Goal: Task Accomplishment & Management: Use online tool/utility

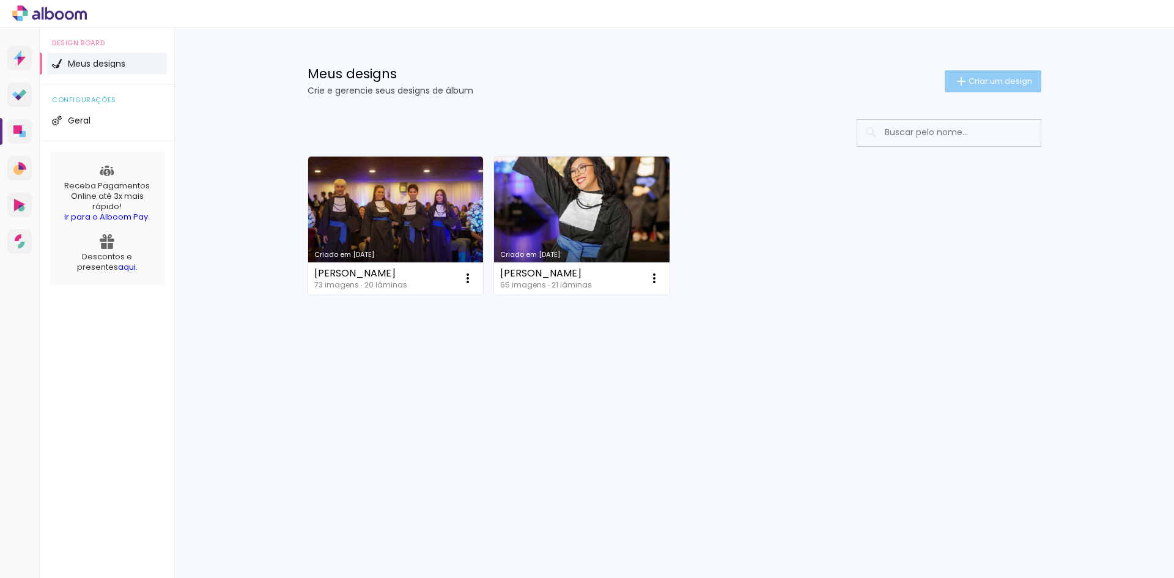
click at [1002, 87] on paper-button "Criar um design" at bounding box center [993, 81] width 97 height 22
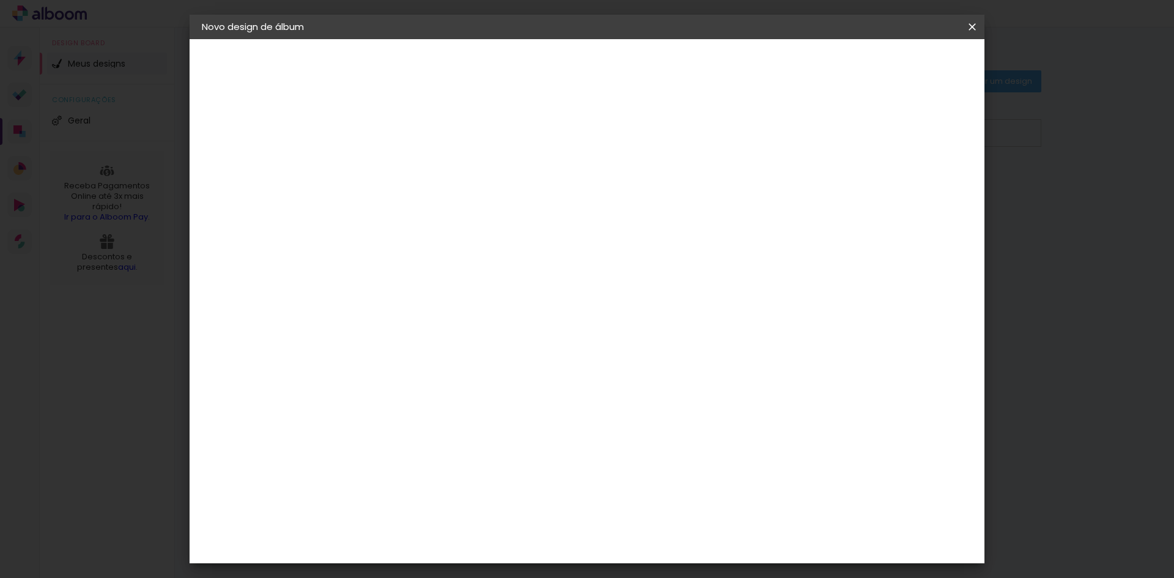
click at [402, 158] on input at bounding box center [402, 164] width 0 height 19
paste input "Laura Beatice Kappes"
type input "Laura Beatice Kappes"
type paper-input "Laura Beatice Kappes"
click at [527, 72] on paper-button "Avançar" at bounding box center [497, 64] width 60 height 21
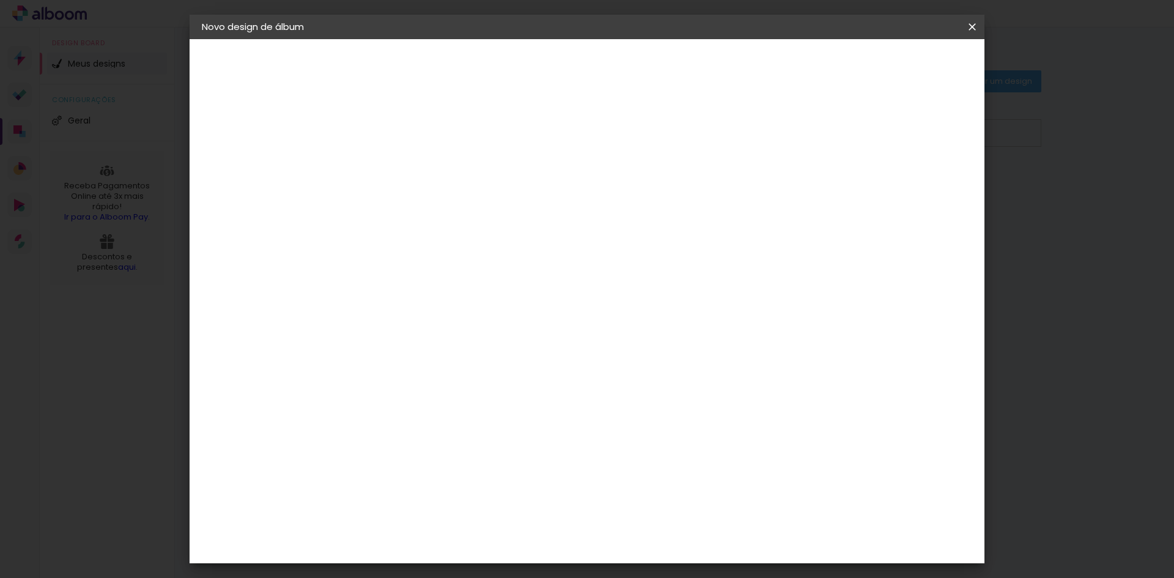
click at [434, 247] on div "3" at bounding box center [433, 255] width 132 height 16
click at [435, 234] on input at bounding box center [433, 232] width 124 height 15
type input "FOTO"
type paper-input "FOTO"
click at [416, 415] on div "Foto 15" at bounding box center [405, 425] width 22 height 20
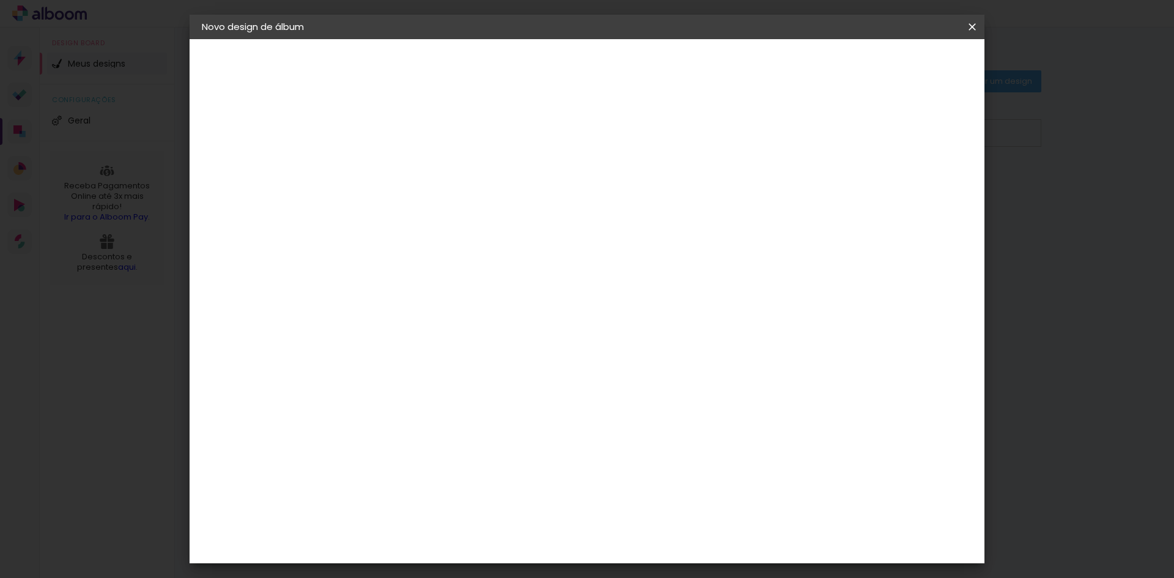
click at [0, 0] on slot "Avançar" at bounding box center [0, 0] width 0 height 0
drag, startPoint x: 971, startPoint y: 29, endPoint x: 708, endPoint y: 65, distance: 266.2
click at [971, 29] on iron-icon at bounding box center [972, 27] width 15 height 12
click at [530, 550] on span "25 × 25 cm" at bounding box center [506, 566] width 45 height 32
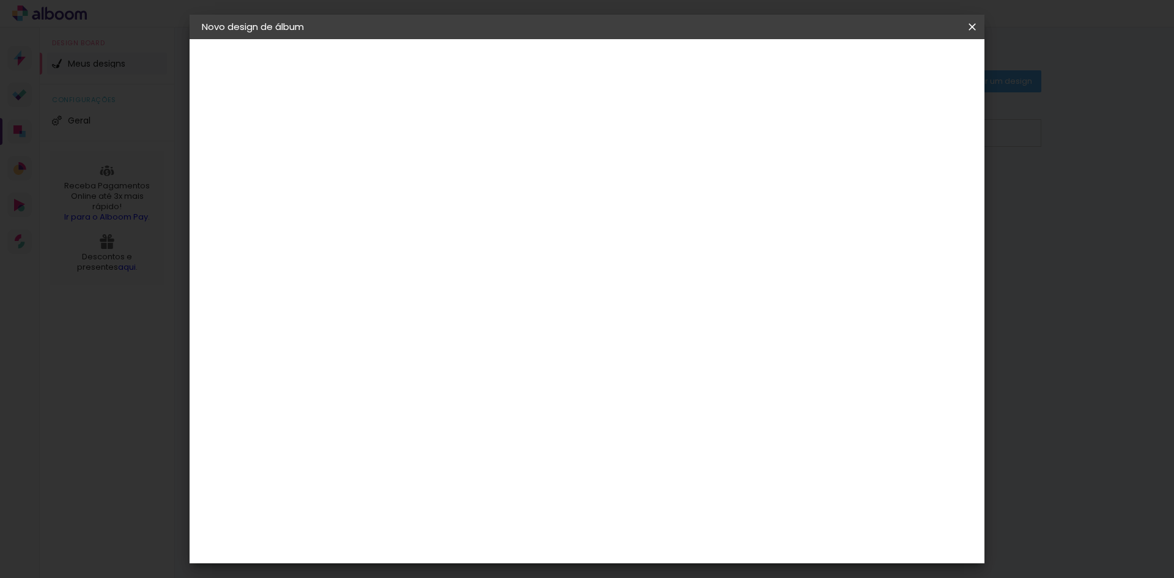
click at [0, 0] on slot "Avançar" at bounding box center [0, 0] width 0 height 0
click at [873, 138] on paper-checkbox "Mostrar sangria" at bounding box center [862, 132] width 92 height 15
type paper-checkbox "on"
click at [827, 132] on div at bounding box center [821, 132] width 11 height 11
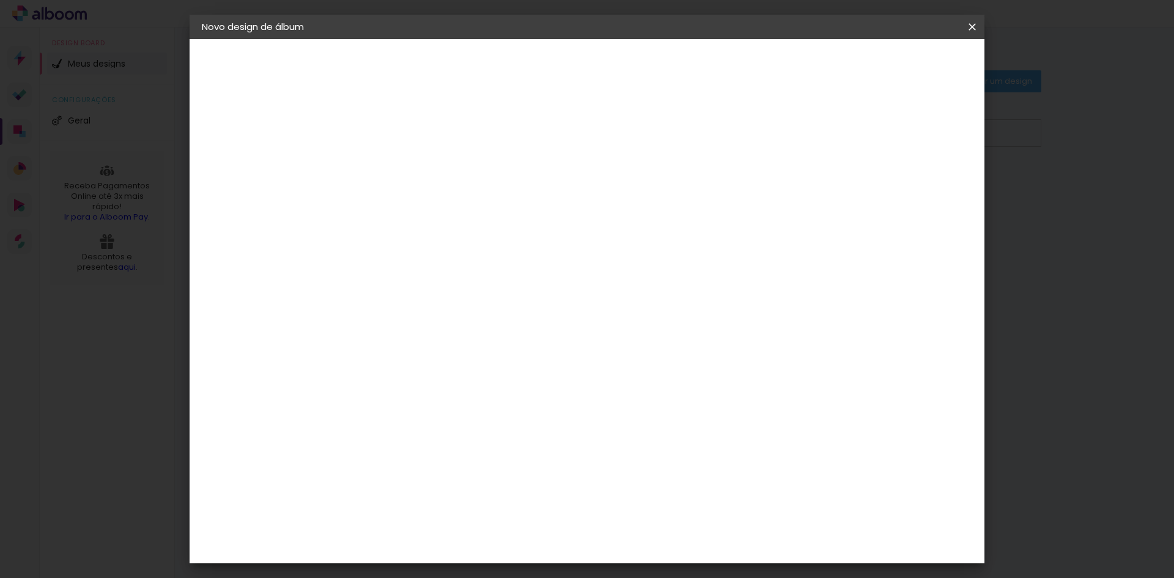
click at [896, 62] on span "Iniciar design" at bounding box center [868, 65] width 56 height 9
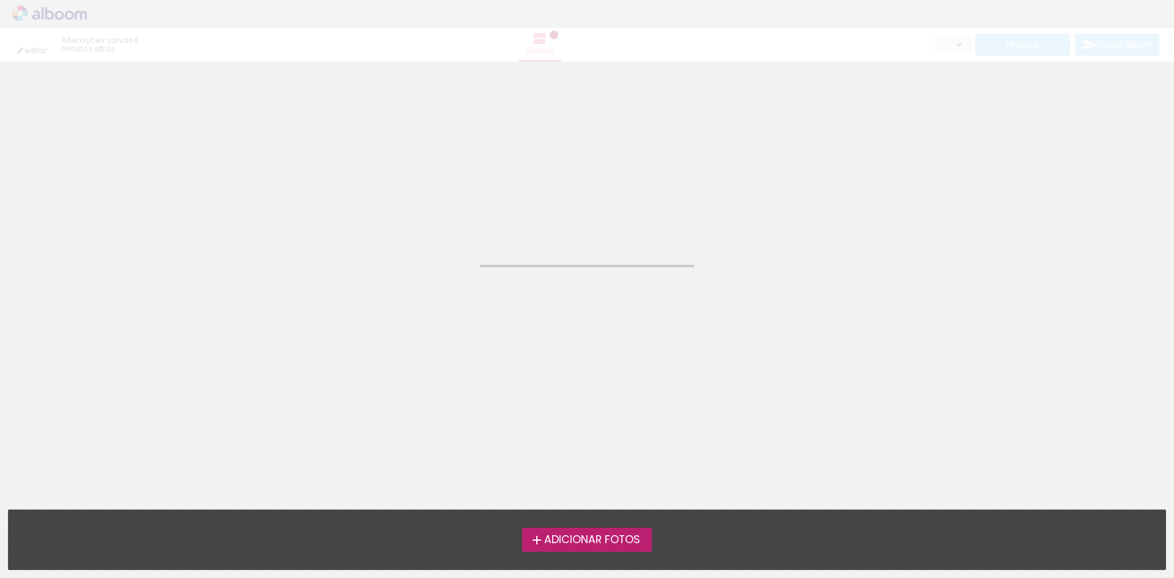
click at [616, 539] on span "Adicionar Fotos" at bounding box center [592, 540] width 96 height 11
click at [0, 0] on input "file" at bounding box center [0, 0] width 0 height 0
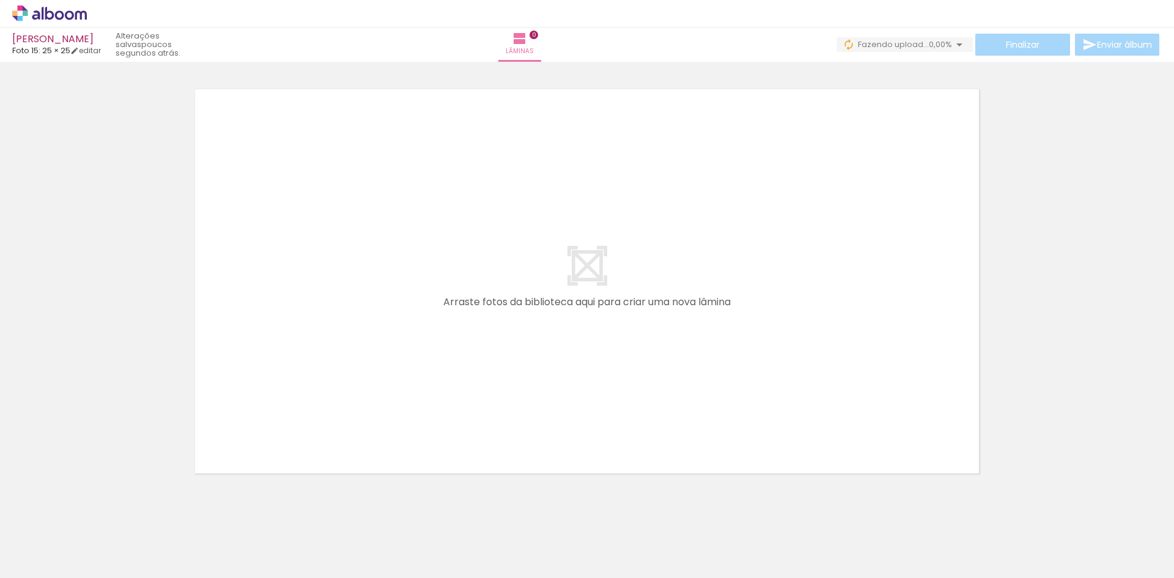
scroll to position [0, 2766]
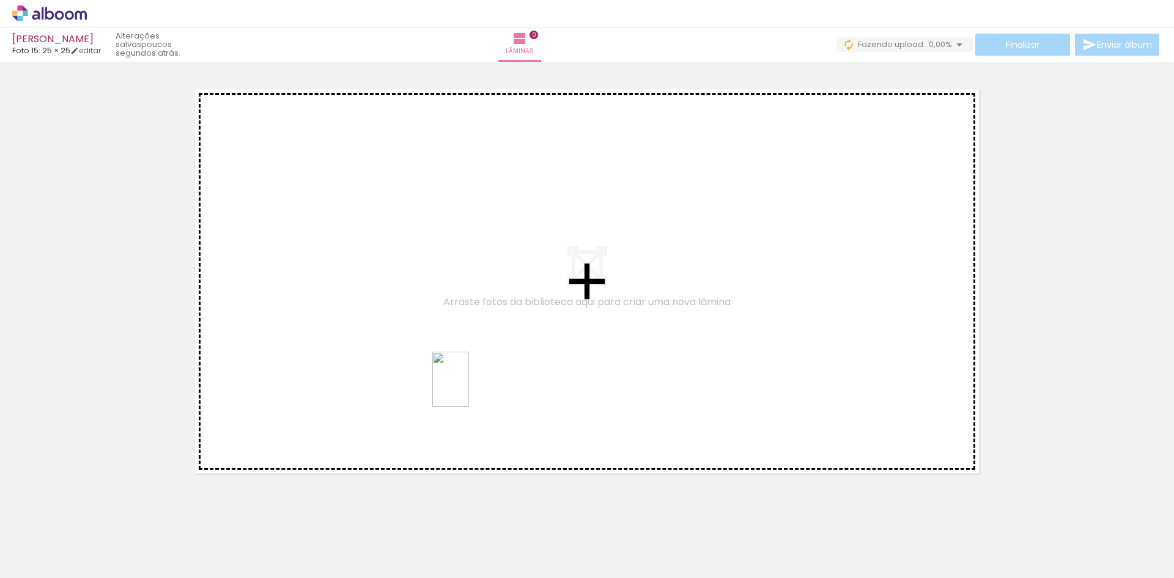
drag, startPoint x: 1068, startPoint y: 556, endPoint x: 469, endPoint y: 388, distance: 621.8
click at [469, 388] on quentale-workspace at bounding box center [587, 289] width 1174 height 578
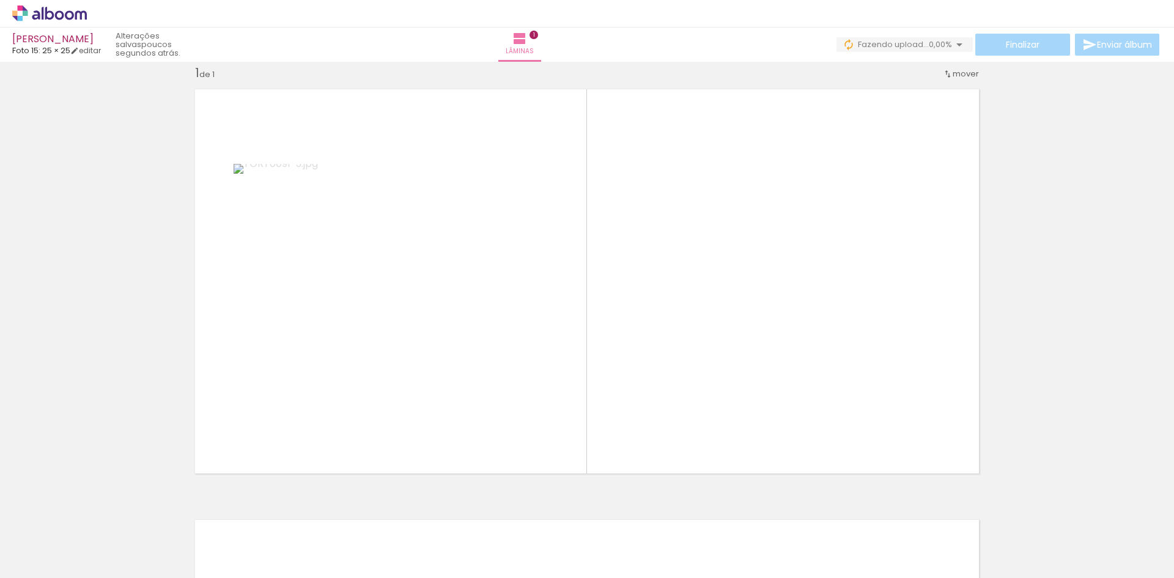
scroll to position [0, 2114]
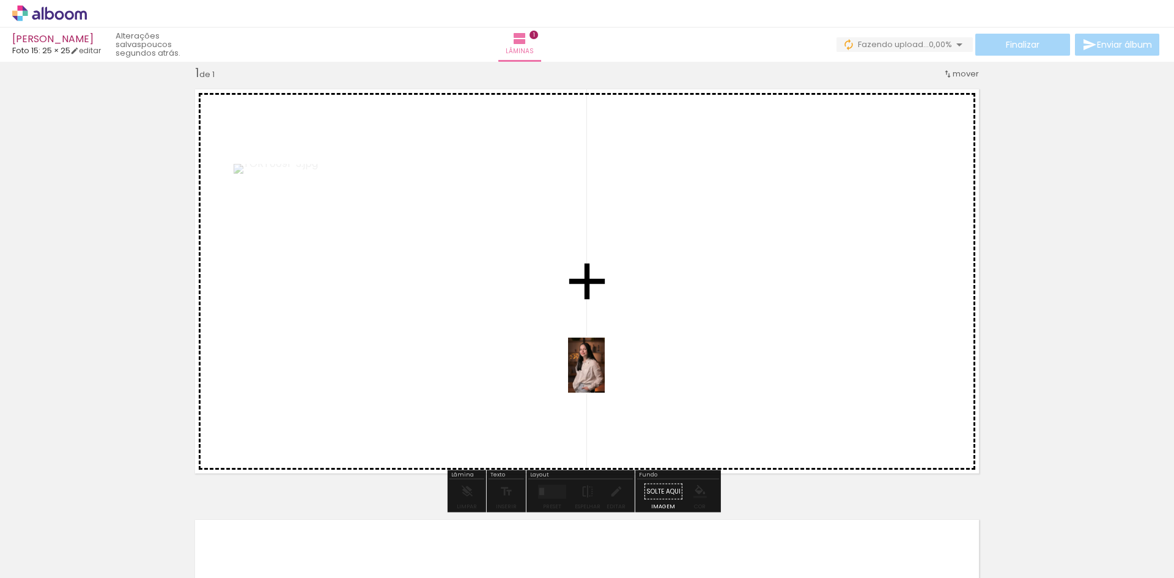
drag, startPoint x: 686, startPoint y: 555, endPoint x: 605, endPoint y: 374, distance: 198.2
click at [605, 374] on quentale-workspace at bounding box center [587, 289] width 1174 height 578
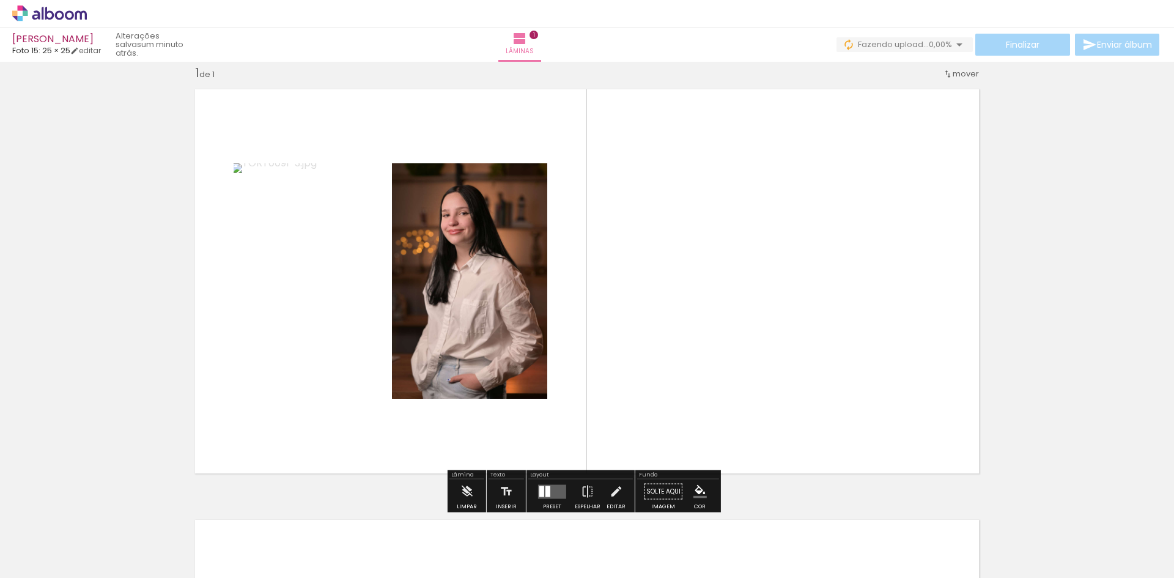
scroll to position [0, 2766]
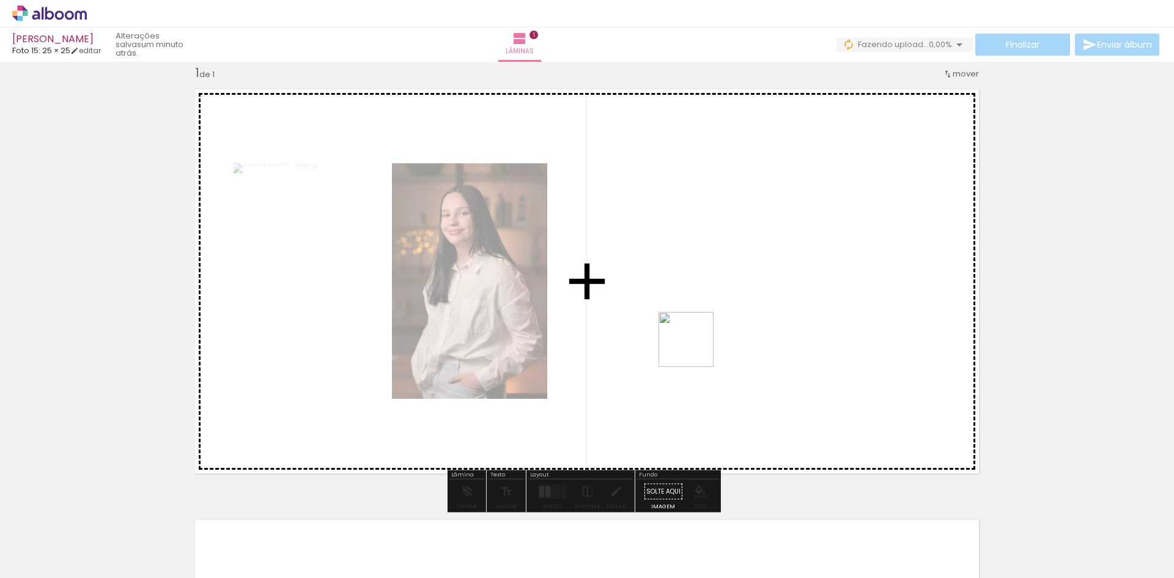
drag, startPoint x: 1128, startPoint y: 539, endPoint x: 691, endPoint y: 330, distance: 484.5
click at [691, 330] on quentale-workspace at bounding box center [587, 289] width 1174 height 578
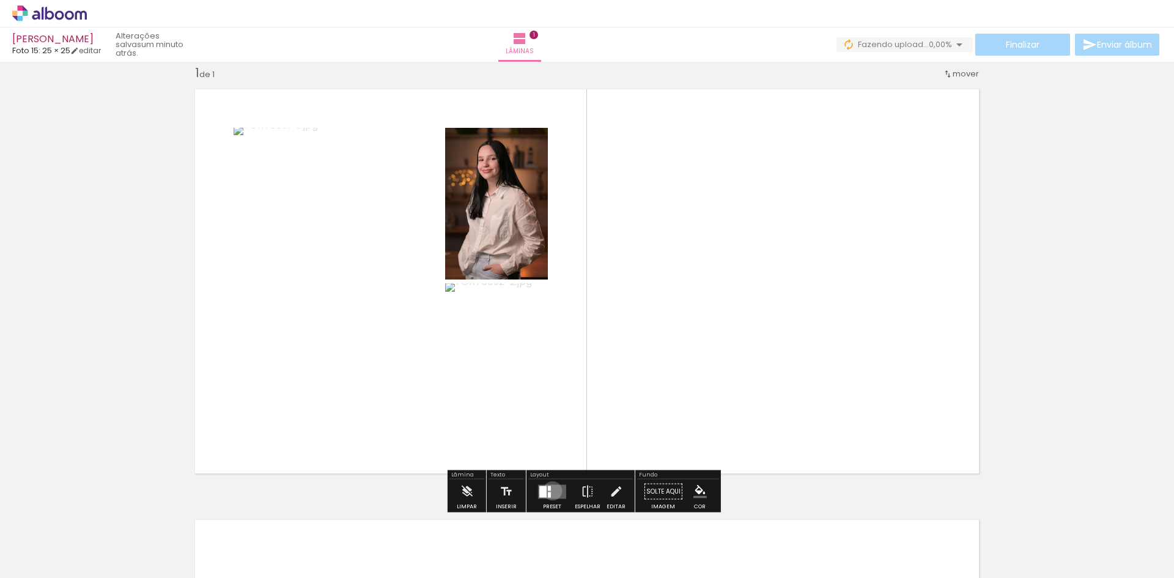
click at [550, 491] on quentale-layouter at bounding box center [552, 491] width 28 height 14
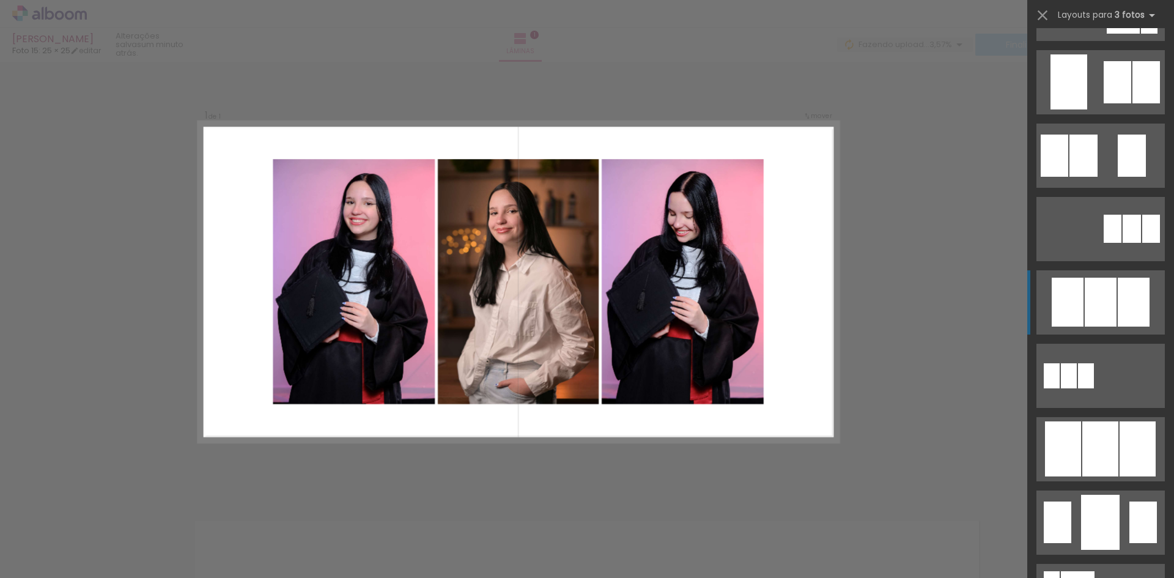
scroll to position [428, 0]
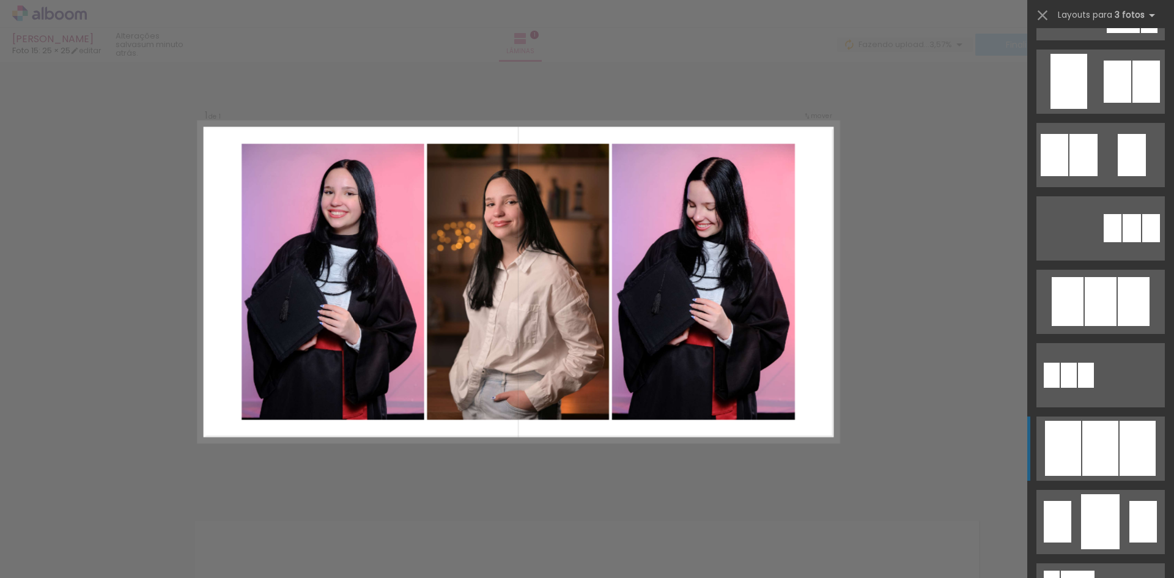
click at [1113, 433] on div at bounding box center [1101, 448] width 36 height 55
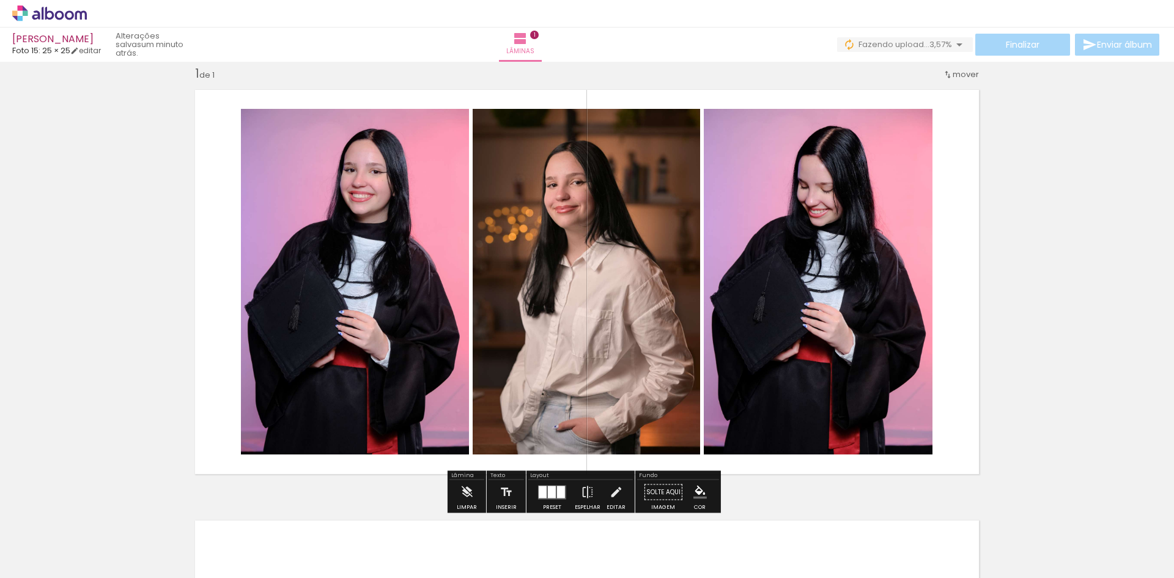
click at [545, 486] on quentale-layouter at bounding box center [552, 492] width 28 height 14
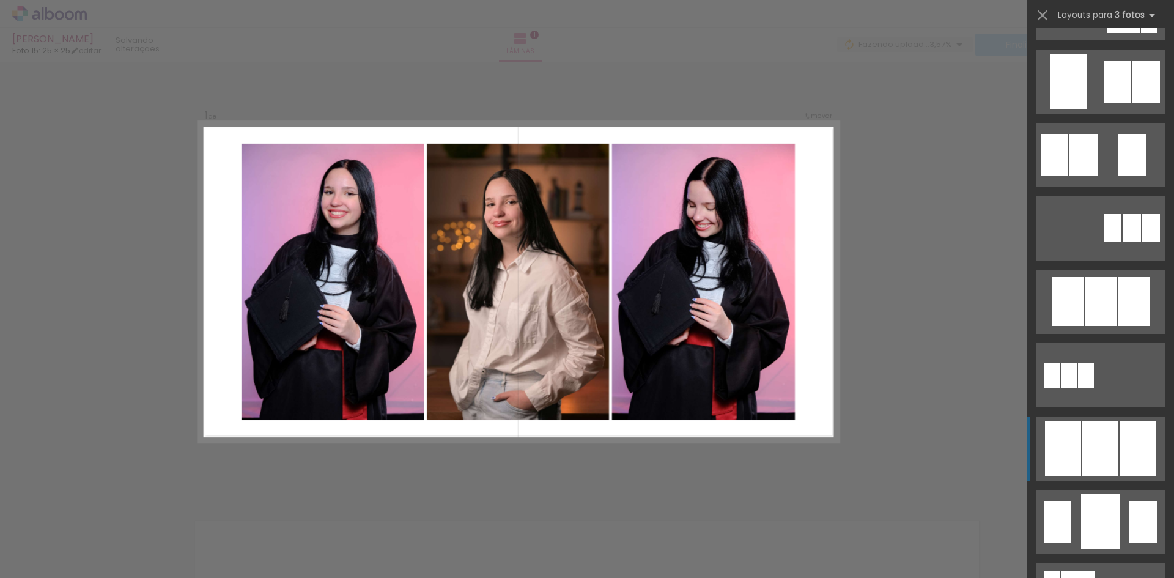
scroll to position [807, 0]
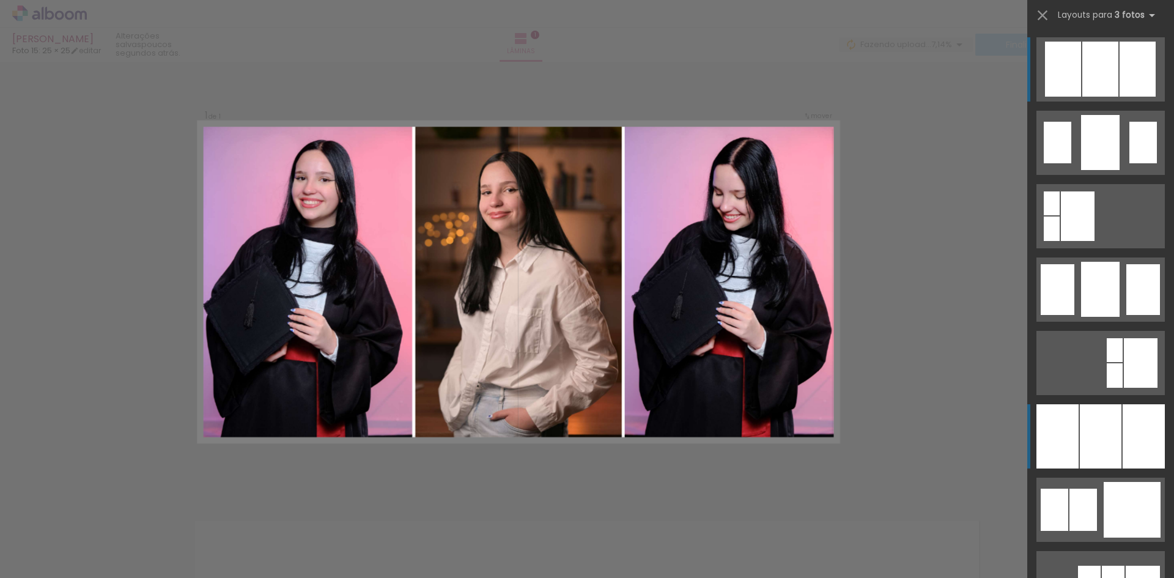
click at [1115, 441] on div at bounding box center [1101, 436] width 42 height 64
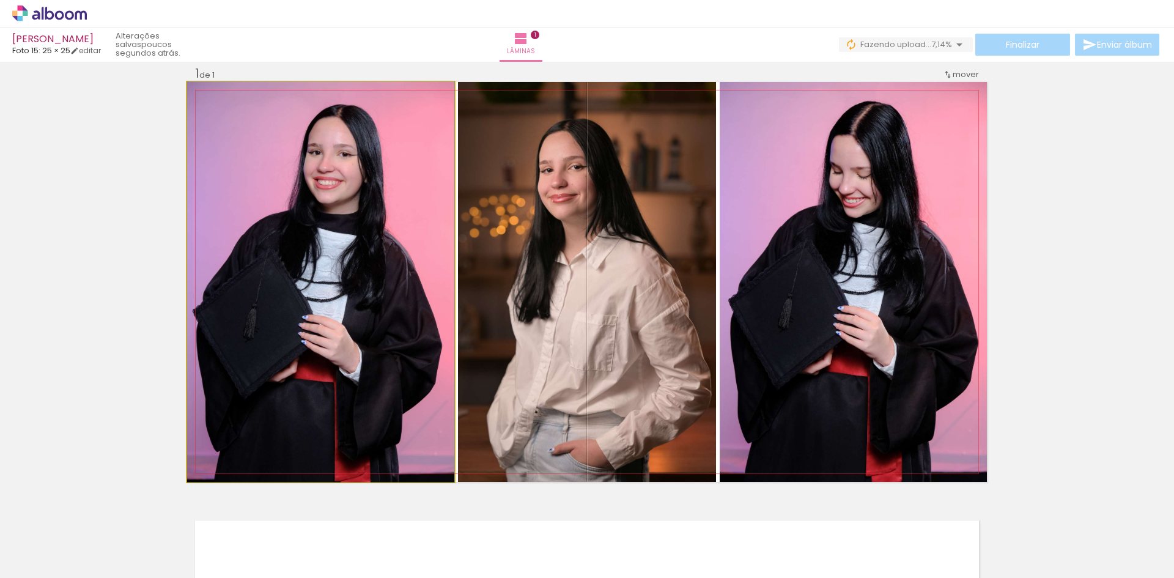
click at [308, 292] on quentale-photo at bounding box center [320, 282] width 267 height 400
drag, startPoint x: 308, startPoint y: 292, endPoint x: 339, endPoint y: 298, distance: 31.7
drag, startPoint x: 209, startPoint y: 96, endPoint x: 189, endPoint y: 95, distance: 20.2
type paper-slider "100"
click at [191, 95] on div at bounding box center [233, 95] width 85 height 18
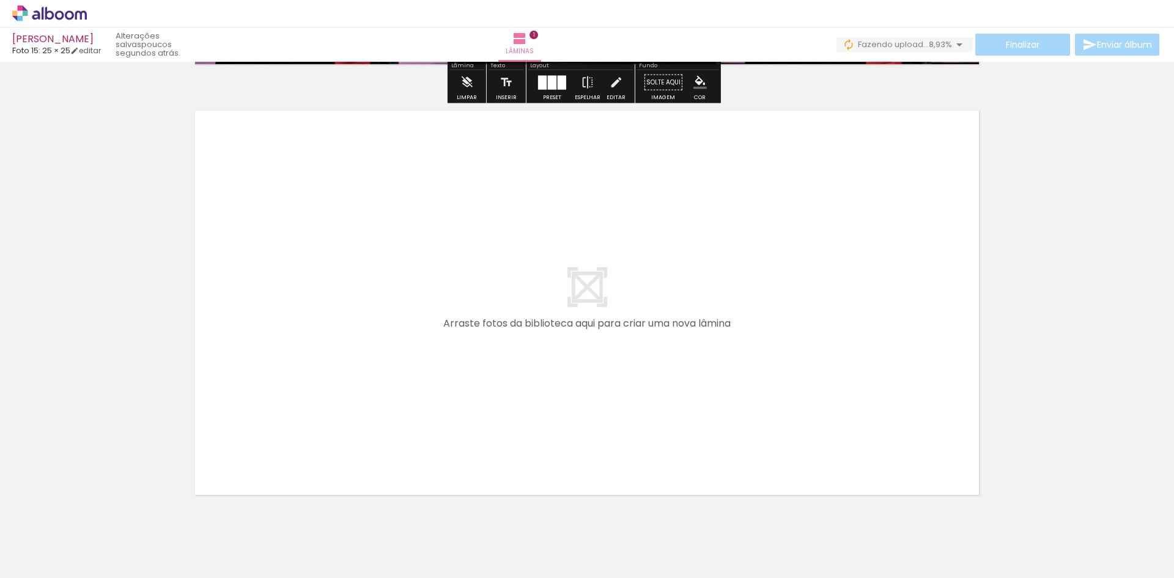
scroll to position [469, 0]
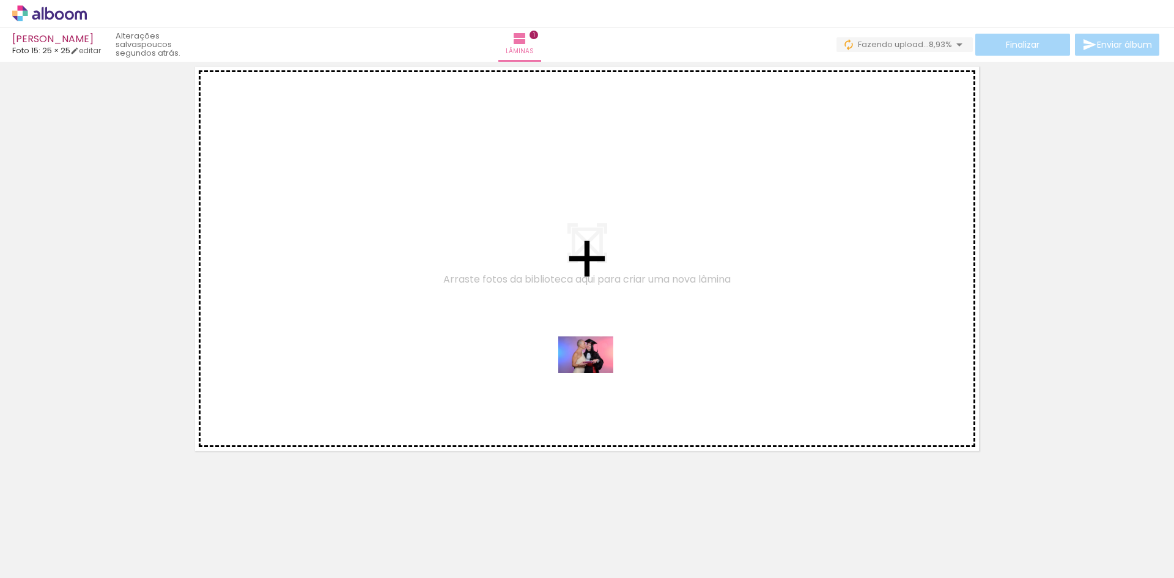
drag, startPoint x: 727, startPoint y: 547, endPoint x: 593, endPoint y: 377, distance: 216.9
click at [593, 377] on quentale-workspace at bounding box center [587, 289] width 1174 height 578
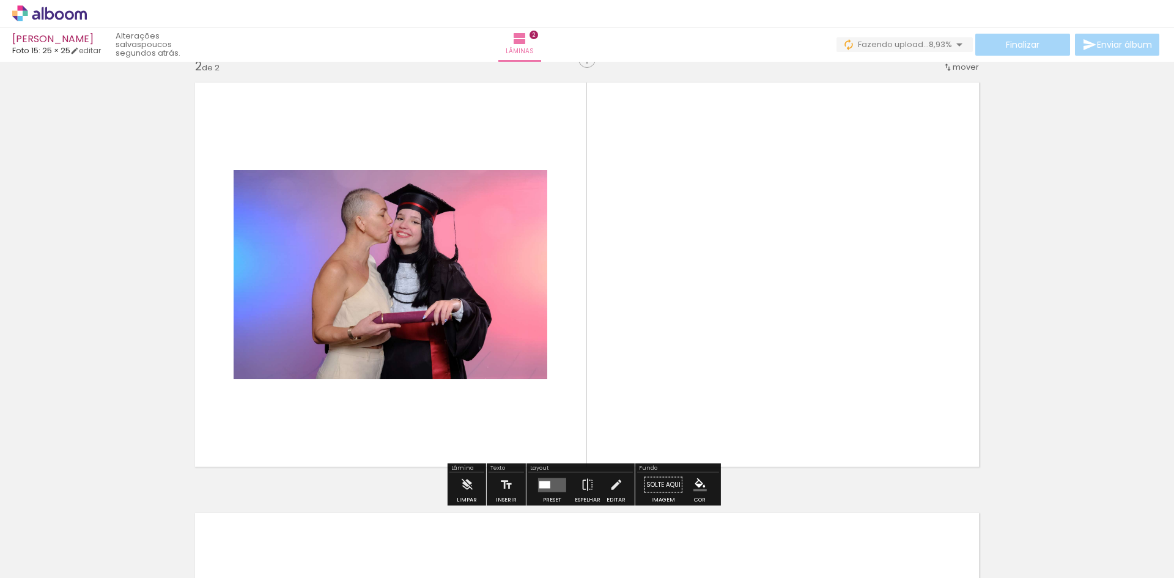
scroll to position [447, 0]
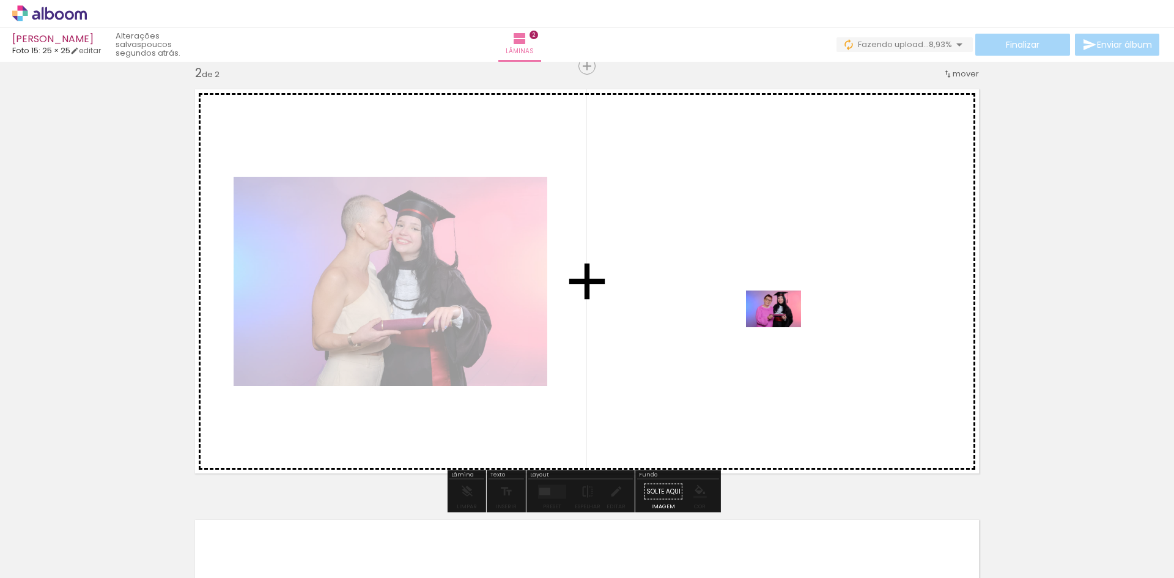
drag, startPoint x: 872, startPoint y: 553, endPoint x: 783, endPoint y: 327, distance: 242.7
click at [783, 327] on quentale-workspace at bounding box center [587, 289] width 1174 height 578
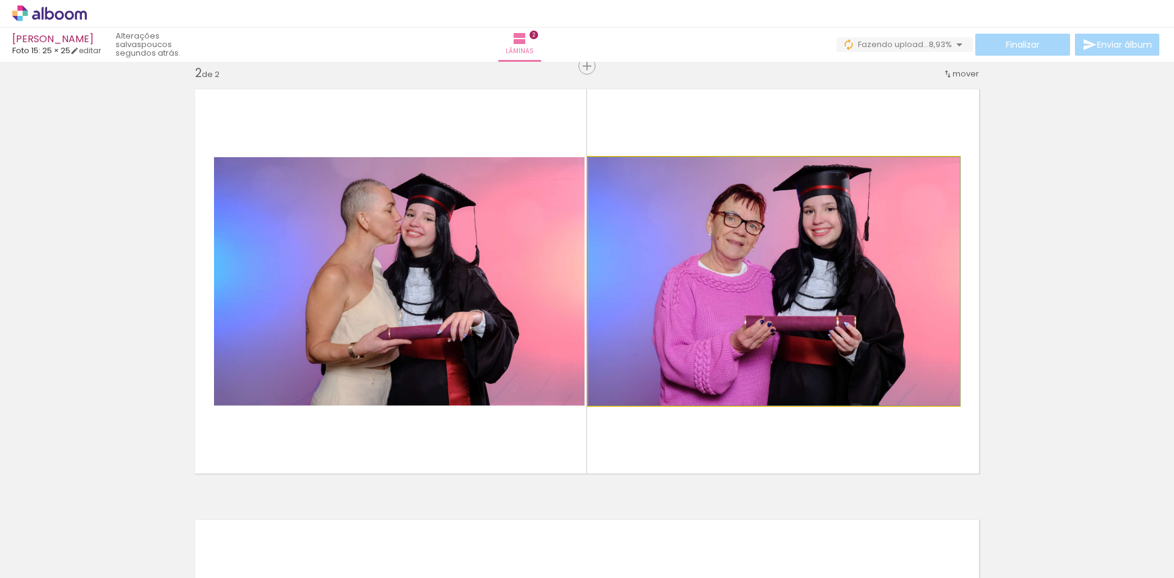
click at [746, 309] on quentale-photo at bounding box center [773, 281] width 371 height 248
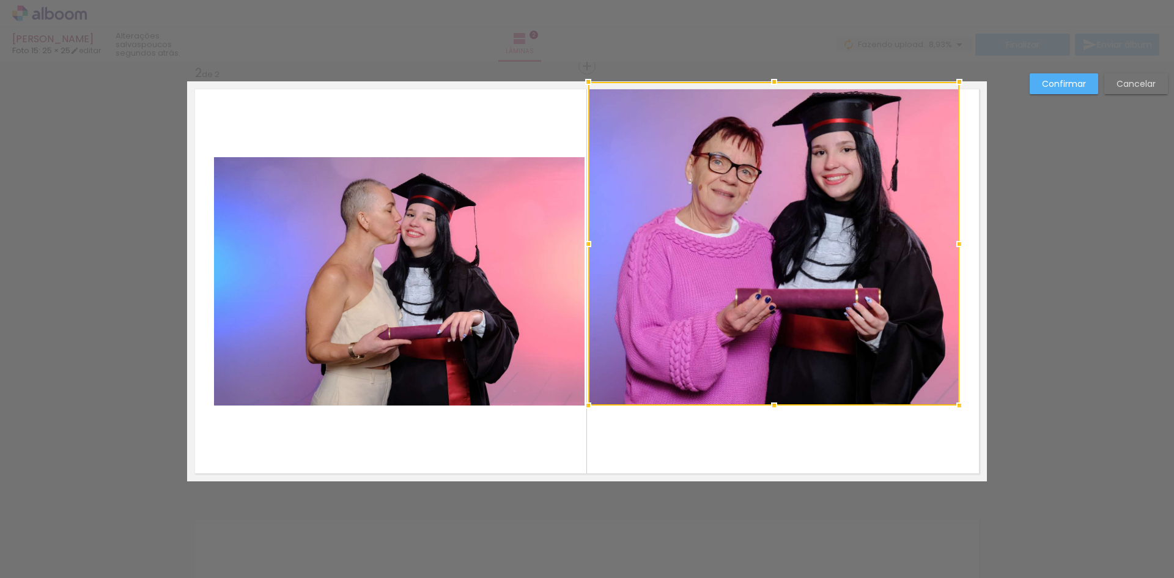
drag, startPoint x: 771, startPoint y: 157, endPoint x: 790, endPoint y: 89, distance: 70.3
click at [790, 89] on div at bounding box center [773, 244] width 371 height 324
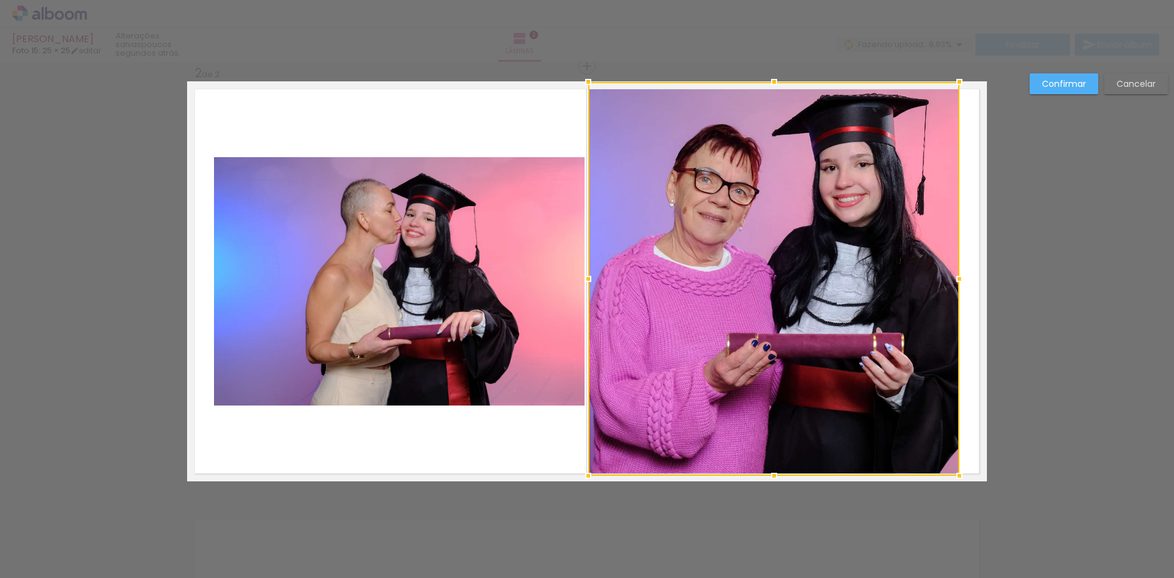
drag, startPoint x: 772, startPoint y: 410, endPoint x: 777, endPoint y: 469, distance: 58.9
click at [776, 471] on div at bounding box center [774, 476] width 24 height 24
click at [930, 297] on div at bounding box center [773, 278] width 371 height 392
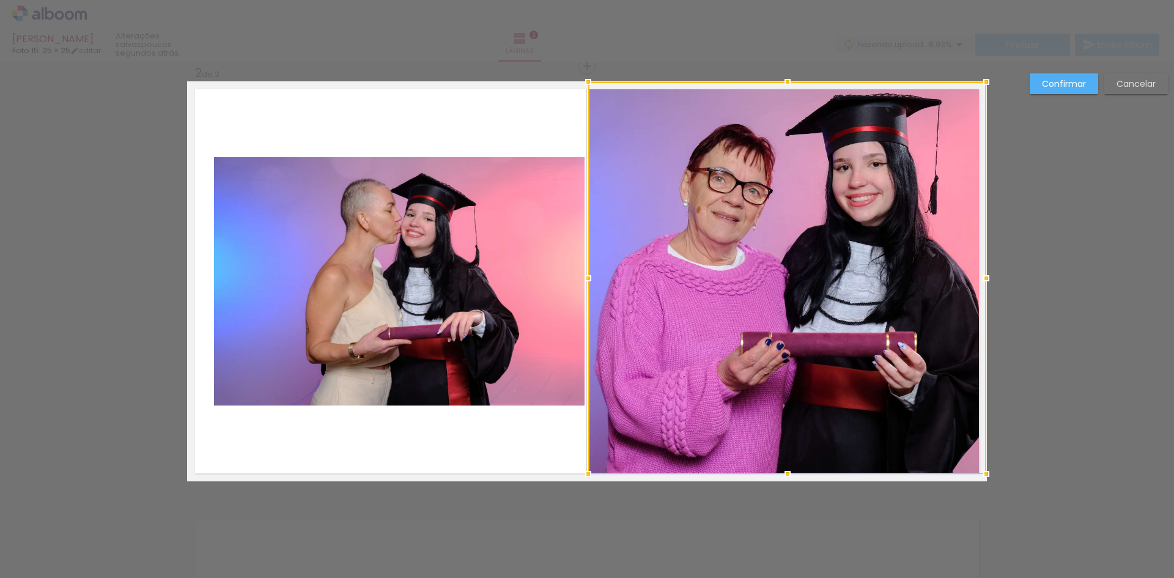
drag, startPoint x: 956, startPoint y: 281, endPoint x: 979, endPoint y: 283, distance: 23.3
click at [979, 283] on div at bounding box center [986, 278] width 24 height 24
click at [850, 281] on div at bounding box center [787, 278] width 398 height 392
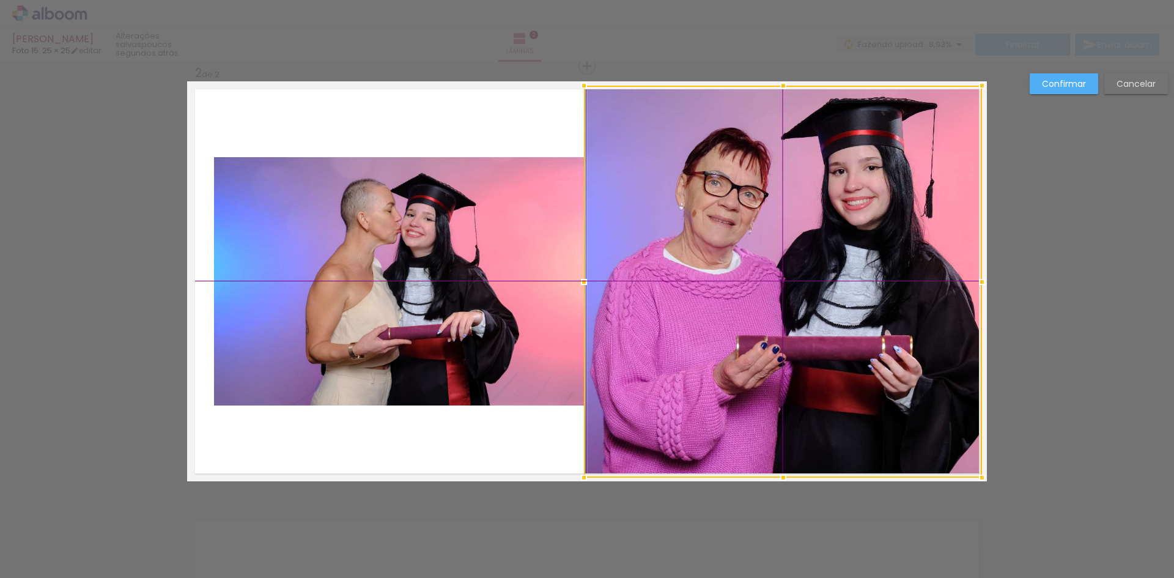
drag, startPoint x: 817, startPoint y: 275, endPoint x: 801, endPoint y: 273, distance: 16.6
click at [801, 273] on div at bounding box center [783, 282] width 398 height 392
click at [360, 316] on quentale-photo at bounding box center [399, 281] width 371 height 248
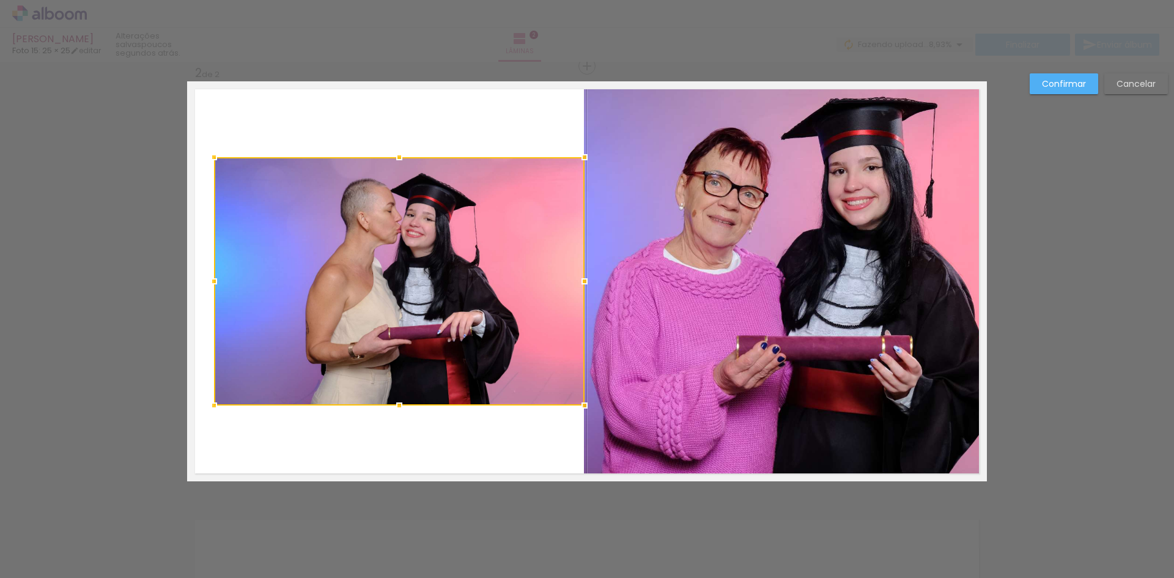
click at [360, 316] on div at bounding box center [399, 281] width 371 height 248
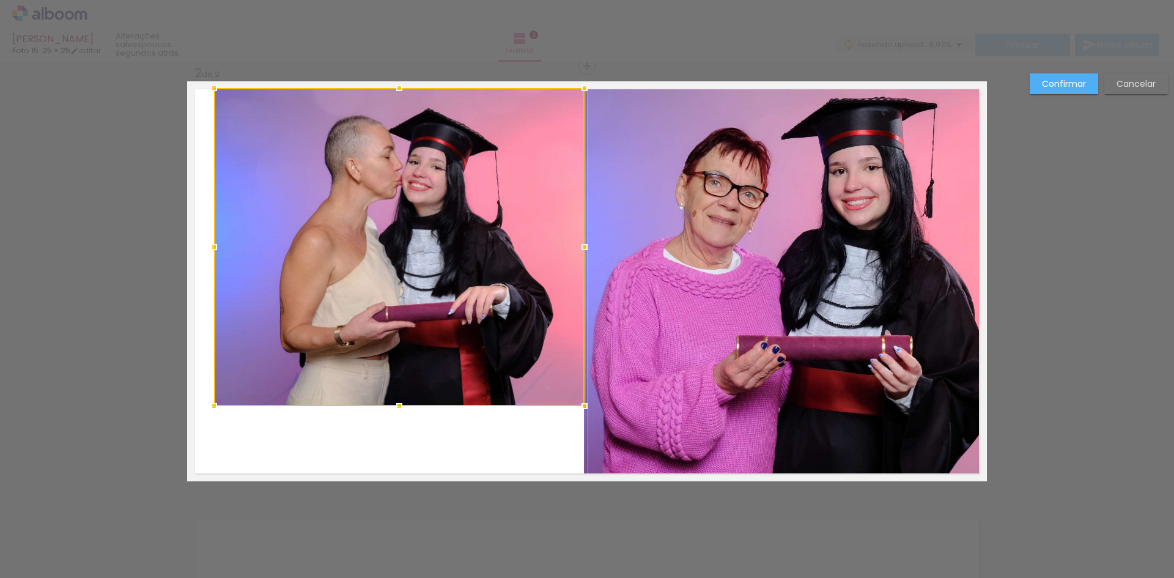
drag, startPoint x: 394, startPoint y: 156, endPoint x: 407, endPoint y: 90, distance: 67.3
click at [407, 90] on div at bounding box center [399, 88] width 24 height 24
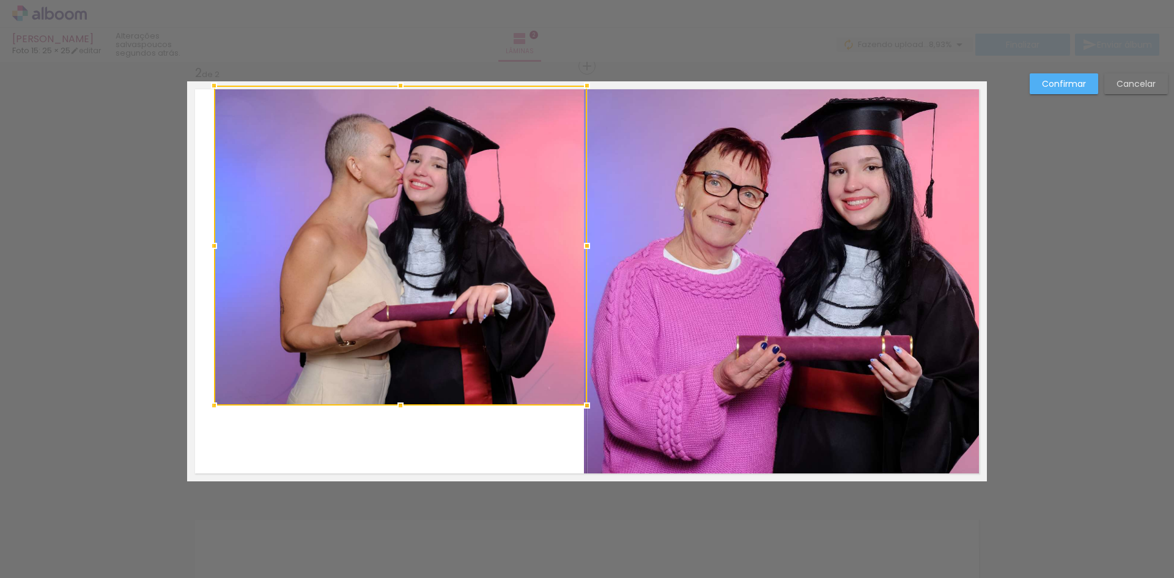
click at [586, 243] on div at bounding box center [587, 246] width 24 height 24
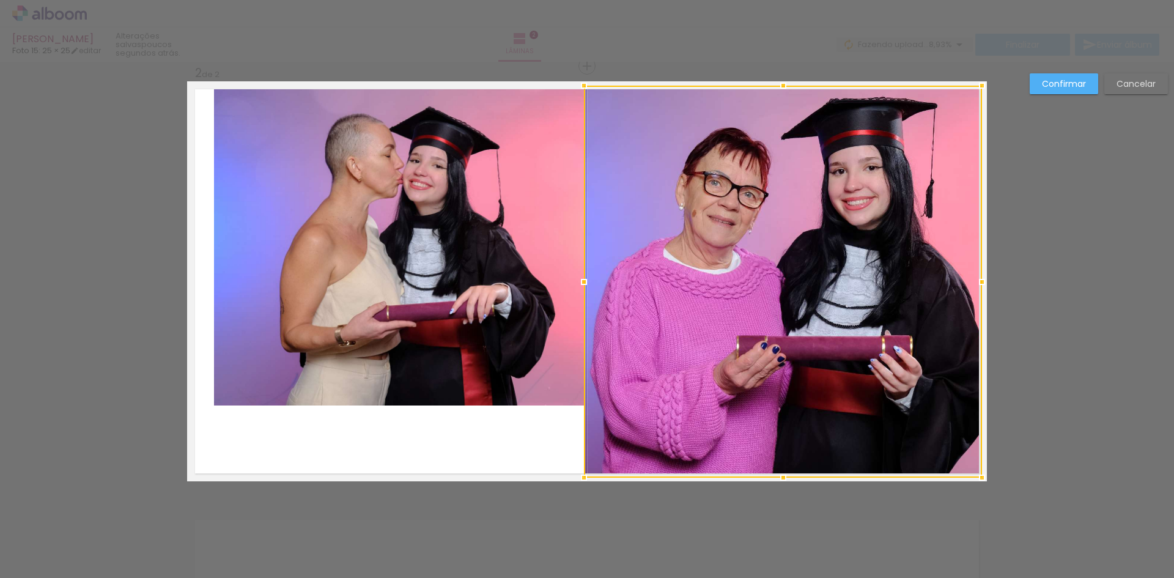
click at [602, 360] on div at bounding box center [783, 282] width 398 height 392
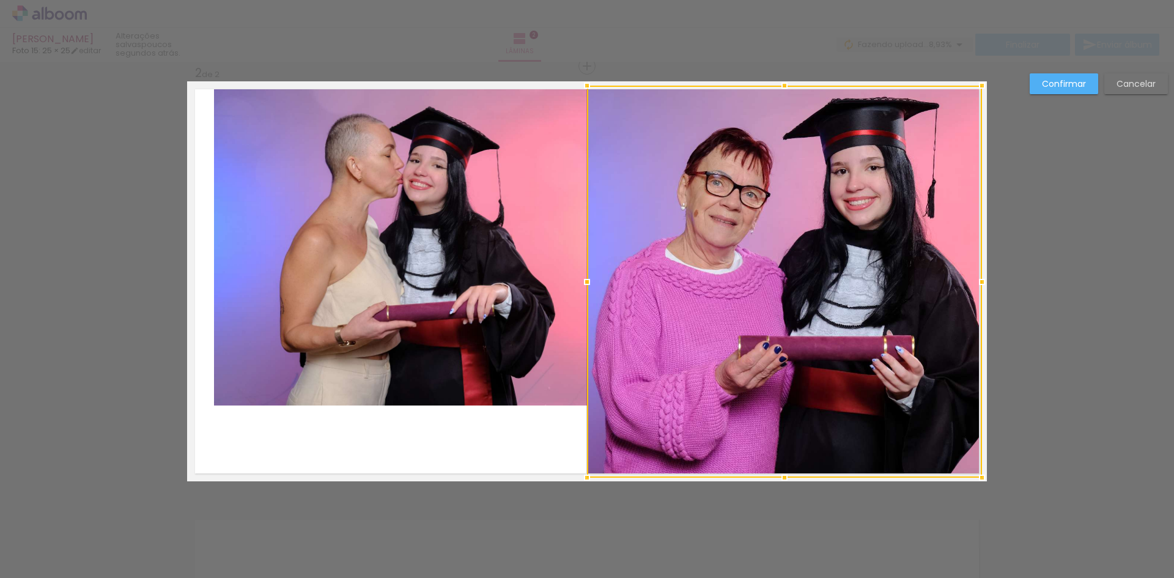
click at [582, 284] on div at bounding box center [587, 282] width 24 height 24
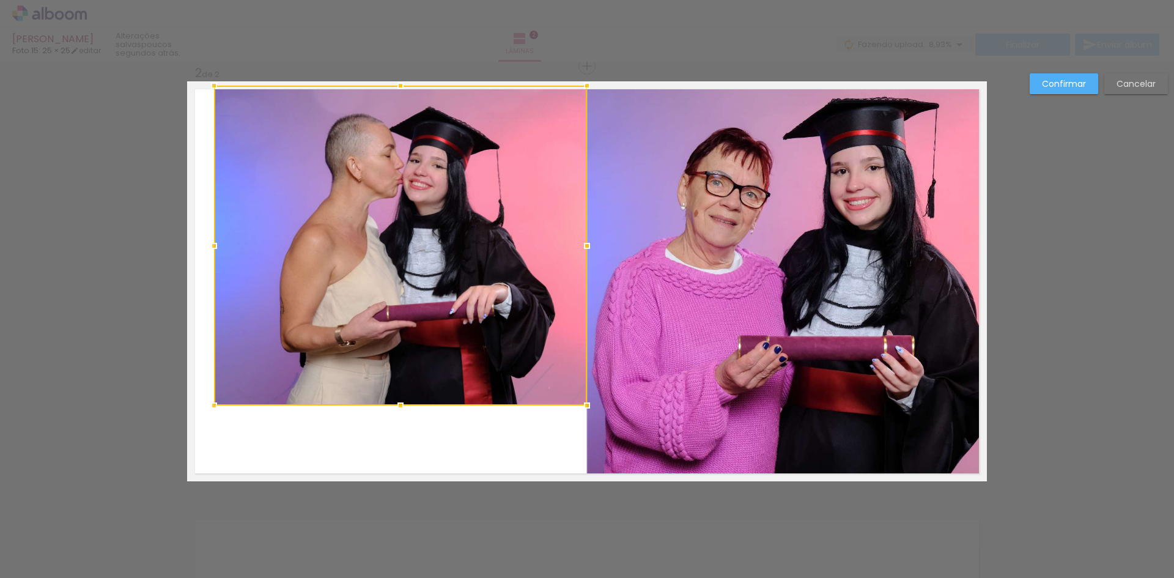
drag, startPoint x: 498, startPoint y: 494, endPoint x: 495, endPoint y: 478, distance: 16.7
click at [497, 490] on div "Confirmar Cancelar" at bounding box center [587, 275] width 1174 height 1321
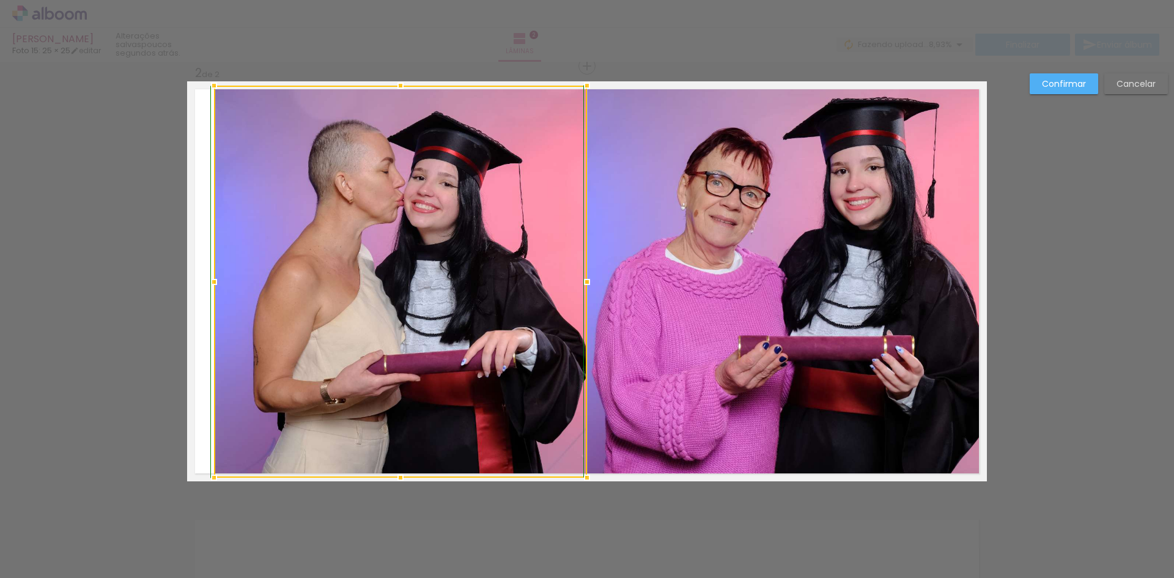
drag, startPoint x: 388, startPoint y: 405, endPoint x: 374, endPoint y: 475, distance: 71.9
click at [374, 475] on div at bounding box center [400, 282] width 373 height 392
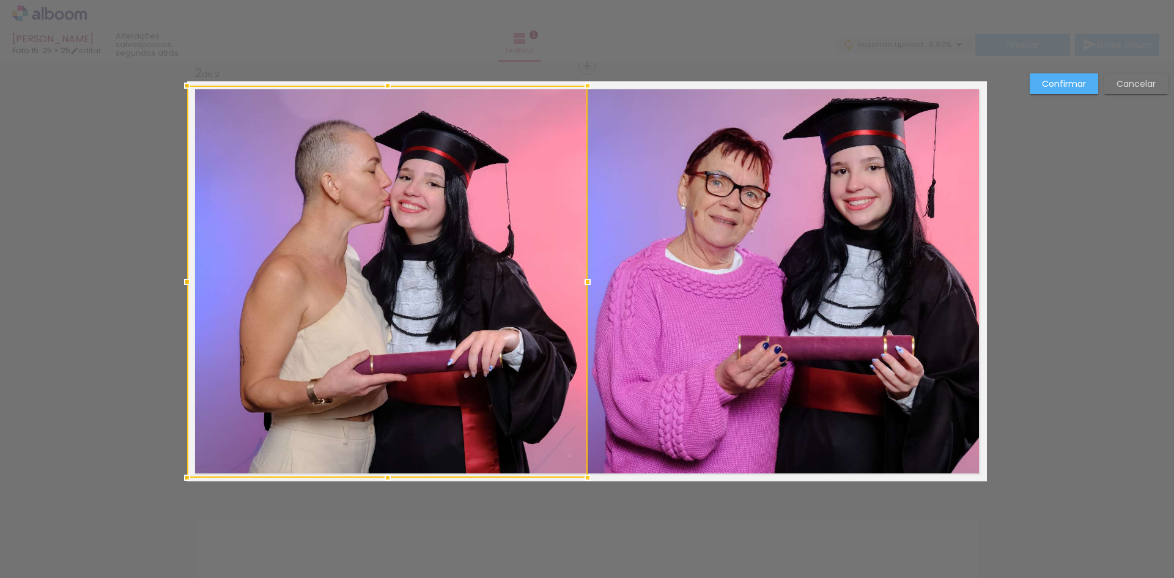
drag, startPoint x: 210, startPoint y: 280, endPoint x: 151, endPoint y: 276, distance: 58.9
click at [152, 276] on div "Inserir lâmina 1 de 2 Inserir lâmina 2 de 2 Confirmar Cancelar" at bounding box center [587, 275] width 1174 height 1321
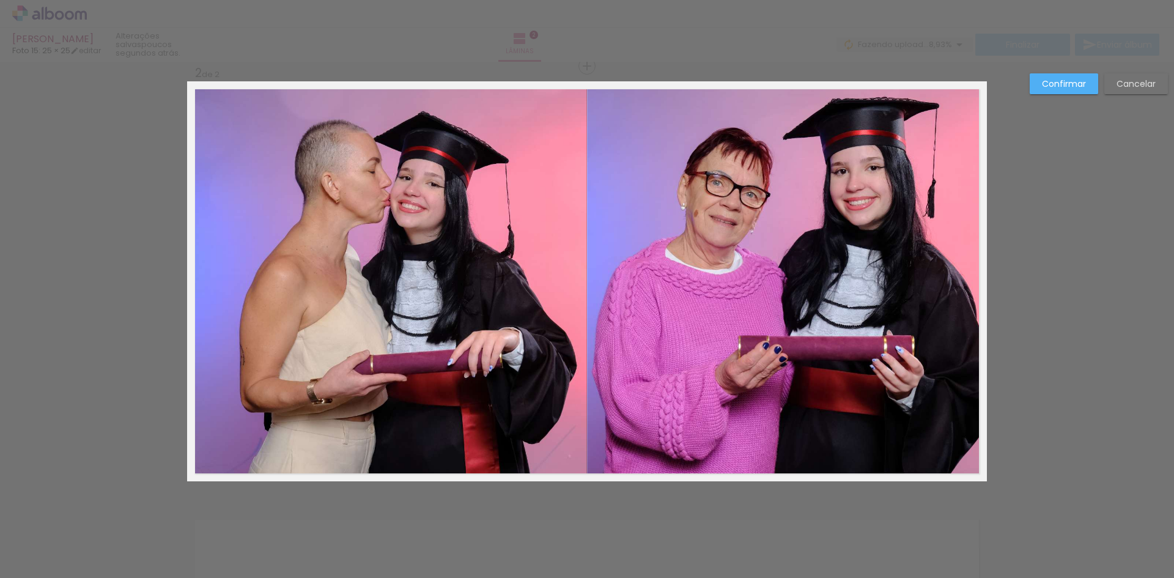
click at [1054, 75] on paper-button "Confirmar" at bounding box center [1064, 83] width 69 height 21
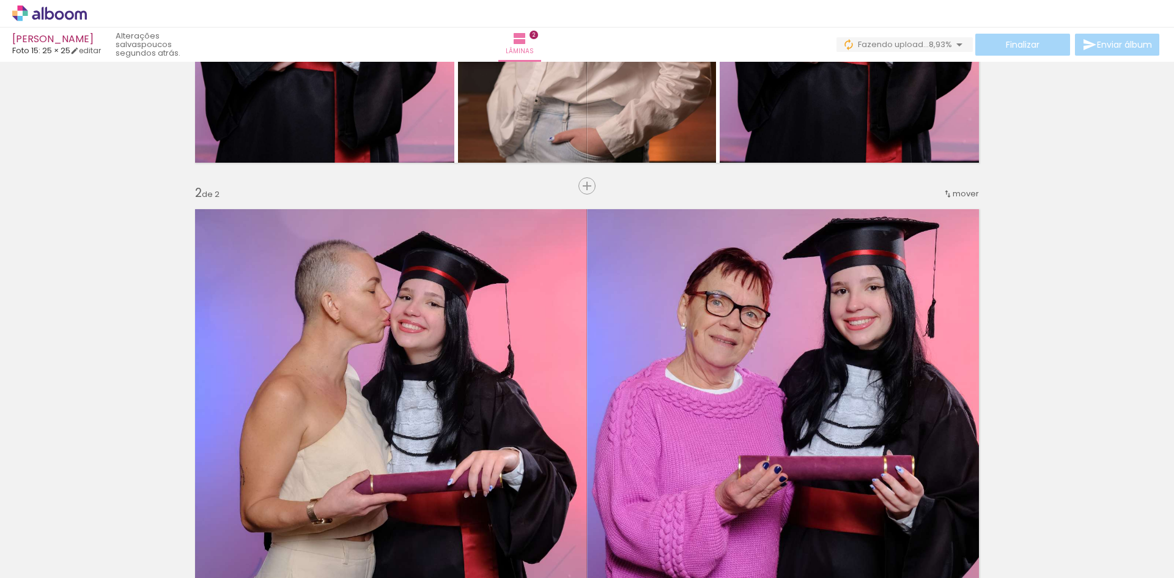
scroll to position [324, 0]
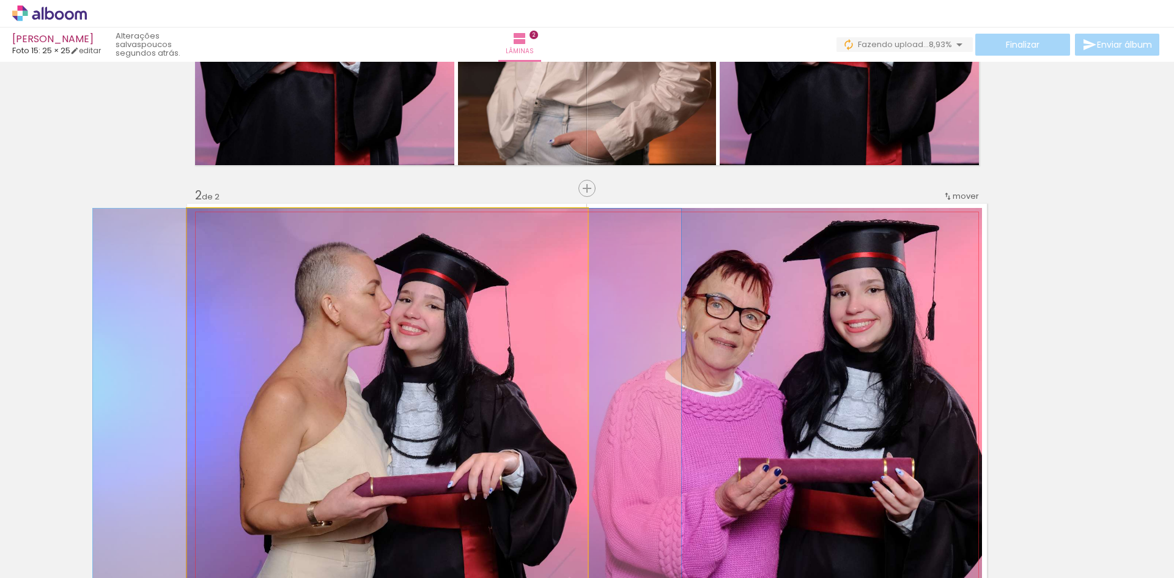
click at [561, 310] on quentale-photo at bounding box center [387, 405] width 401 height 392
click at [576, 326] on quentale-photo at bounding box center [387, 405] width 401 height 392
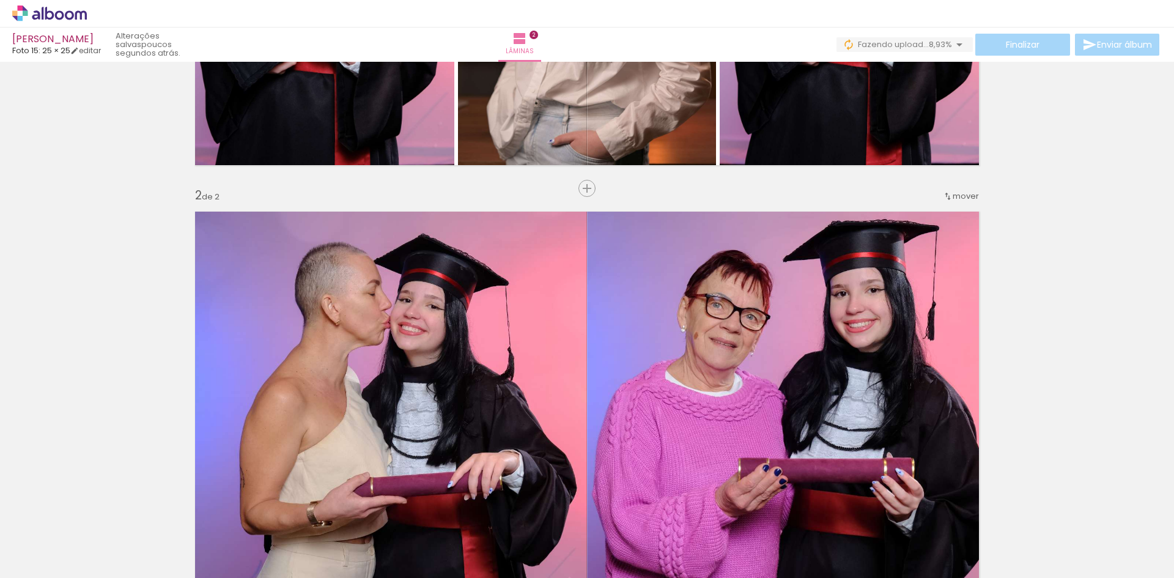
click at [587, 332] on quentale-photo at bounding box center [784, 404] width 395 height 392
click at [587, 331] on quentale-photo at bounding box center [784, 404] width 395 height 392
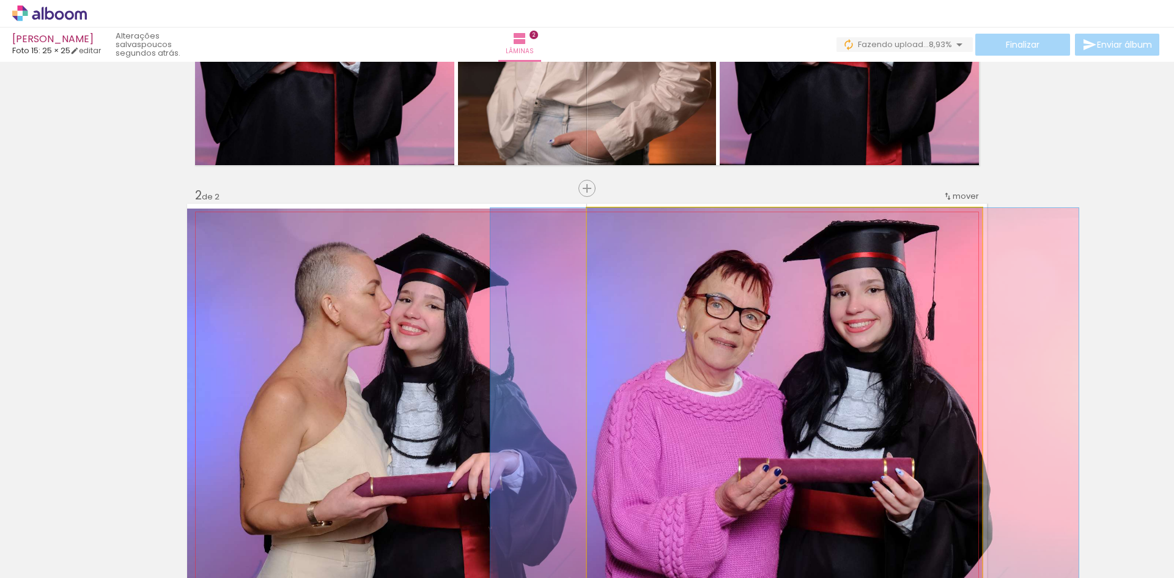
click at [587, 330] on quentale-photo at bounding box center [784, 404] width 395 height 392
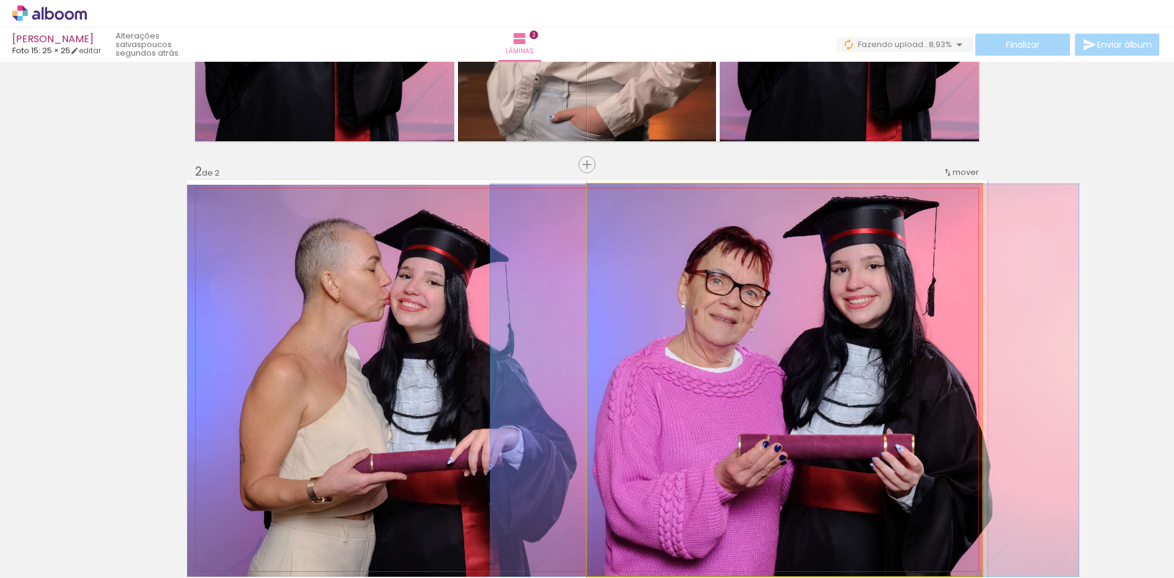
click at [587, 330] on quentale-photo at bounding box center [784, 380] width 395 height 392
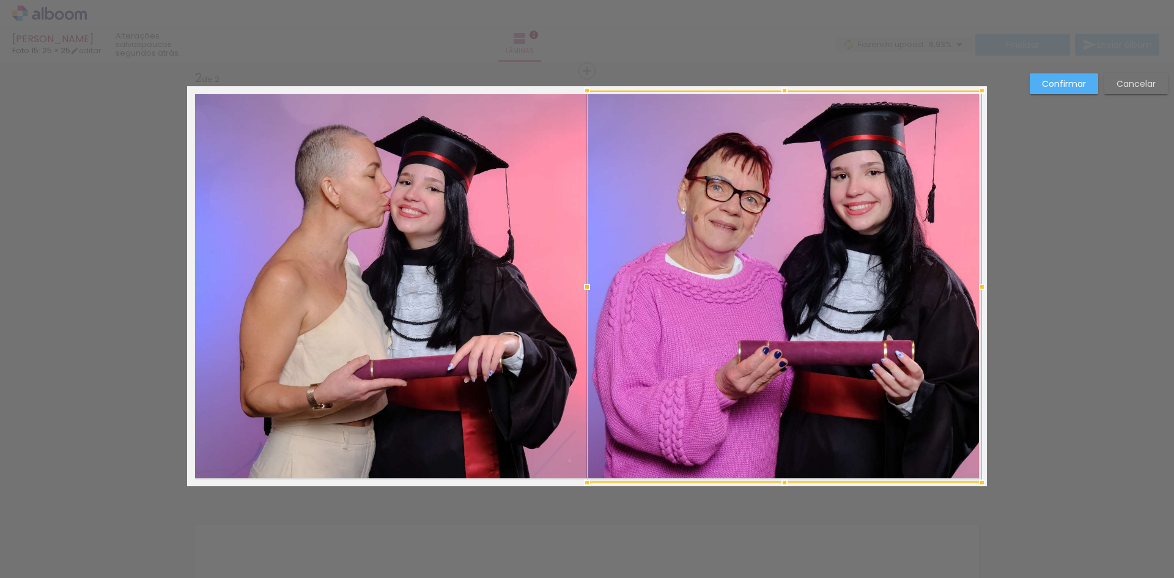
scroll to position [447, 0]
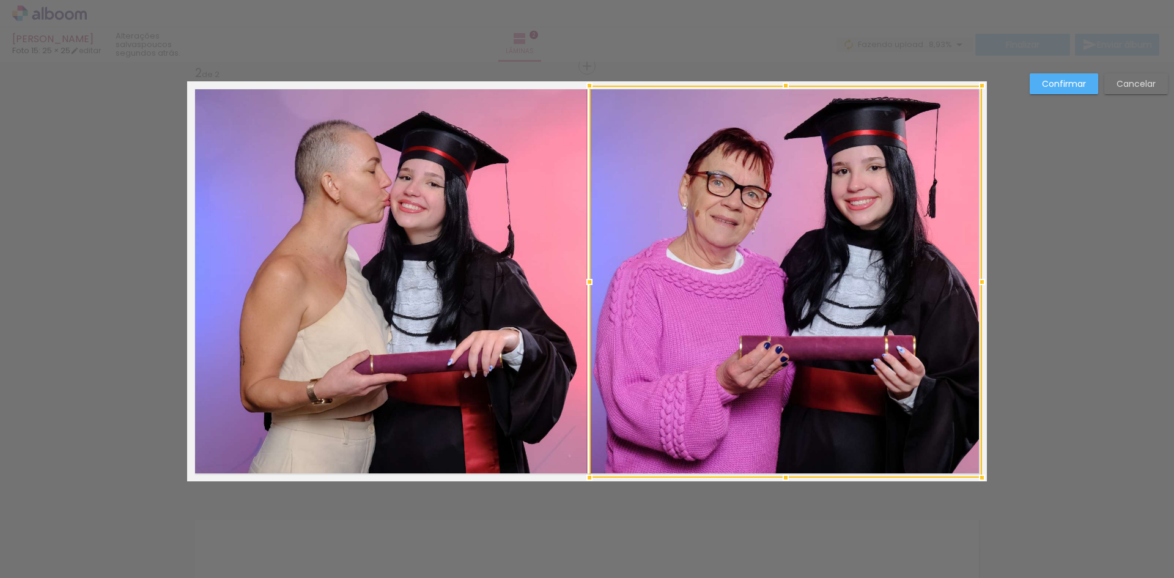
drag, startPoint x: 587, startPoint y: 282, endPoint x: 620, endPoint y: 287, distance: 33.4
click at [620, 287] on div at bounding box center [786, 282] width 393 height 392
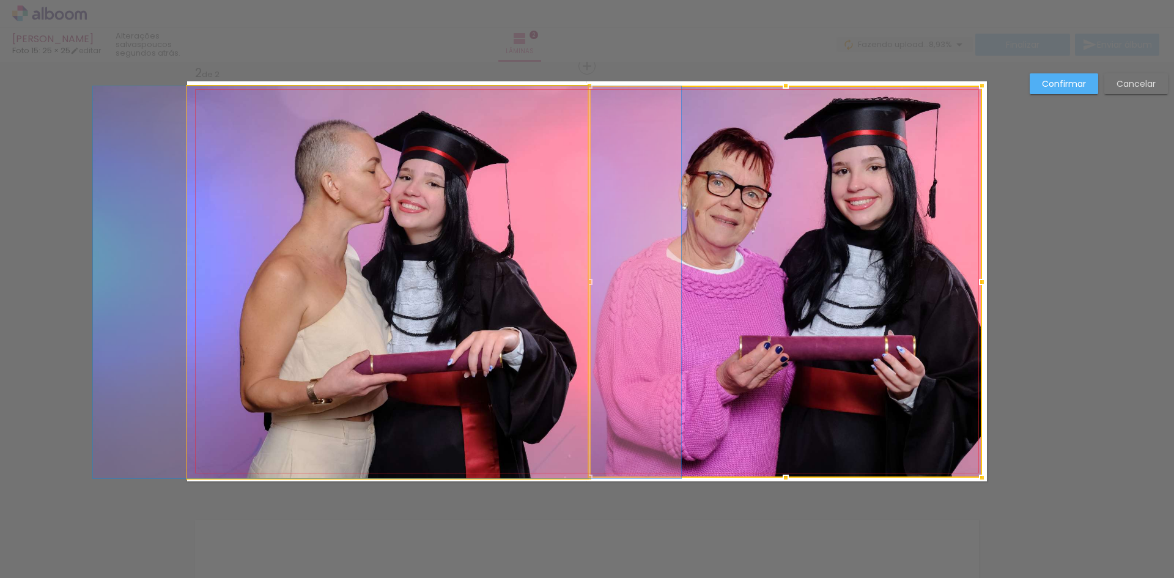
click at [563, 277] on quentale-photo at bounding box center [387, 282] width 401 height 392
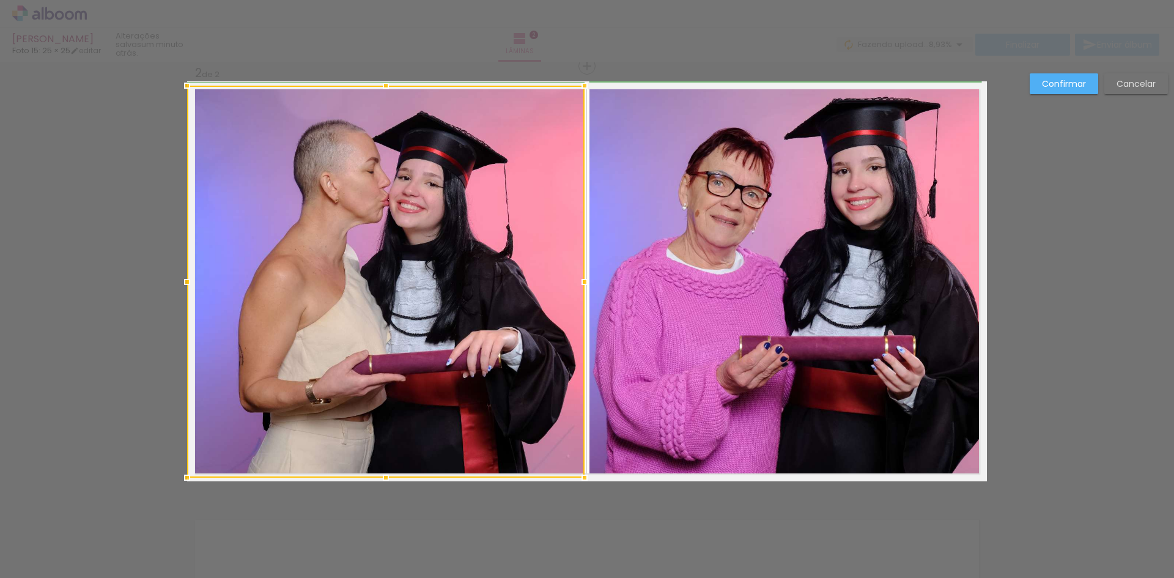
click at [577, 280] on div at bounding box center [585, 282] width 24 height 24
click at [612, 290] on quentale-photo at bounding box center [786, 282] width 393 height 392
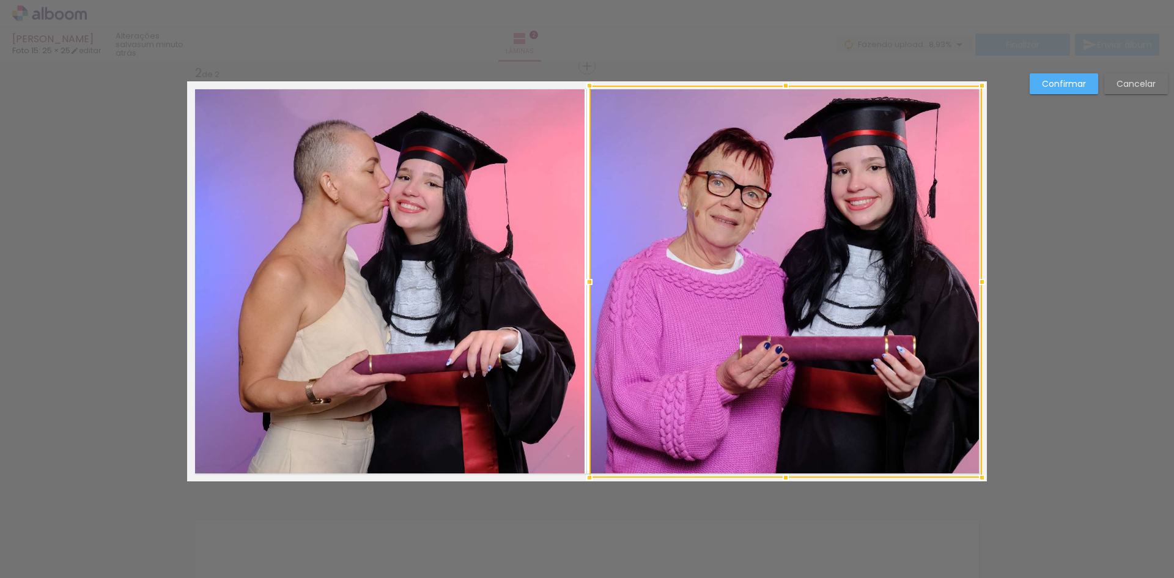
click at [1075, 322] on div "Confirmar Cancelar" at bounding box center [587, 275] width 1174 height 1321
click at [567, 246] on quentale-photo at bounding box center [386, 282] width 398 height 392
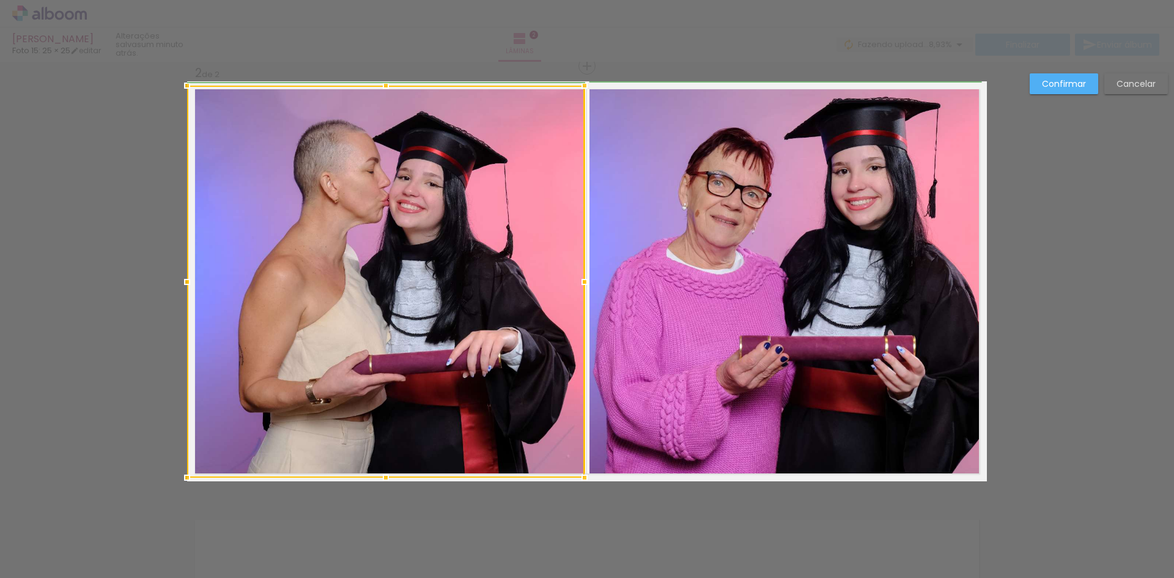
click at [579, 278] on div at bounding box center [585, 282] width 24 height 24
click at [1079, 284] on div "Confirmar Cancelar" at bounding box center [587, 275] width 1174 height 1321
click at [725, 297] on quentale-photo at bounding box center [786, 282] width 393 height 392
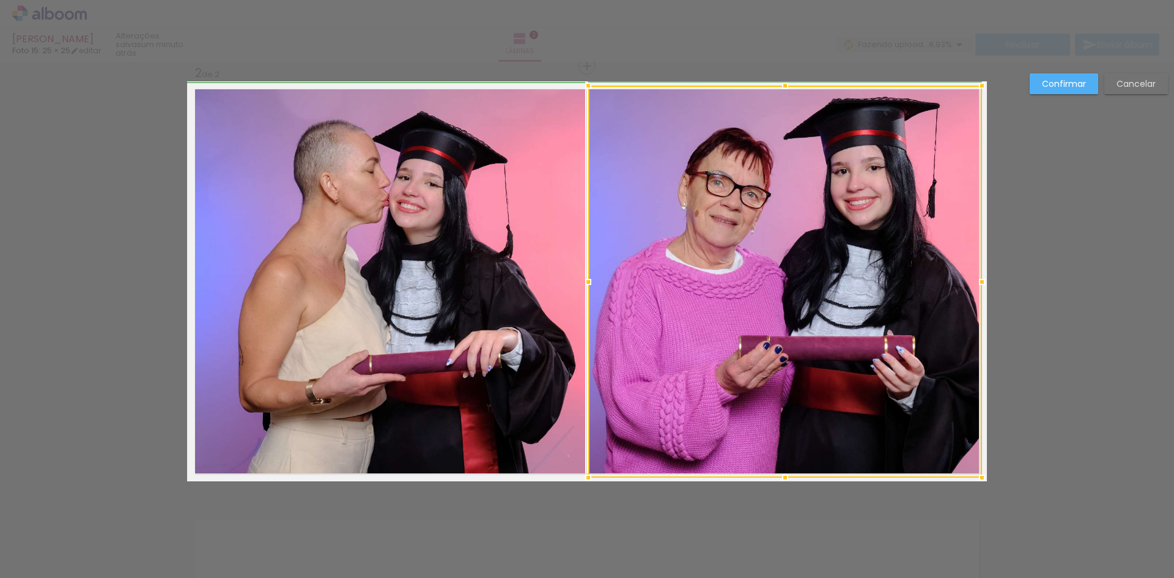
click at [584, 281] on div at bounding box center [588, 282] width 24 height 24
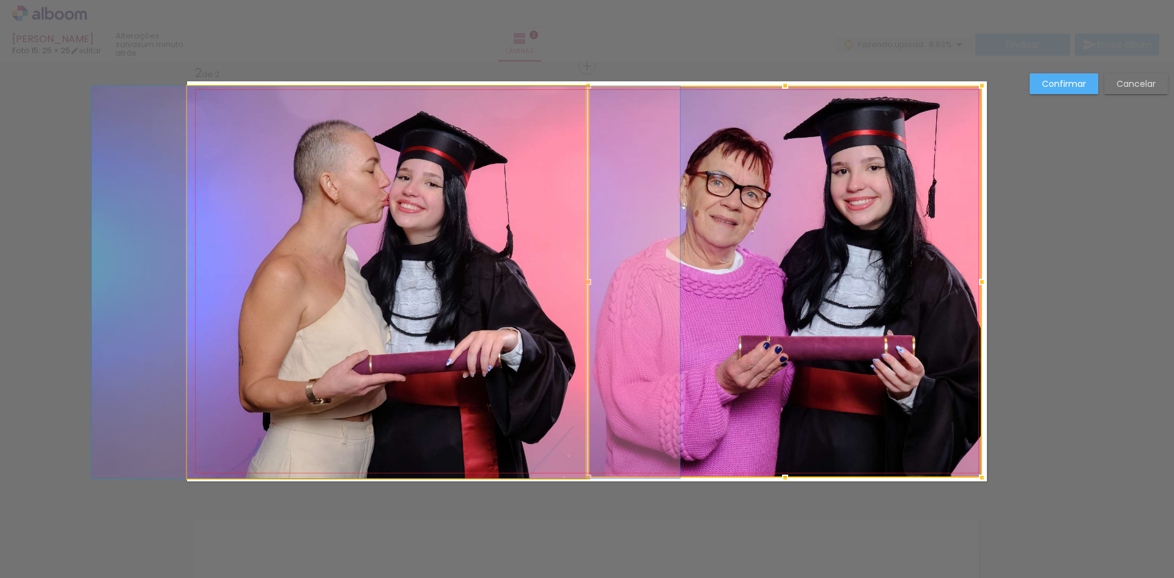
click at [573, 290] on quentale-photo at bounding box center [386, 282] width 398 height 392
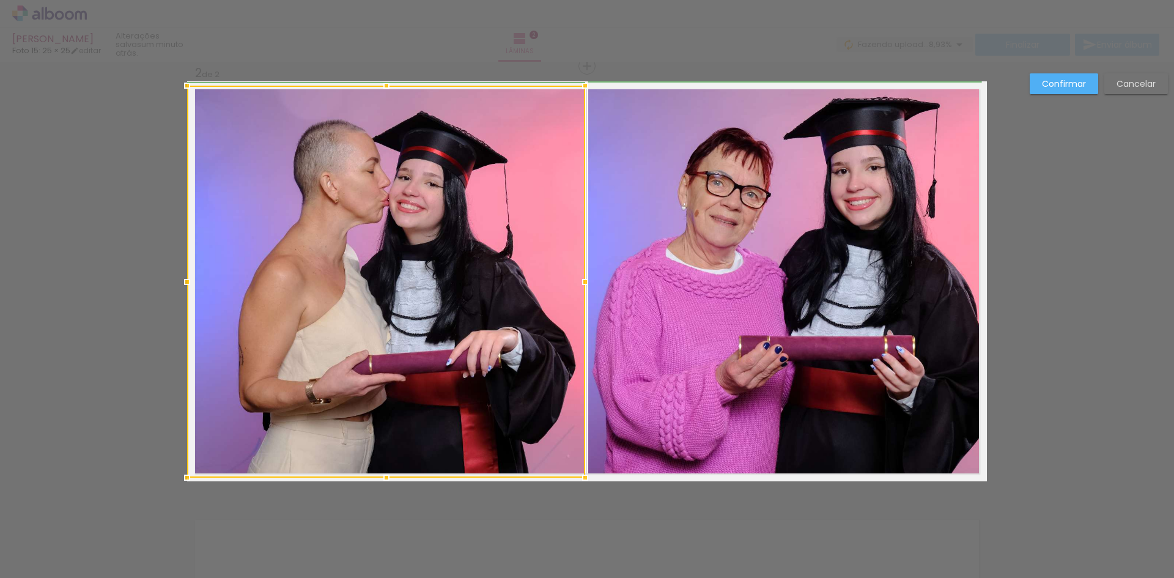
click at [578, 283] on div at bounding box center [585, 282] width 24 height 24
click at [1042, 347] on div "Confirmar Cancelar" at bounding box center [587, 275] width 1174 height 1321
click at [0, 0] on slot "Confirmar" at bounding box center [0, 0] width 0 height 0
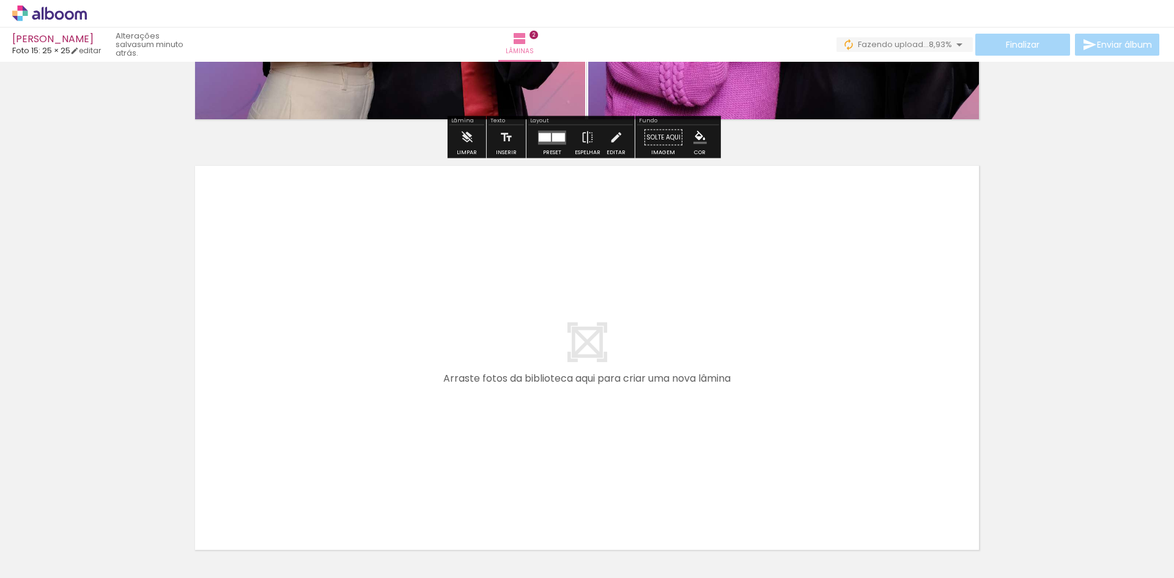
scroll to position [787, 0]
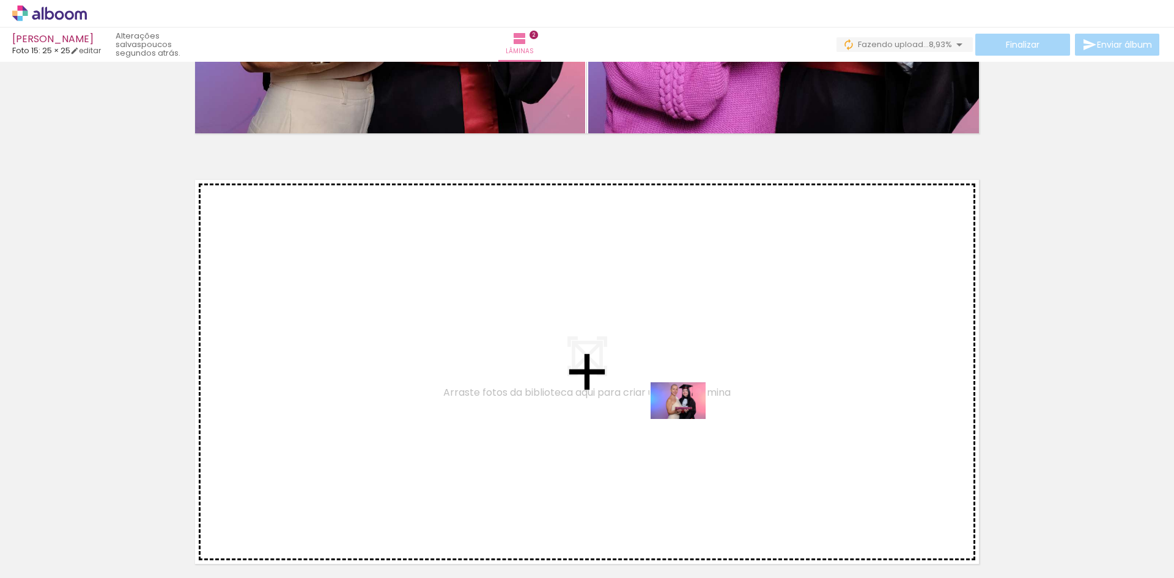
drag, startPoint x: 527, startPoint y: 546, endPoint x: 643, endPoint y: 418, distance: 173.2
click at [643, 418] on quentale-workspace at bounding box center [587, 289] width 1174 height 578
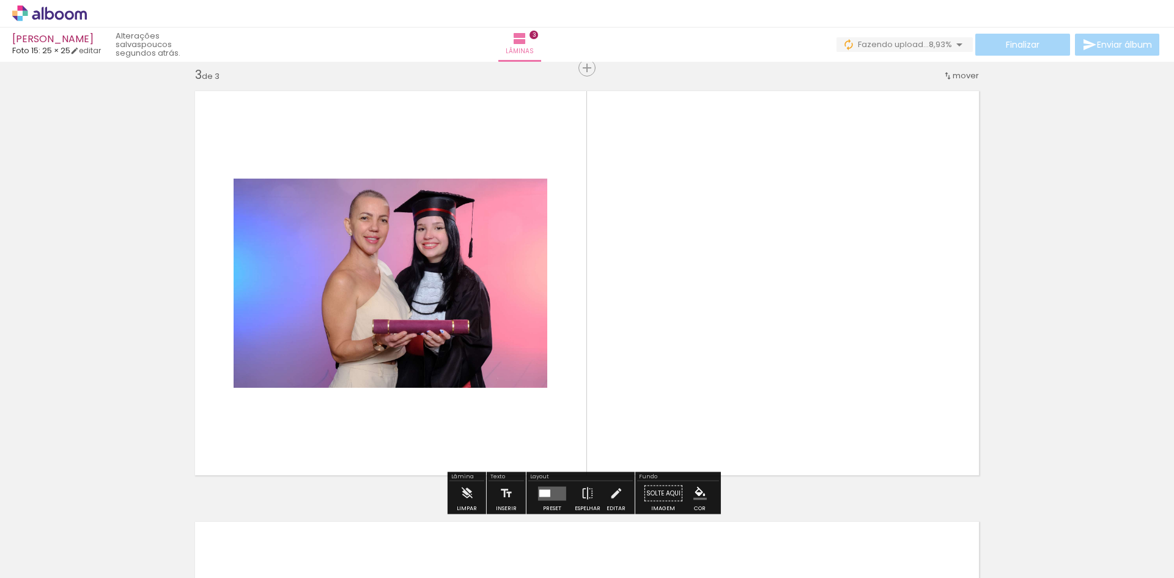
scroll to position [877, 0]
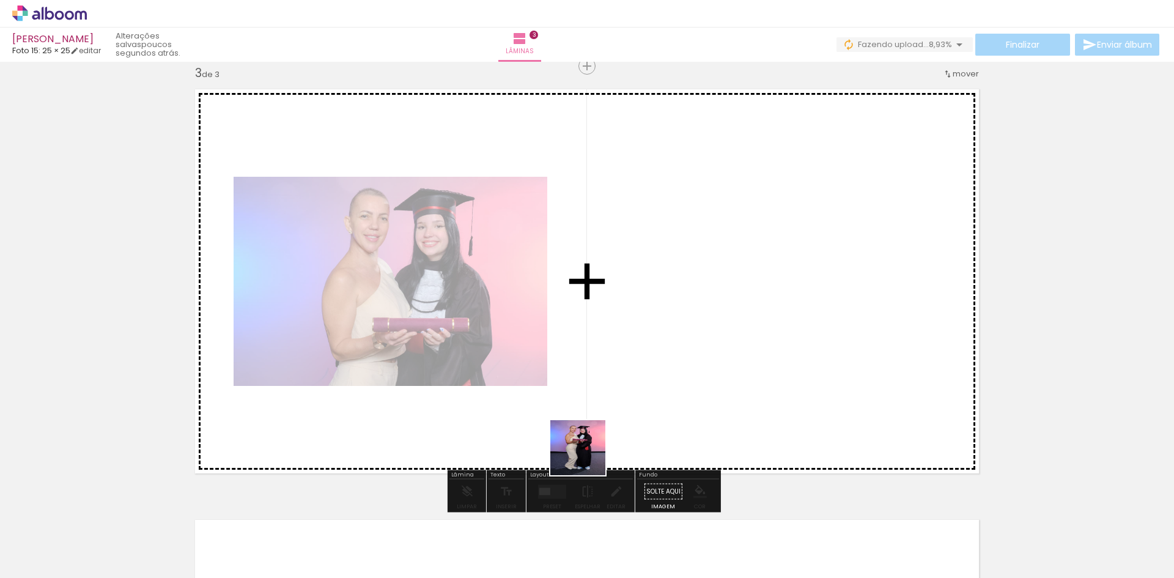
drag, startPoint x: 590, startPoint y: 541, endPoint x: 597, endPoint y: 423, distance: 117.6
click at [599, 381] on quentale-workspace at bounding box center [587, 289] width 1174 height 578
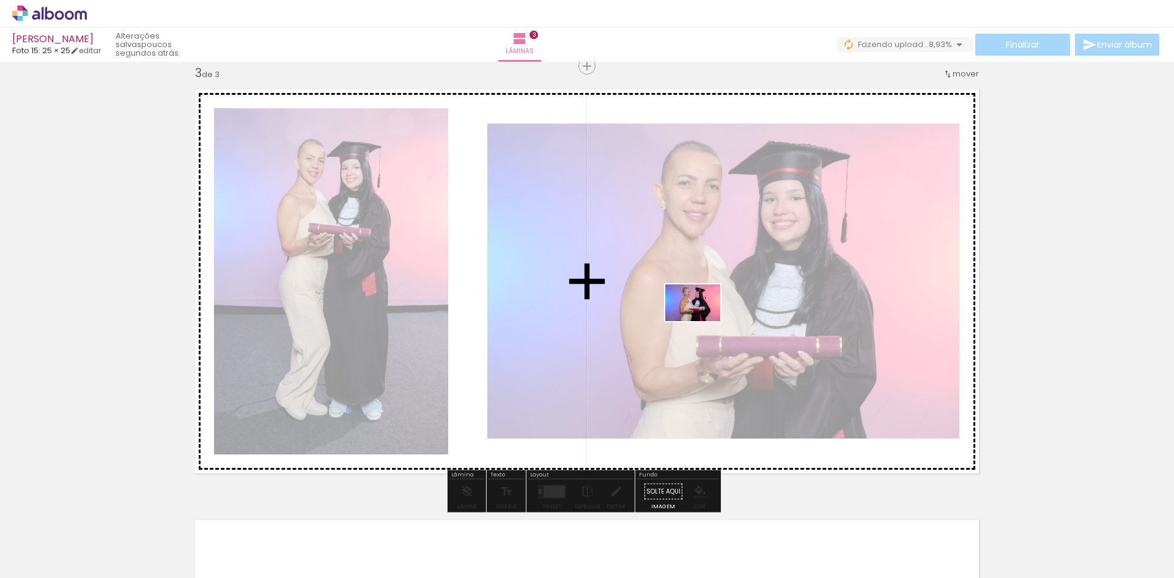
drag, startPoint x: 654, startPoint y: 539, endPoint x: 702, endPoint y: 321, distance: 223.0
click at [702, 321] on quentale-workspace at bounding box center [587, 289] width 1174 height 578
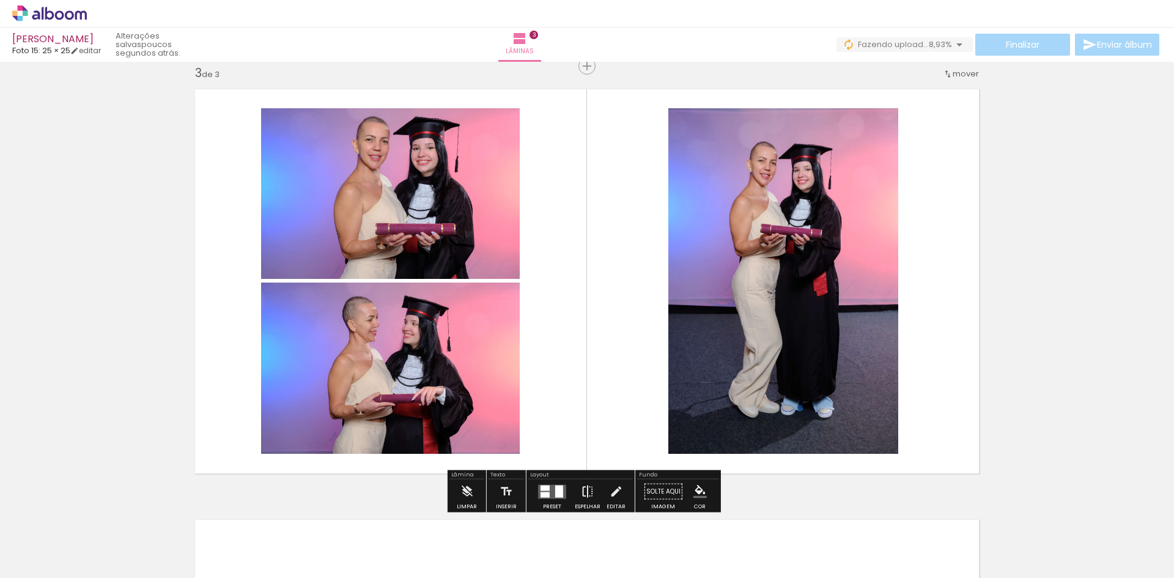
click at [591, 490] on paper-button "Espelhar" at bounding box center [588, 495] width 32 height 31
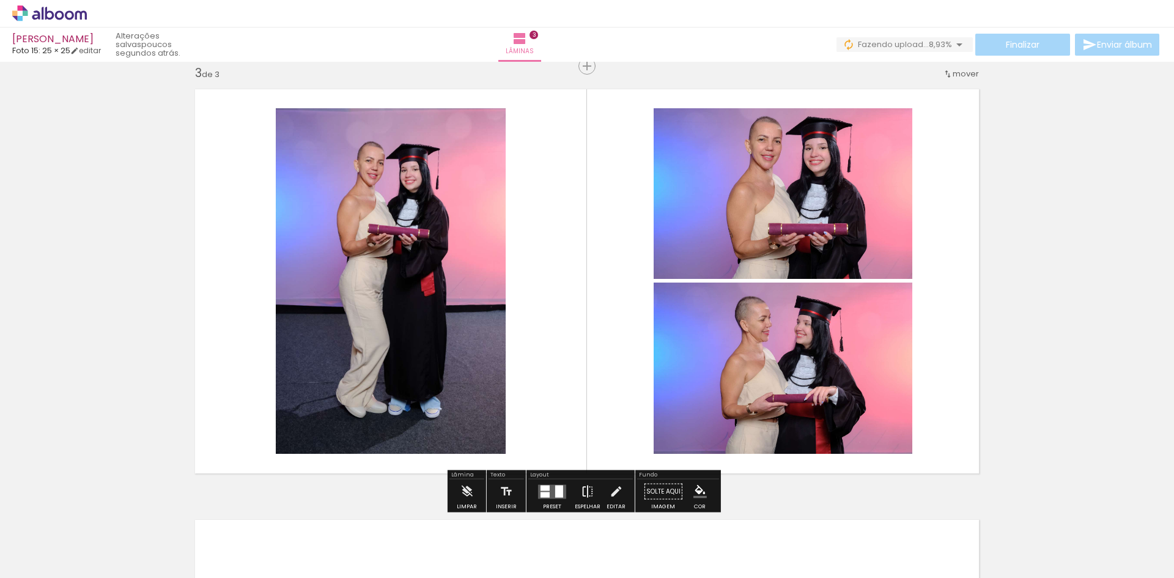
click at [581, 489] on iron-icon at bounding box center [587, 492] width 13 height 24
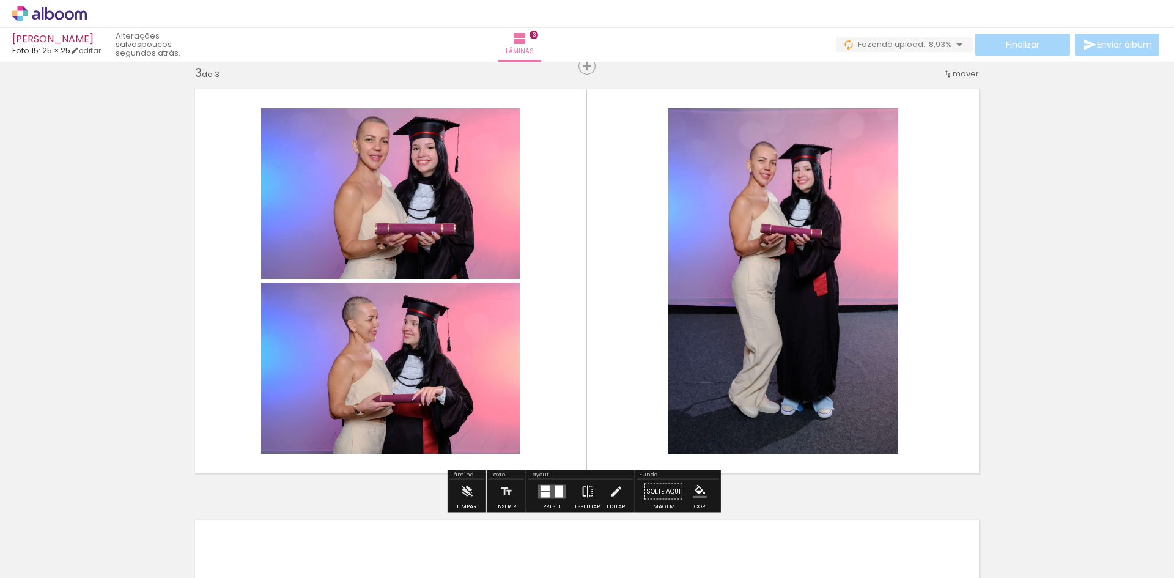
click at [581, 489] on iron-icon at bounding box center [587, 492] width 13 height 24
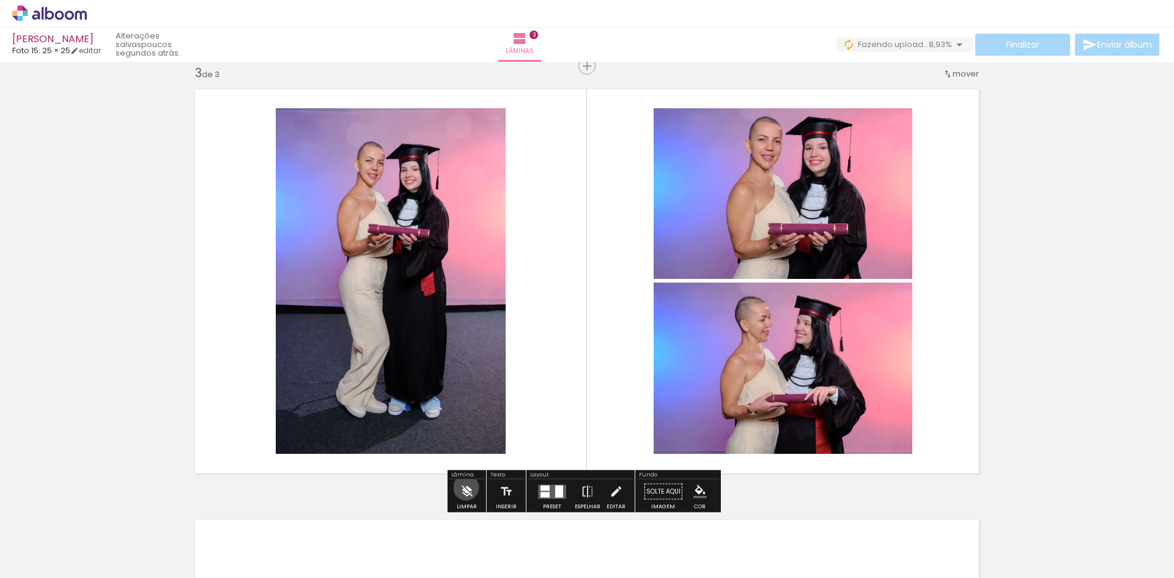
click at [466, 487] on iron-icon at bounding box center [466, 492] width 13 height 24
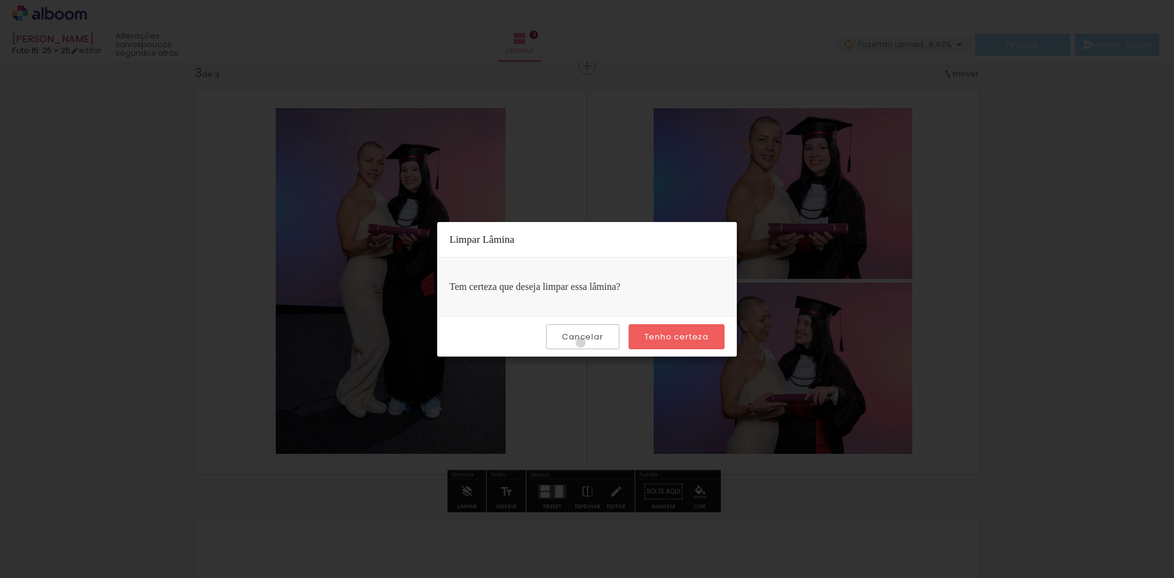
click at [584, 343] on paper-button "Cancelar" at bounding box center [582, 336] width 73 height 25
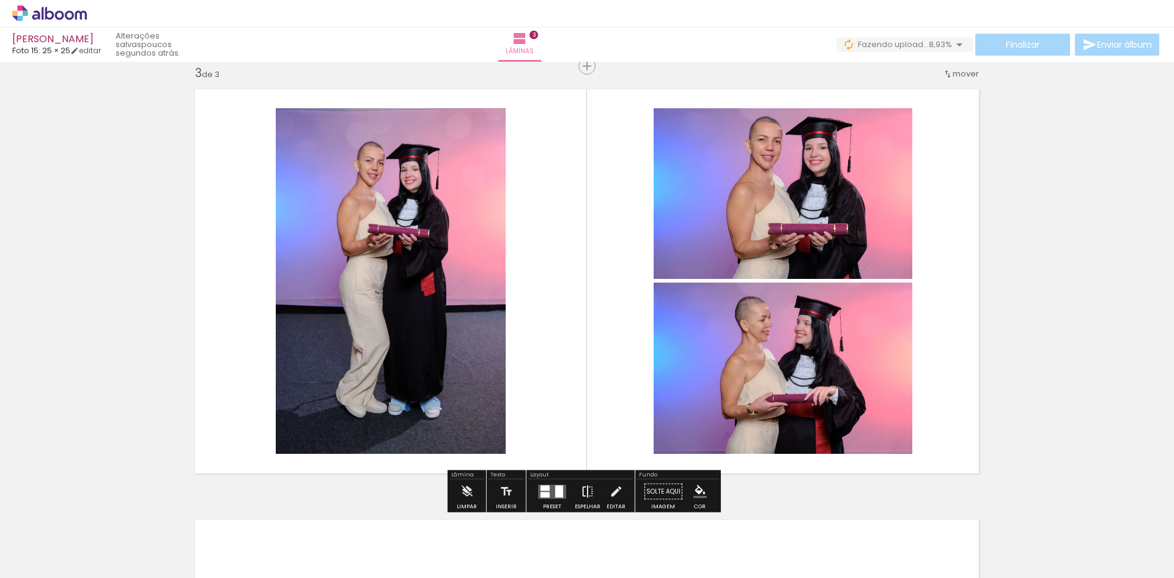
click at [584, 492] on iron-icon at bounding box center [587, 492] width 13 height 24
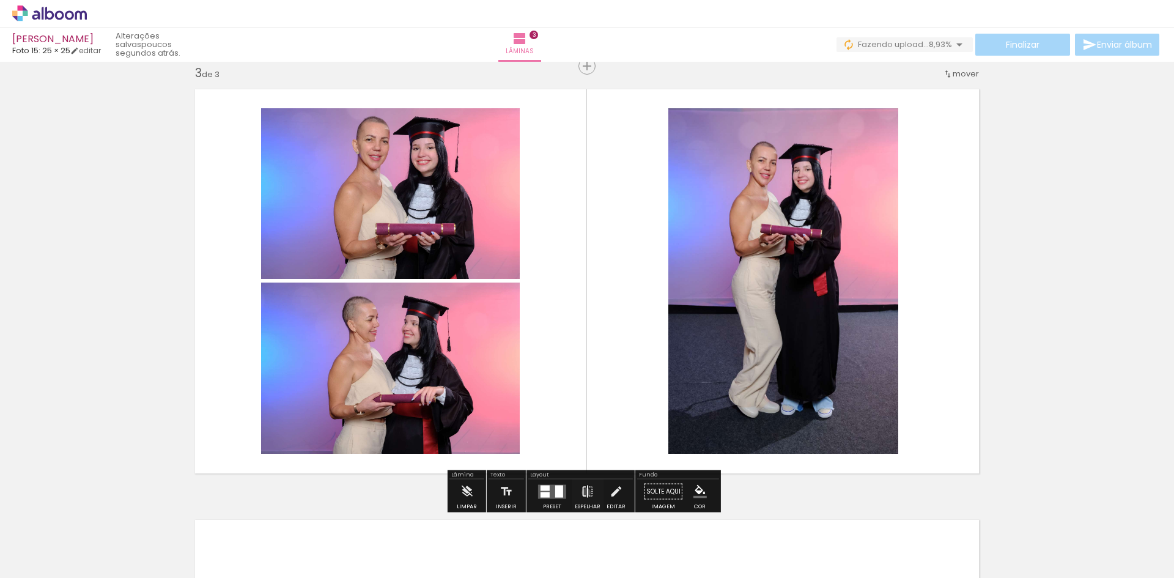
click at [584, 492] on iron-icon at bounding box center [587, 492] width 13 height 24
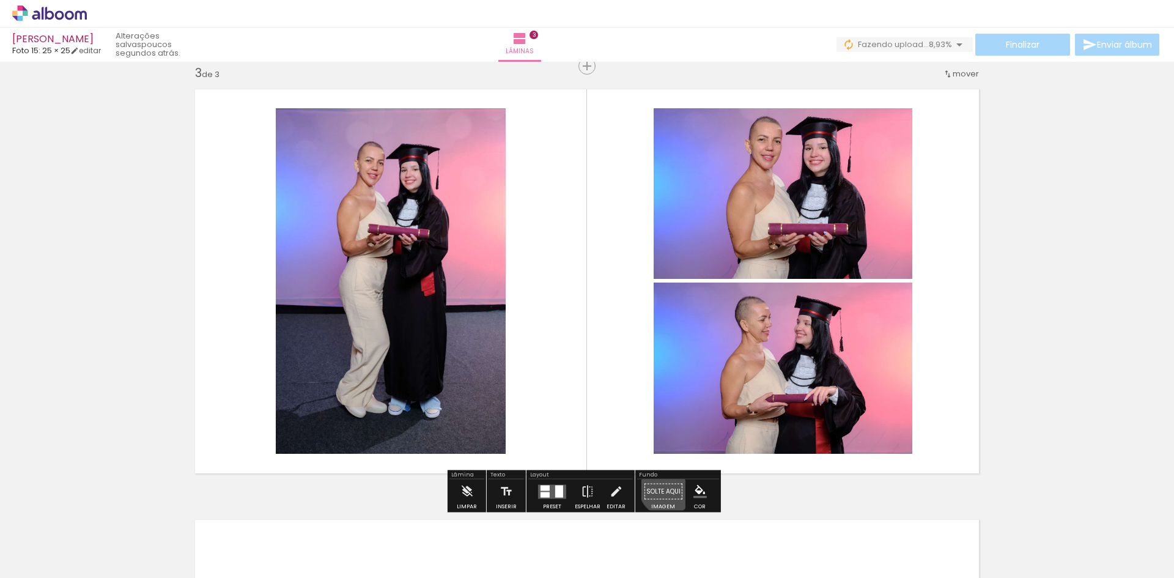
click at [662, 488] on paper-button "Solte aqui Imagem" at bounding box center [664, 495] width 44 height 31
click at [610, 489] on iron-icon at bounding box center [615, 492] width 13 height 24
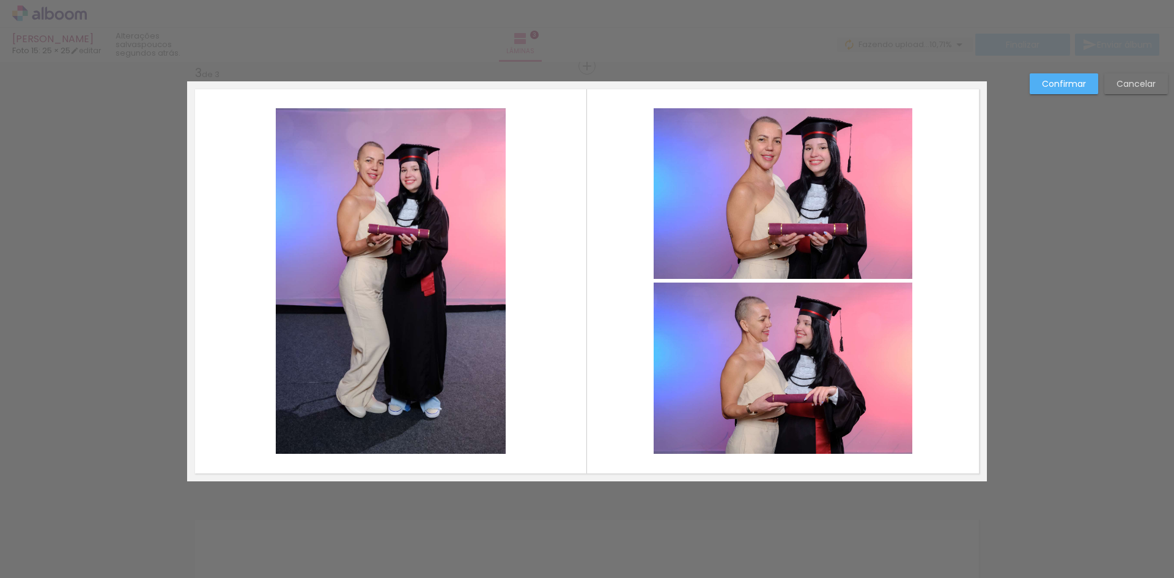
click at [798, 254] on quentale-photo at bounding box center [783, 193] width 259 height 171
click at [794, 243] on quentale-photo at bounding box center [783, 193] width 259 height 171
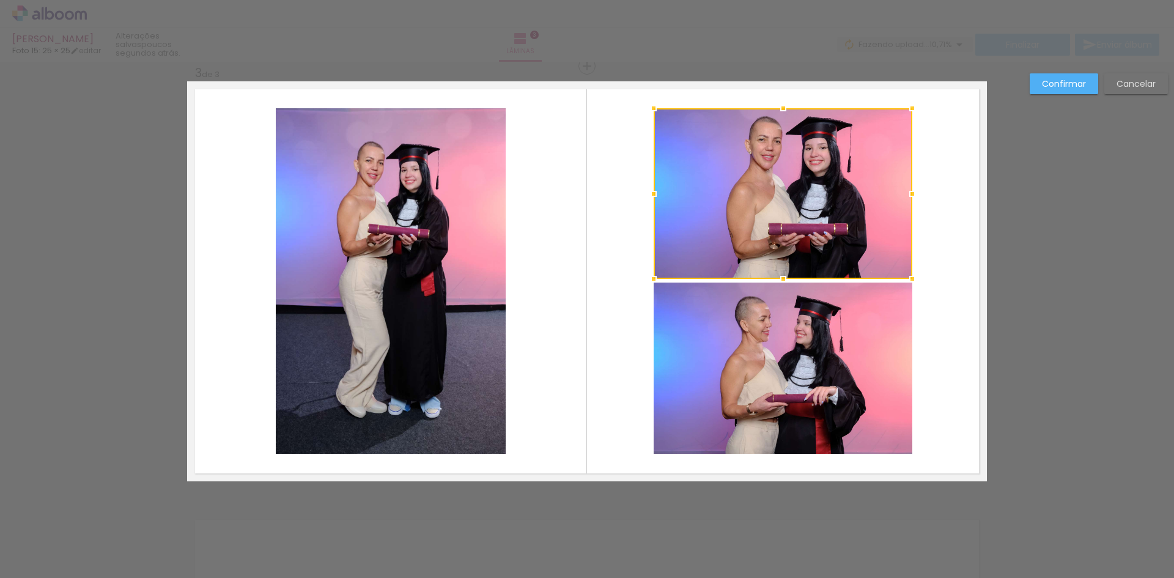
click at [725, 377] on quentale-photo at bounding box center [783, 368] width 259 height 171
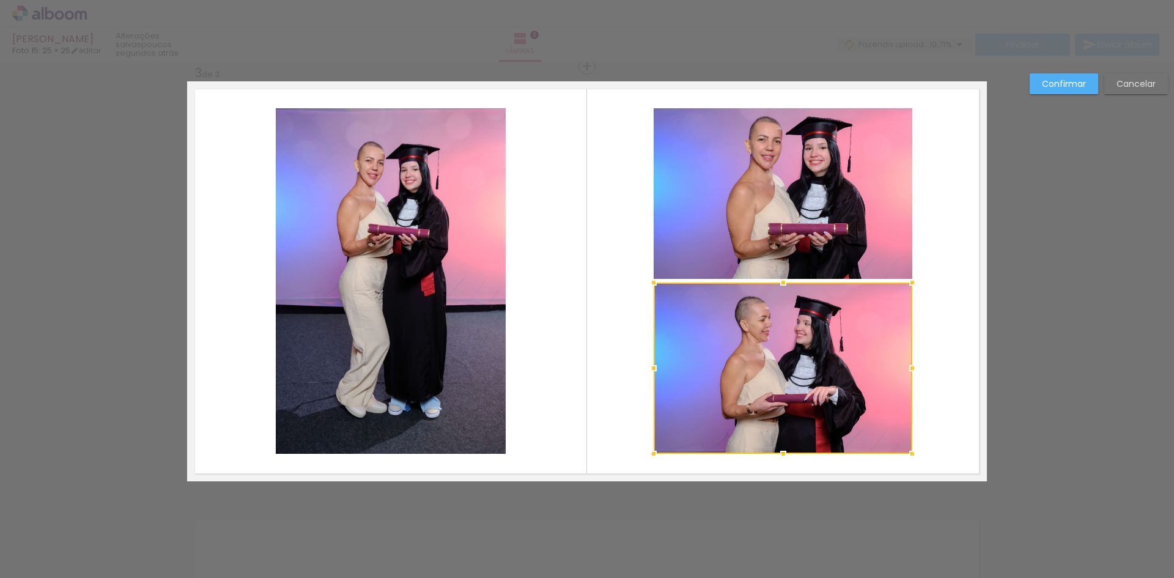
click at [851, 230] on quentale-photo at bounding box center [783, 193] width 259 height 171
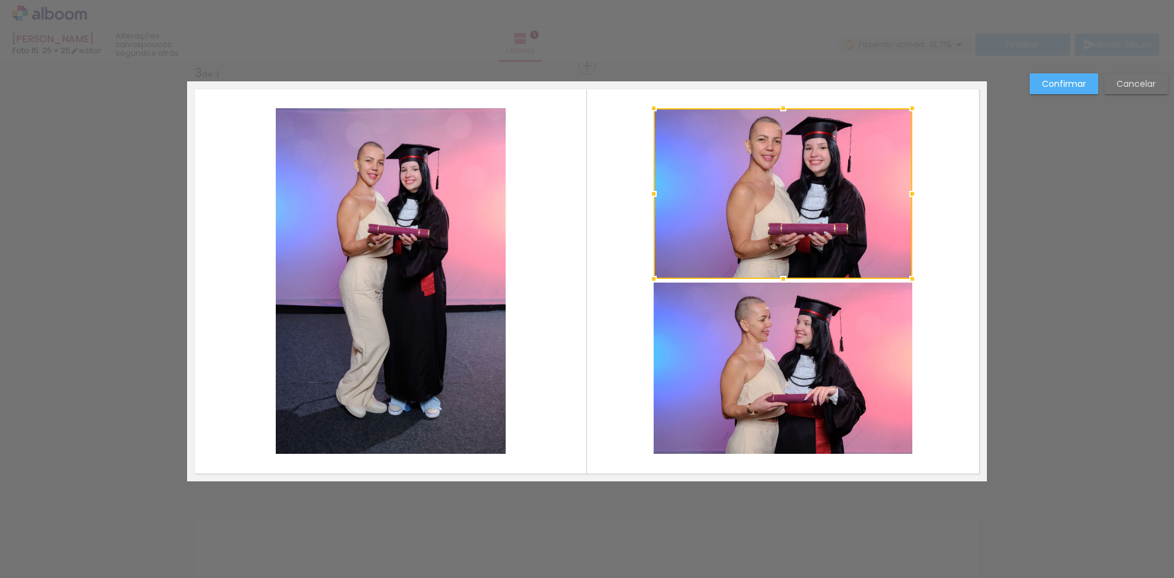
click at [841, 367] on quentale-photo at bounding box center [783, 368] width 259 height 171
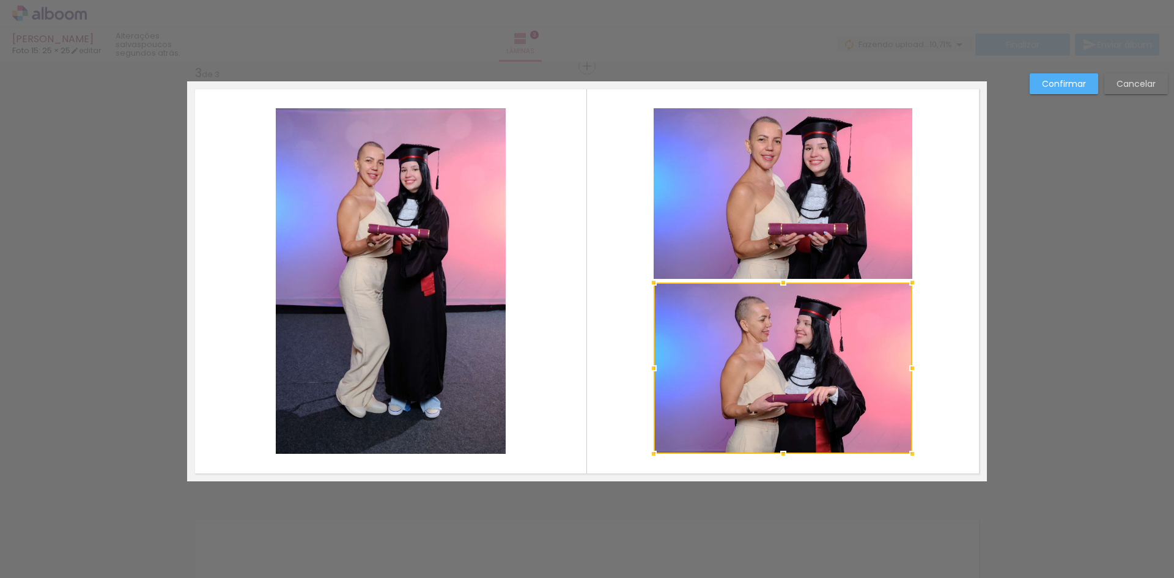
drag, startPoint x: 829, startPoint y: 363, endPoint x: 834, endPoint y: 184, distance: 178.7
click at [847, 283] on div at bounding box center [783, 368] width 259 height 171
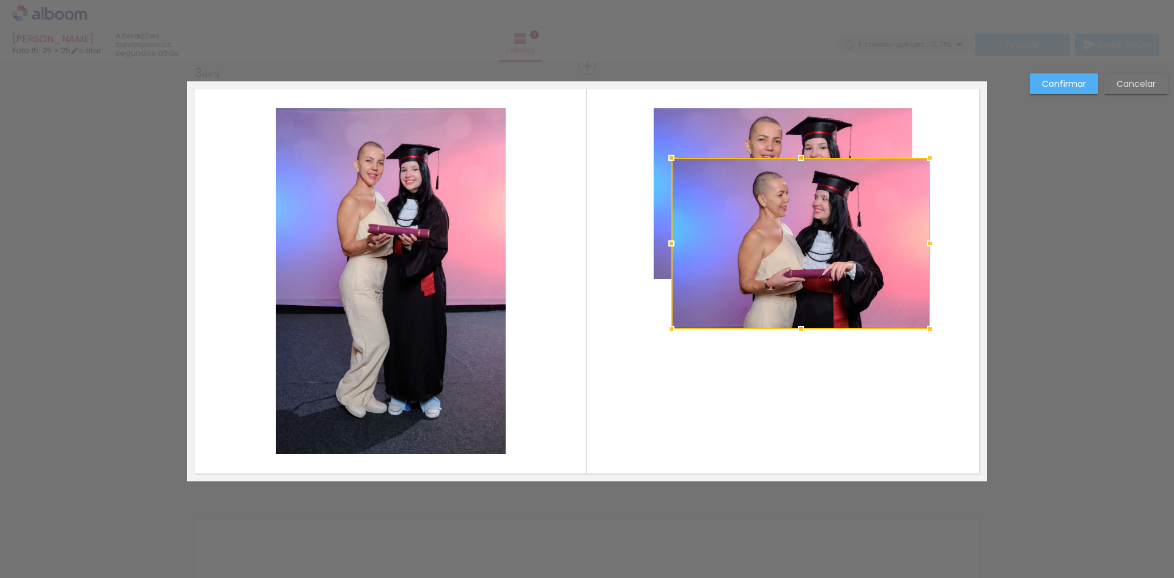
click at [884, 315] on div at bounding box center [801, 243] width 259 height 171
click at [0, 0] on slot "Cancelar" at bounding box center [0, 0] width 0 height 0
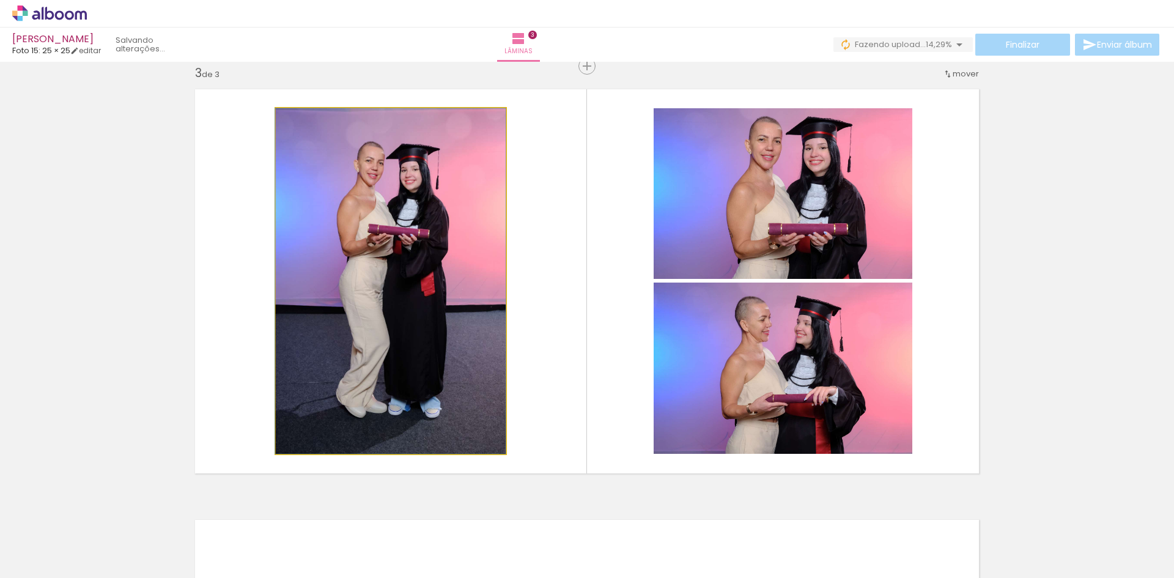
click at [439, 292] on quentale-photo at bounding box center [391, 281] width 230 height 346
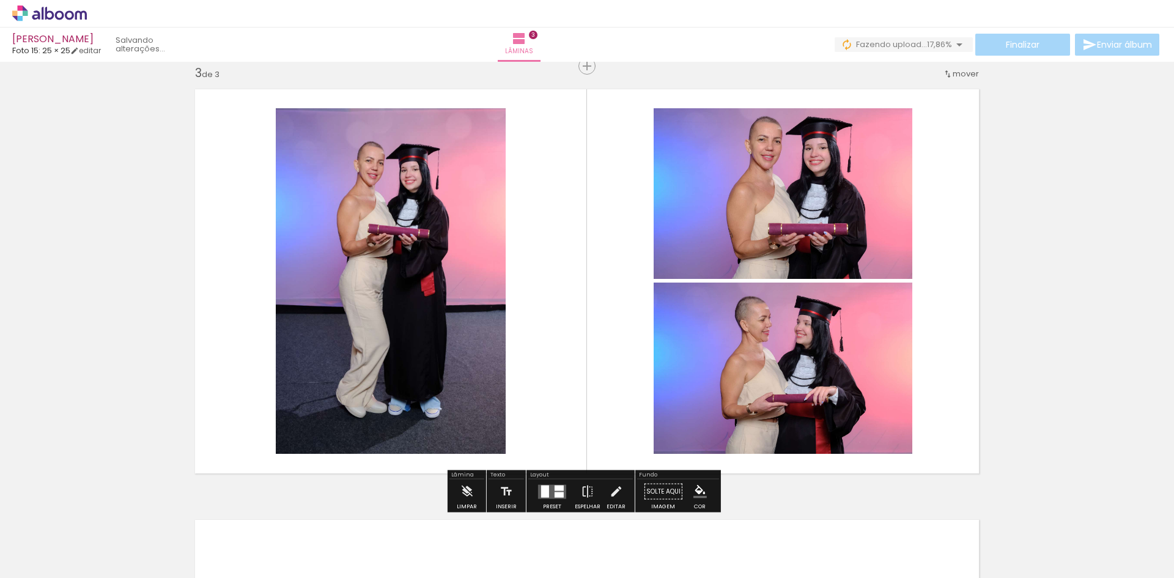
click at [406, 200] on quentale-photo at bounding box center [391, 281] width 230 height 346
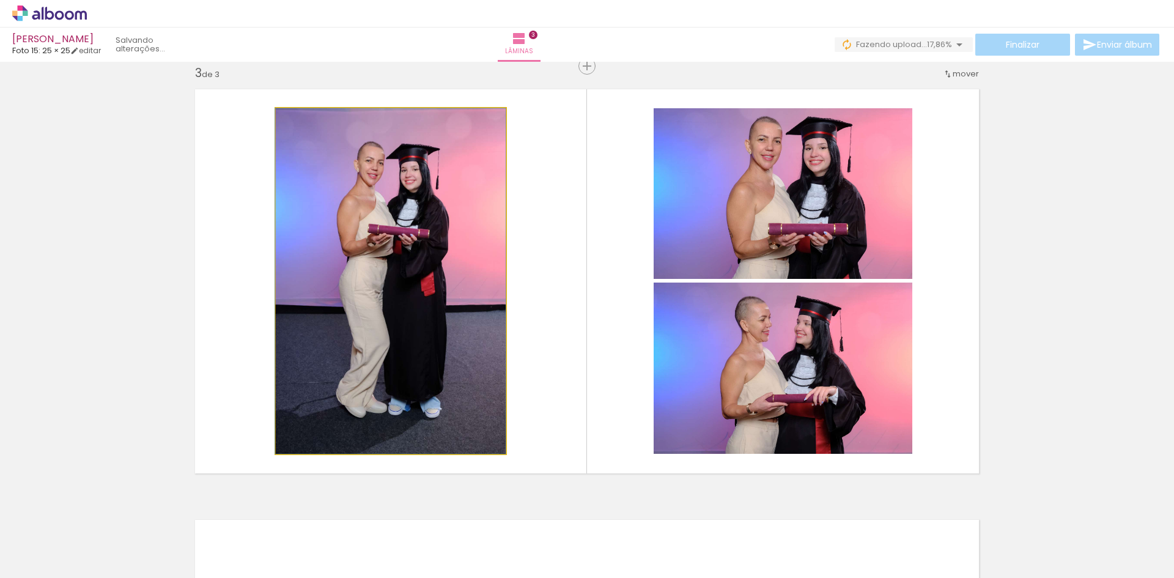
click at [406, 200] on quentale-photo at bounding box center [391, 281] width 230 height 346
click at [0, 0] on div at bounding box center [0, 0] width 0 height 0
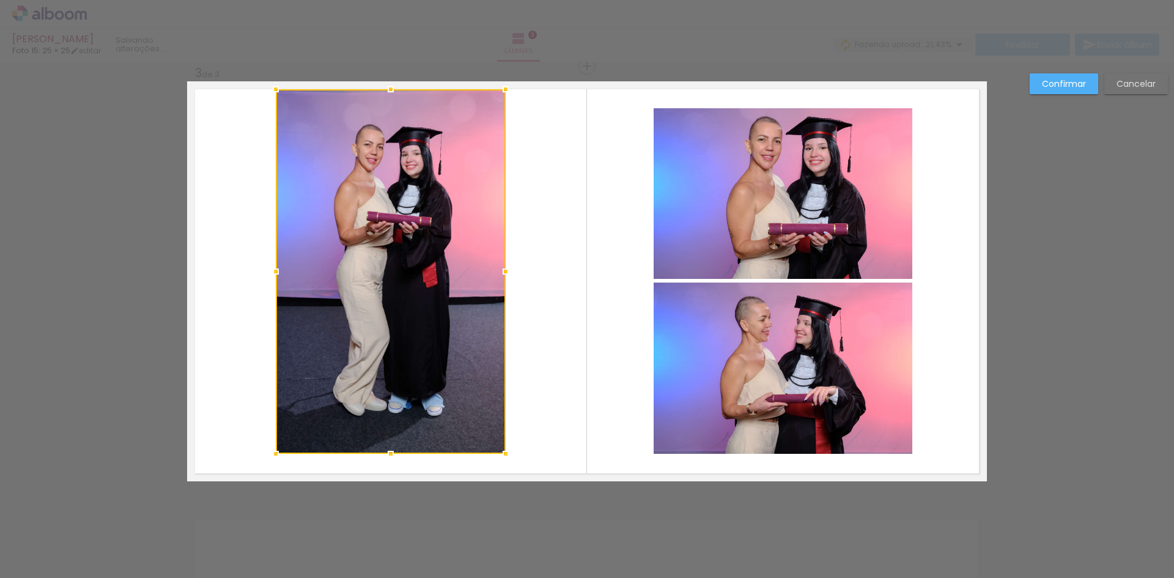
drag, startPoint x: 388, startPoint y: 110, endPoint x: 386, endPoint y: 91, distance: 19.7
click at [386, 91] on div at bounding box center [391, 89] width 24 height 24
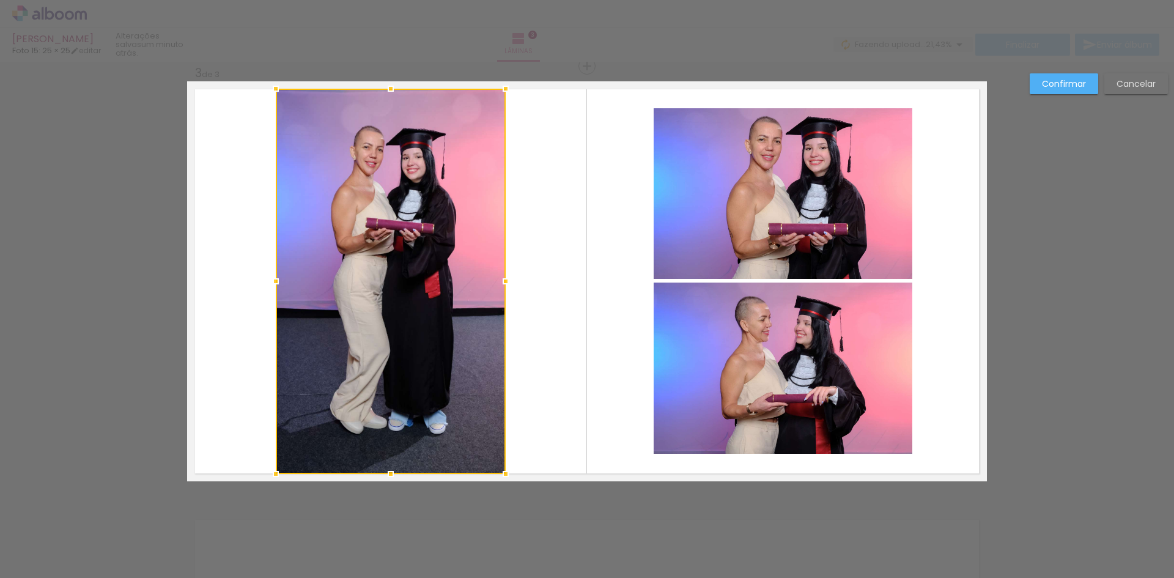
drag, startPoint x: 385, startPoint y: 446, endPoint x: 379, endPoint y: 468, distance: 22.9
click at [379, 468] on div at bounding box center [391, 474] width 24 height 24
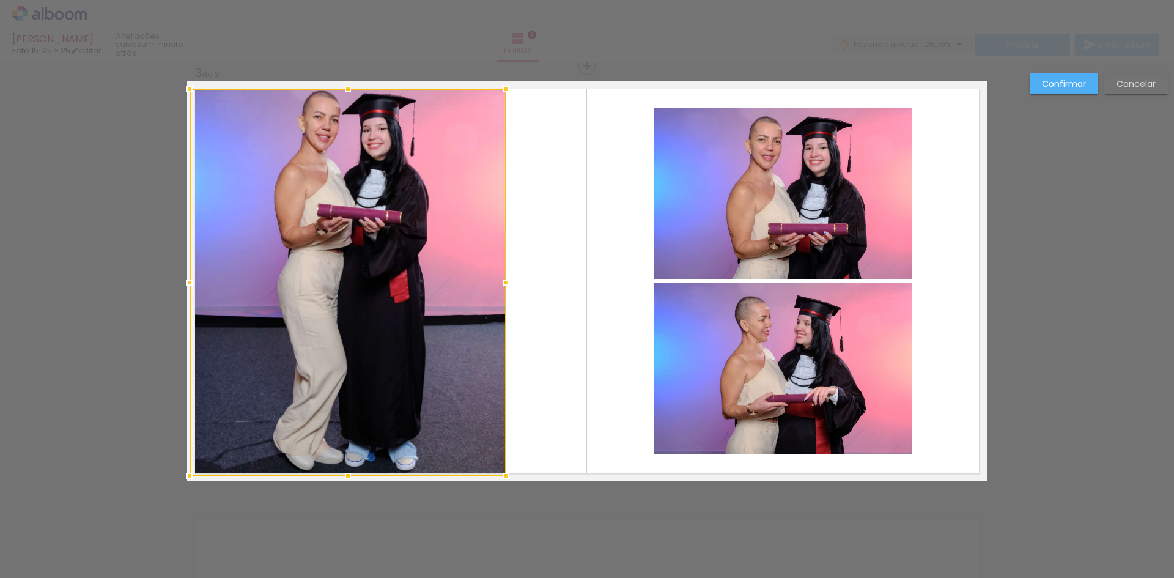
drag, startPoint x: 269, startPoint y: 283, endPoint x: 182, endPoint y: 273, distance: 87.4
click at [182, 273] on div at bounding box center [189, 282] width 24 height 24
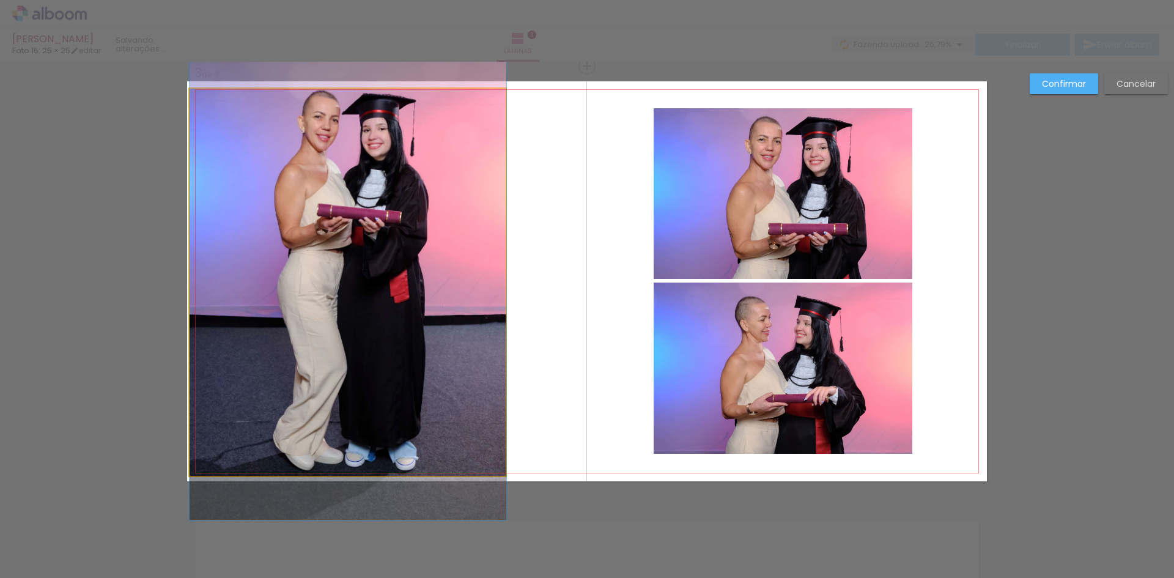
click at [473, 279] on quentale-photo at bounding box center [348, 282] width 317 height 387
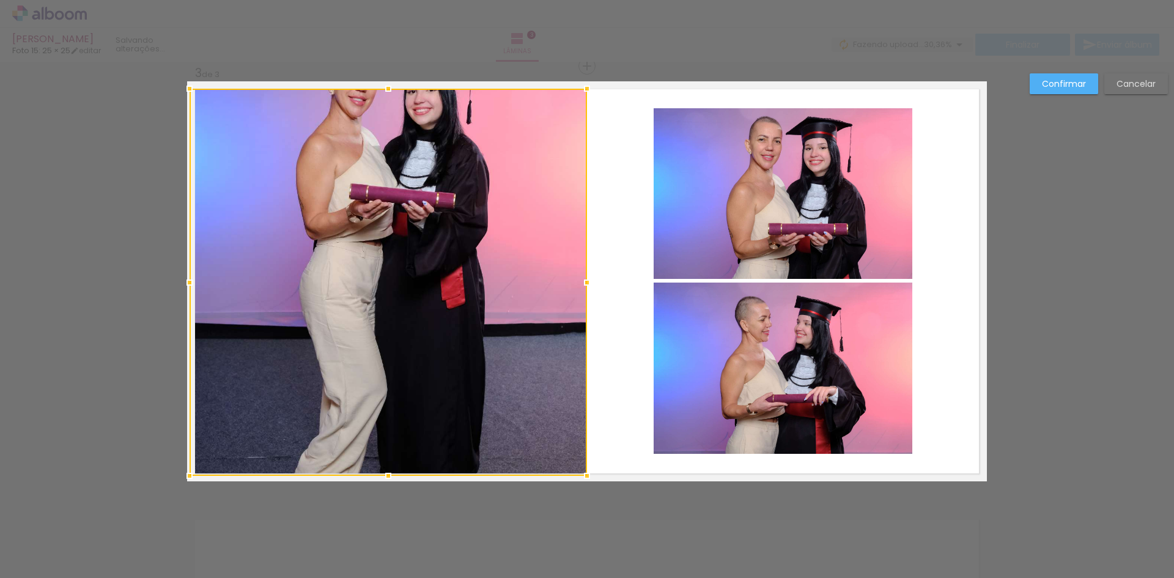
drag, startPoint x: 503, startPoint y: 280, endPoint x: 585, endPoint y: 298, distance: 83.3
click at [585, 298] on album-spread "3 de 3" at bounding box center [587, 281] width 800 height 400
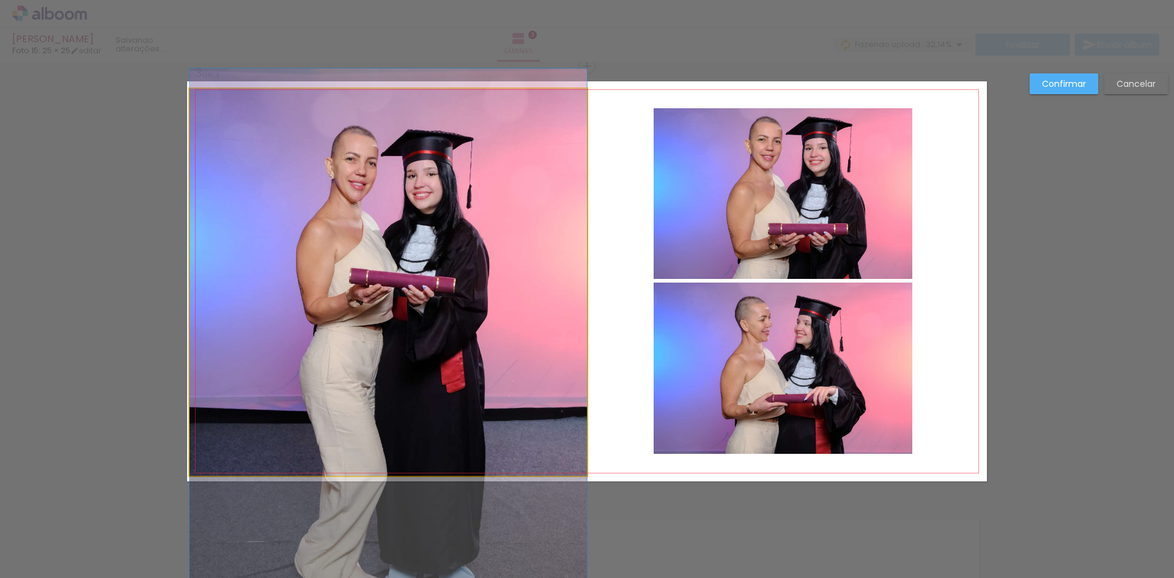
drag, startPoint x: 341, startPoint y: 170, endPoint x: 324, endPoint y: 259, distance: 90.2
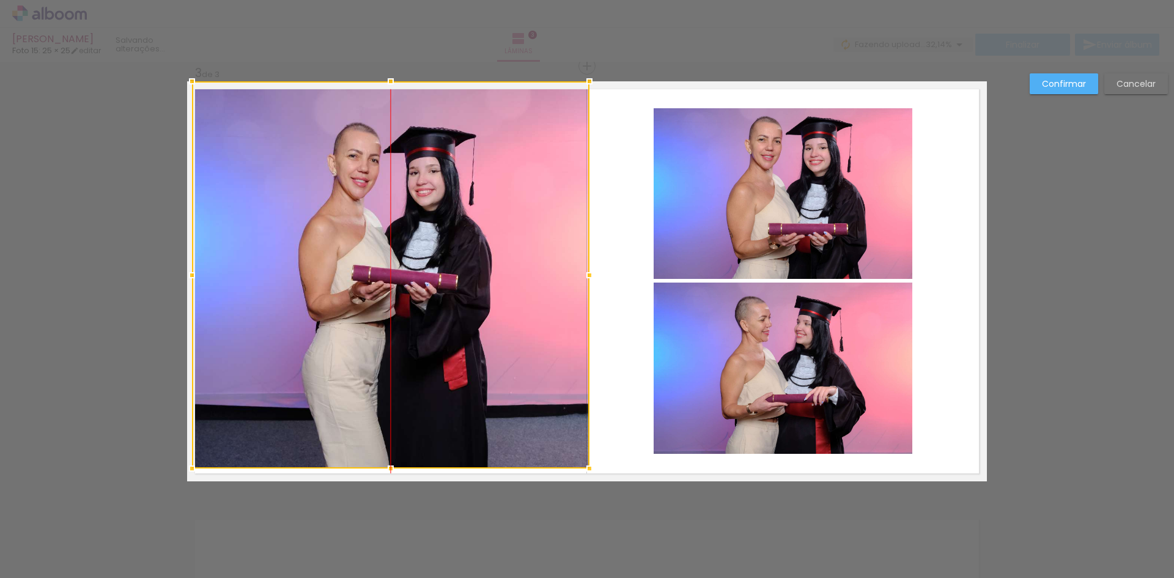
drag, startPoint x: 432, startPoint y: 344, endPoint x: 435, endPoint y: 328, distance: 16.2
click at [435, 328] on div at bounding box center [391, 274] width 398 height 387
click at [0, 0] on slot "Cancelar" at bounding box center [0, 0] width 0 height 0
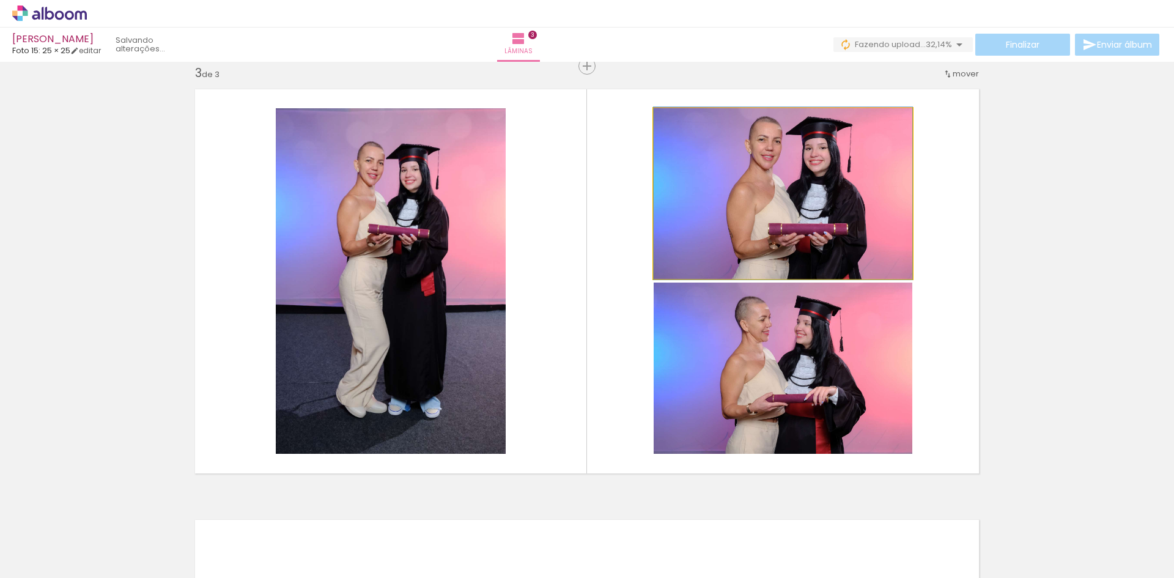
click at [758, 202] on quentale-photo at bounding box center [783, 193] width 259 height 171
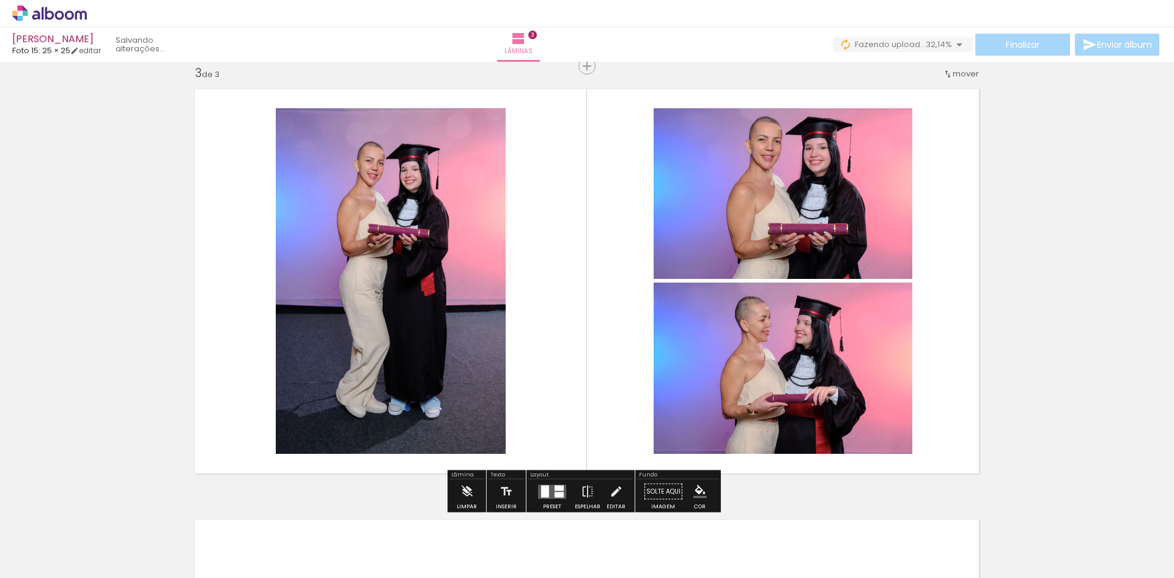
click at [754, 324] on quentale-photo at bounding box center [783, 368] width 259 height 171
click at [750, 235] on quentale-photo at bounding box center [783, 193] width 259 height 171
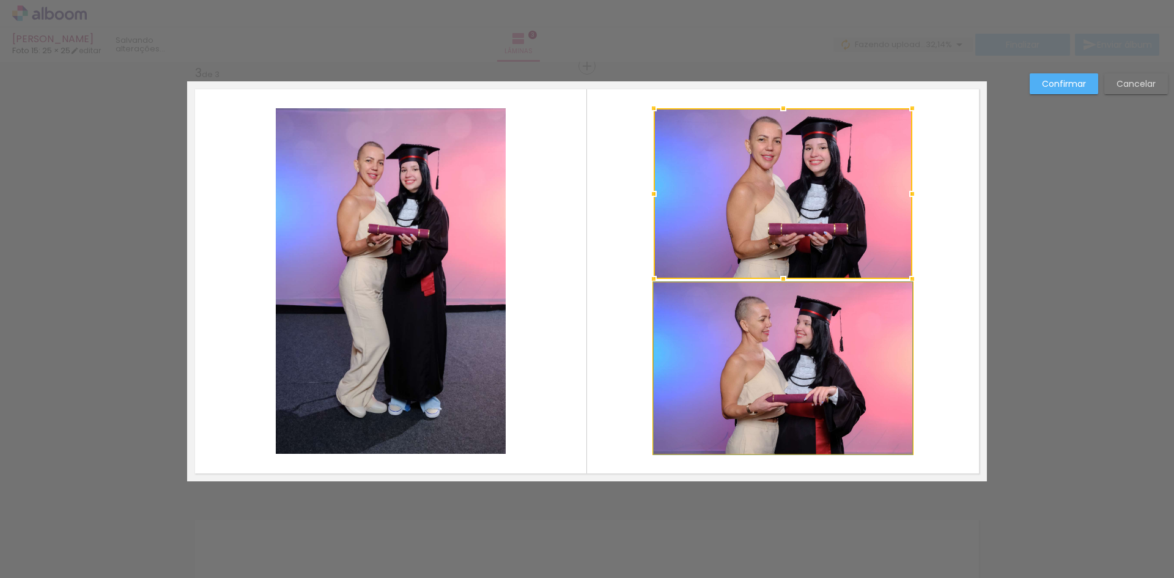
click at [725, 319] on quentale-photo at bounding box center [783, 368] width 259 height 171
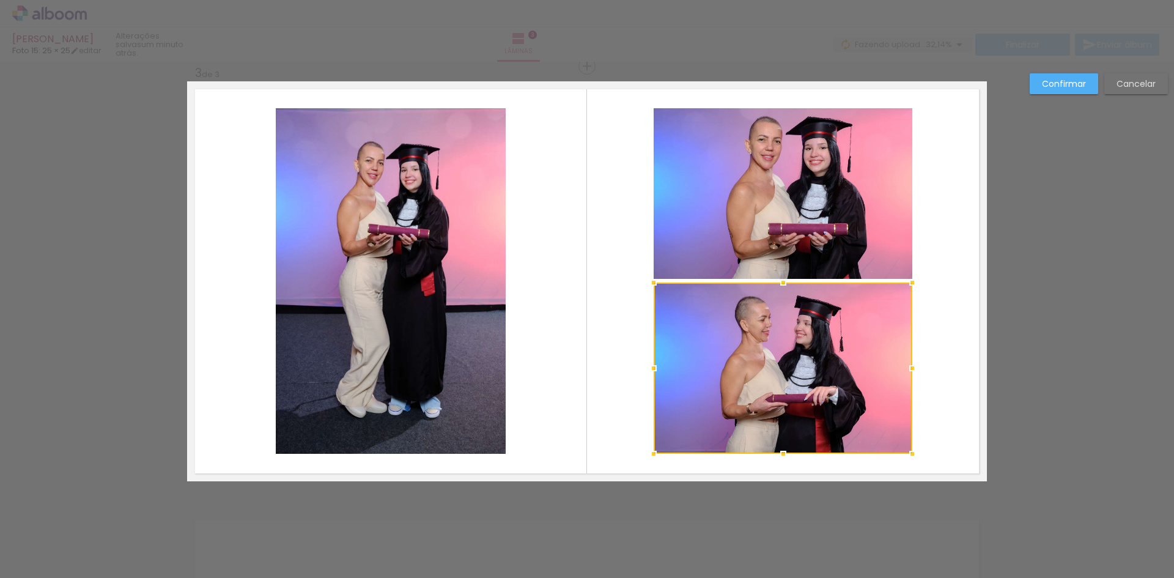
click at [735, 220] on quentale-photo at bounding box center [783, 193] width 259 height 171
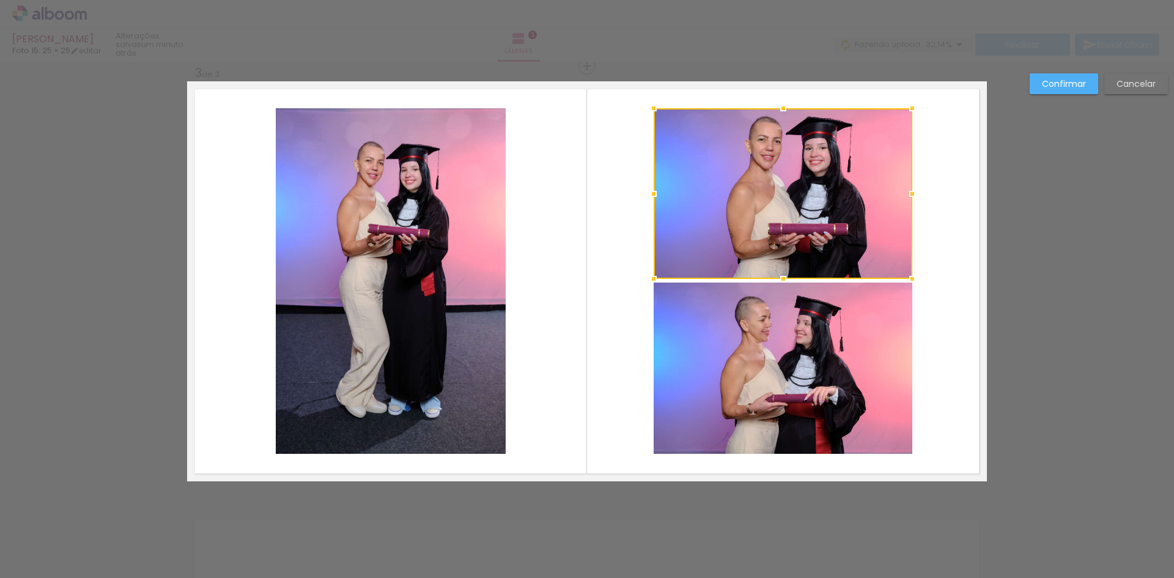
click at [880, 273] on div at bounding box center [783, 193] width 259 height 171
click at [831, 201] on div at bounding box center [783, 193] width 259 height 171
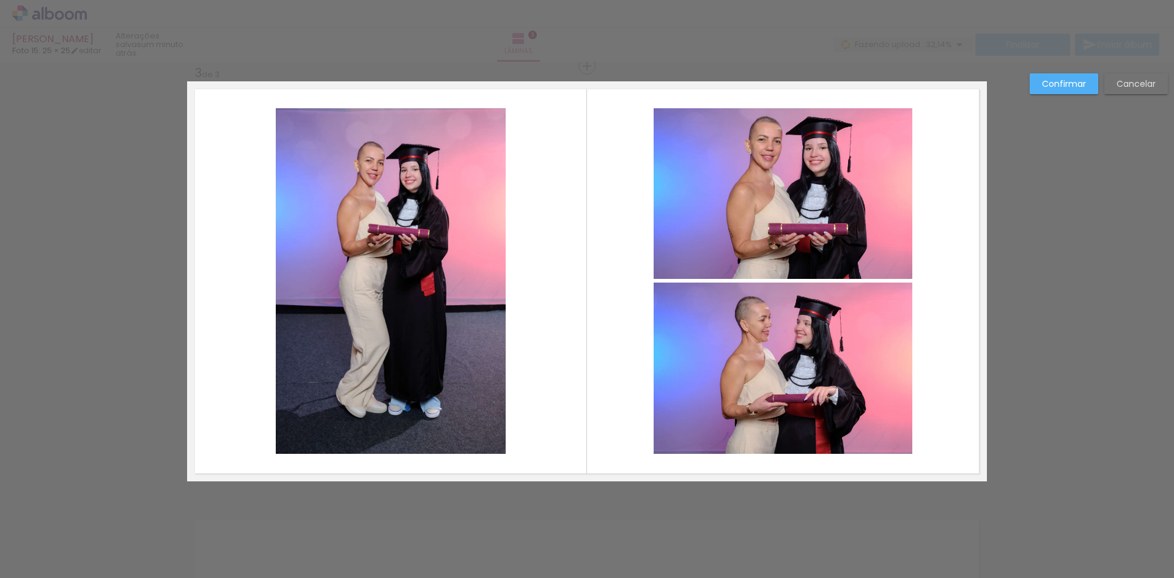
click at [778, 349] on quentale-photo at bounding box center [783, 368] width 259 height 171
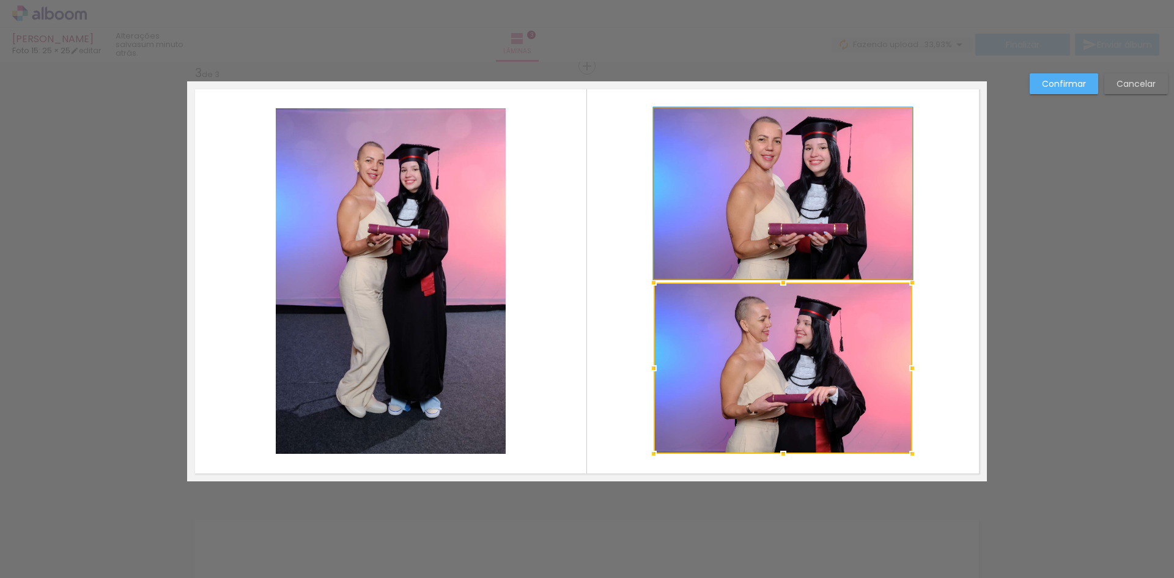
click at [795, 210] on quentale-photo at bounding box center [783, 193] width 259 height 171
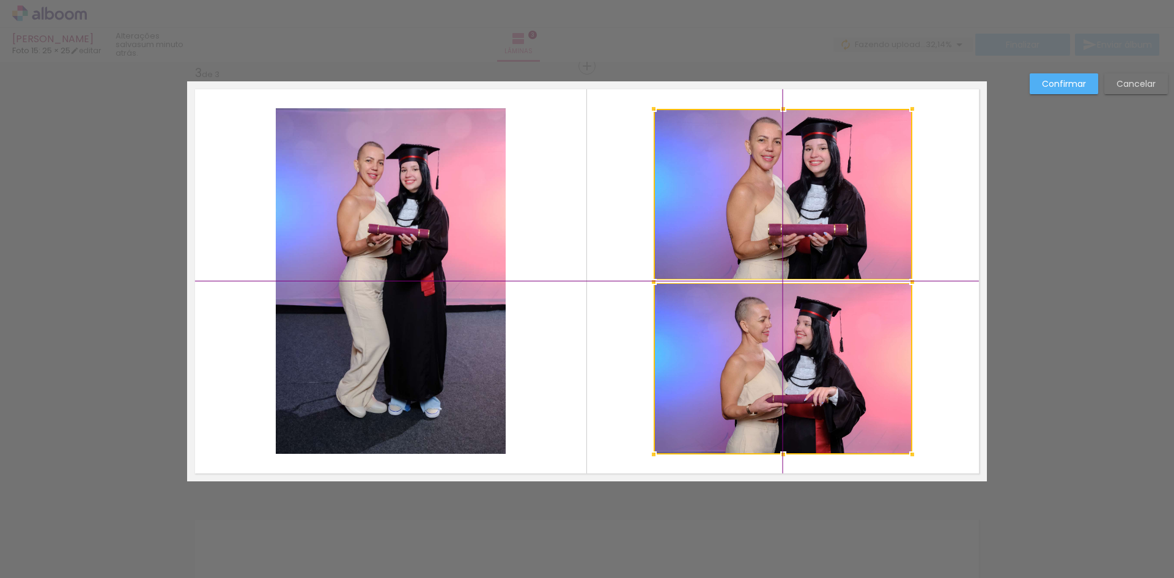
drag, startPoint x: 752, startPoint y: 272, endPoint x: 749, endPoint y: 281, distance: 9.1
click at [749, 281] on div at bounding box center [783, 282] width 259 height 346
drag, startPoint x: 909, startPoint y: 283, endPoint x: 913, endPoint y: 292, distance: 9.9
click at [913, 292] on div at bounding box center [913, 282] width 24 height 24
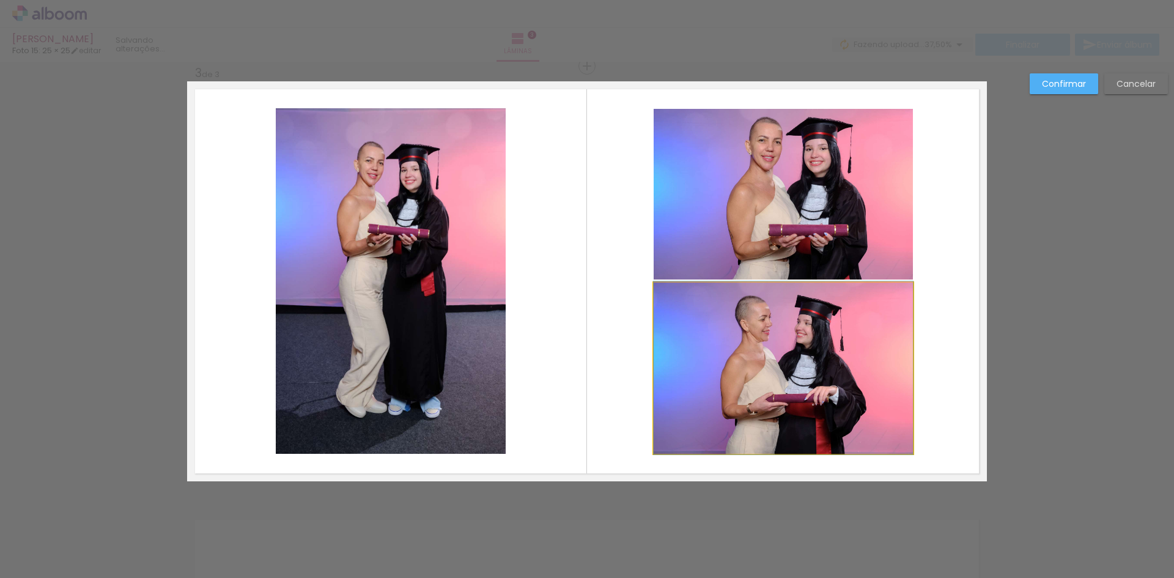
click at [782, 432] on quentale-photo at bounding box center [783, 368] width 259 height 171
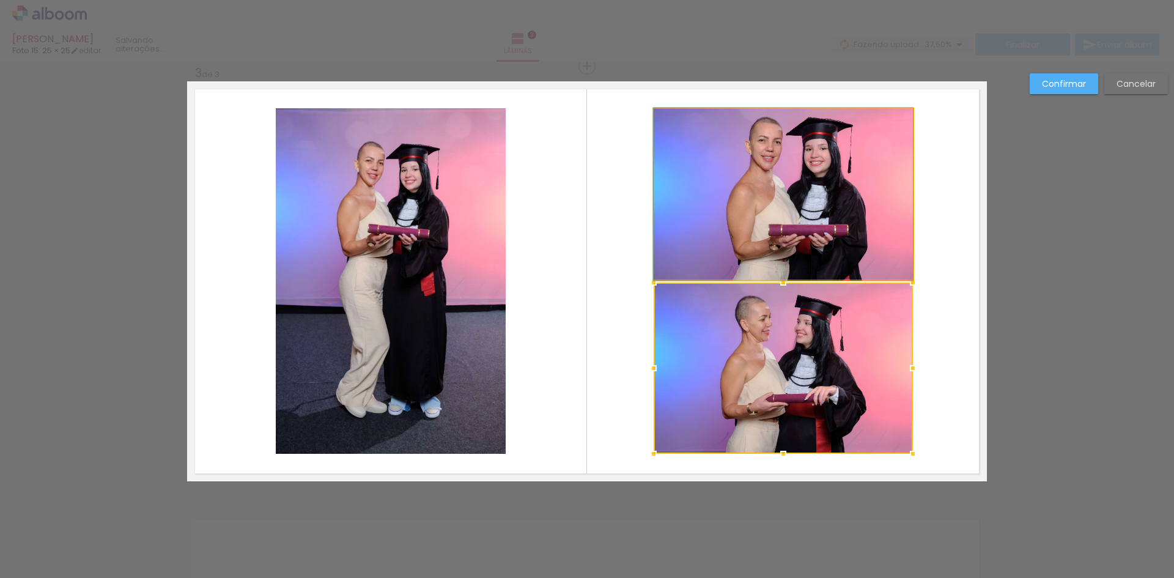
click at [765, 216] on quentale-photo at bounding box center [783, 194] width 259 height 171
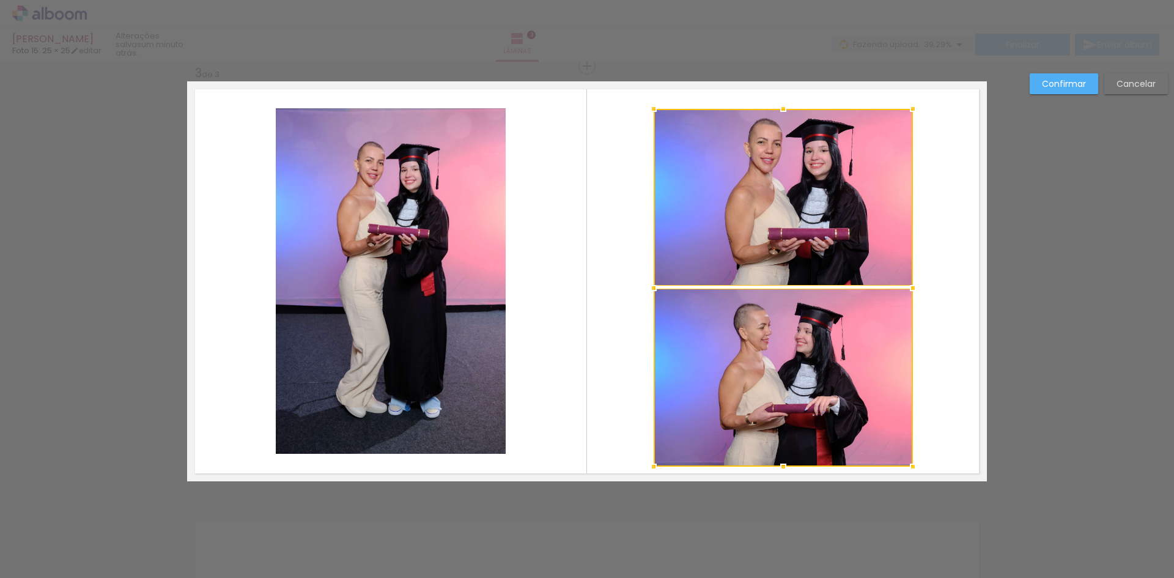
drag, startPoint x: 779, startPoint y: 451, endPoint x: 780, endPoint y: 463, distance: 12.3
click at [780, 463] on div at bounding box center [783, 466] width 24 height 24
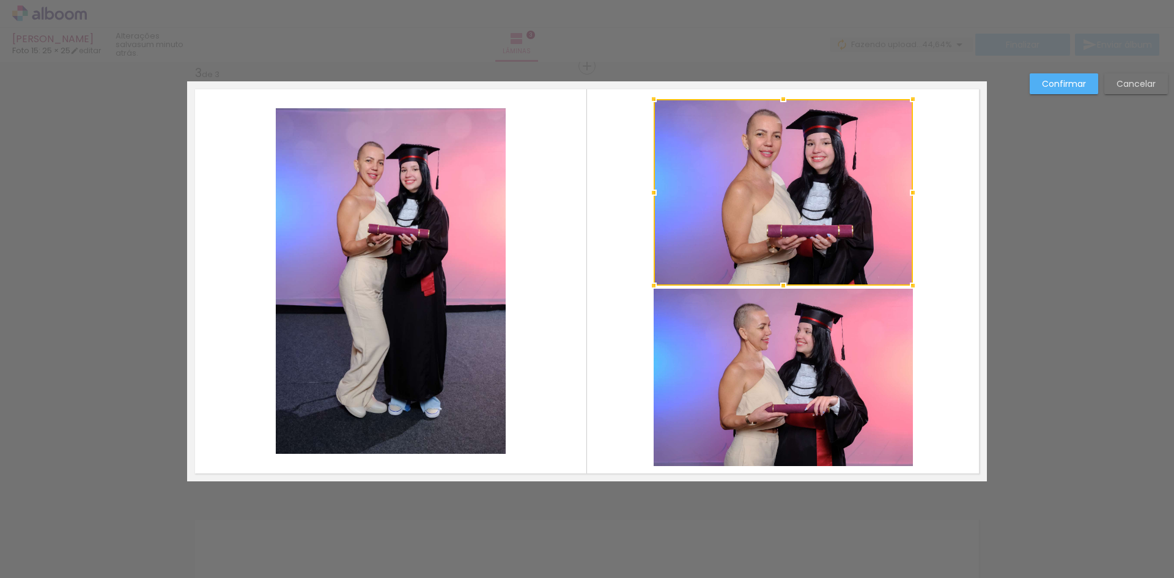
drag, startPoint x: 782, startPoint y: 109, endPoint x: 782, endPoint y: 99, distance: 10.4
click at [782, 99] on div at bounding box center [783, 99] width 24 height 24
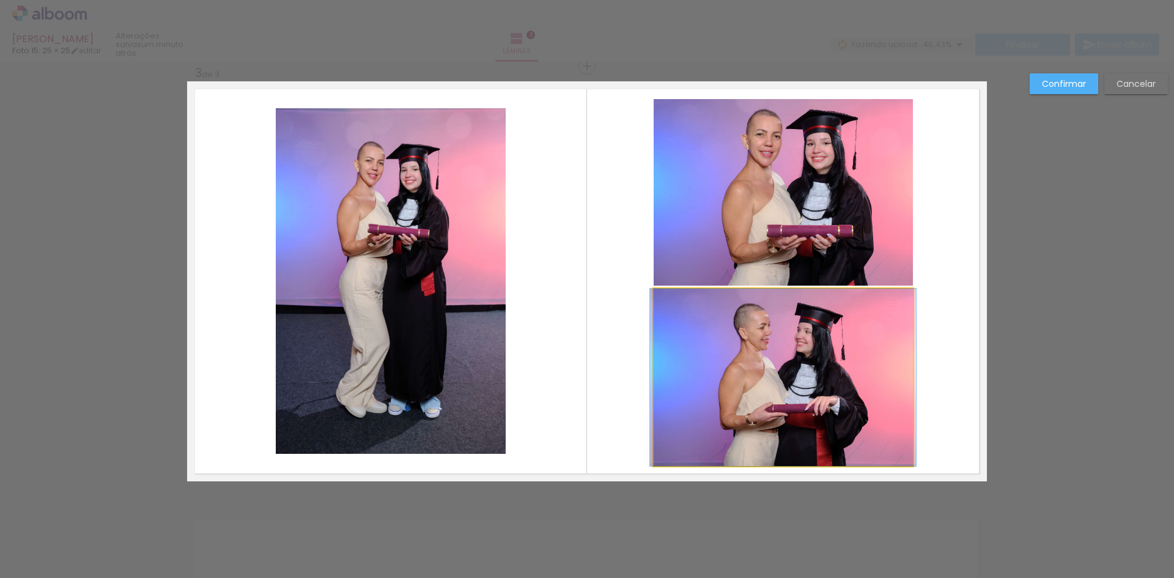
click at [801, 380] on quentale-photo at bounding box center [783, 377] width 259 height 177
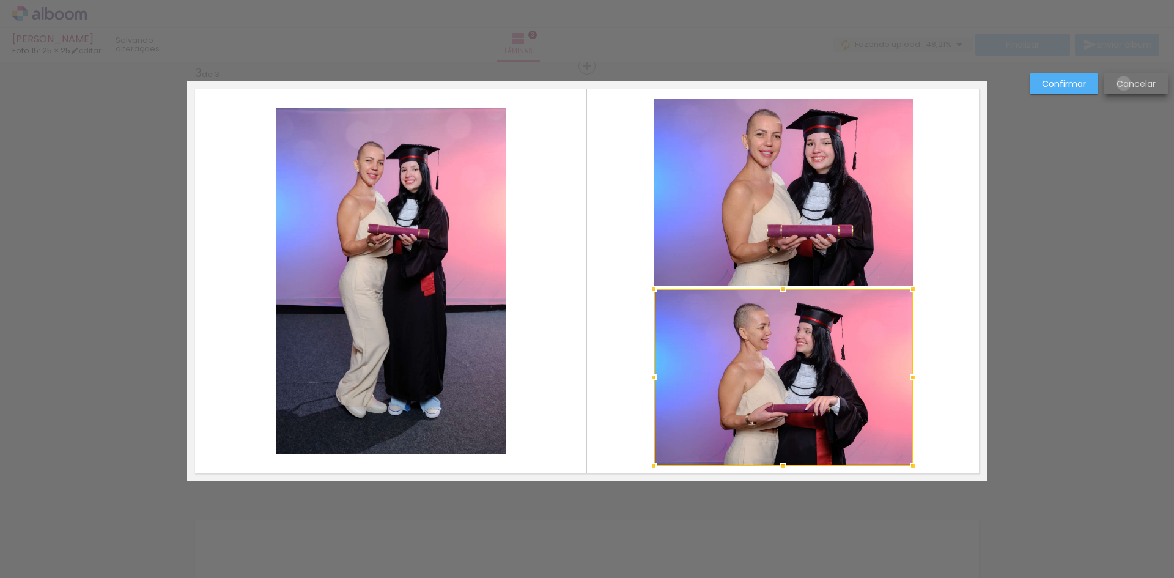
click at [0, 0] on slot "Cancelar" at bounding box center [0, 0] width 0 height 0
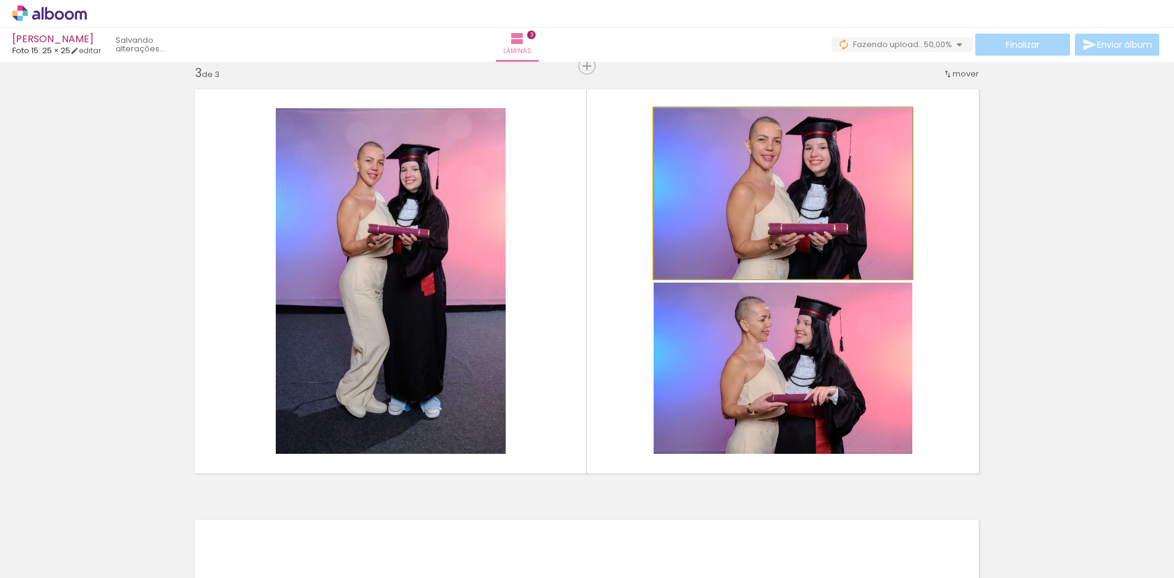
click at [791, 189] on quentale-photo at bounding box center [783, 193] width 259 height 171
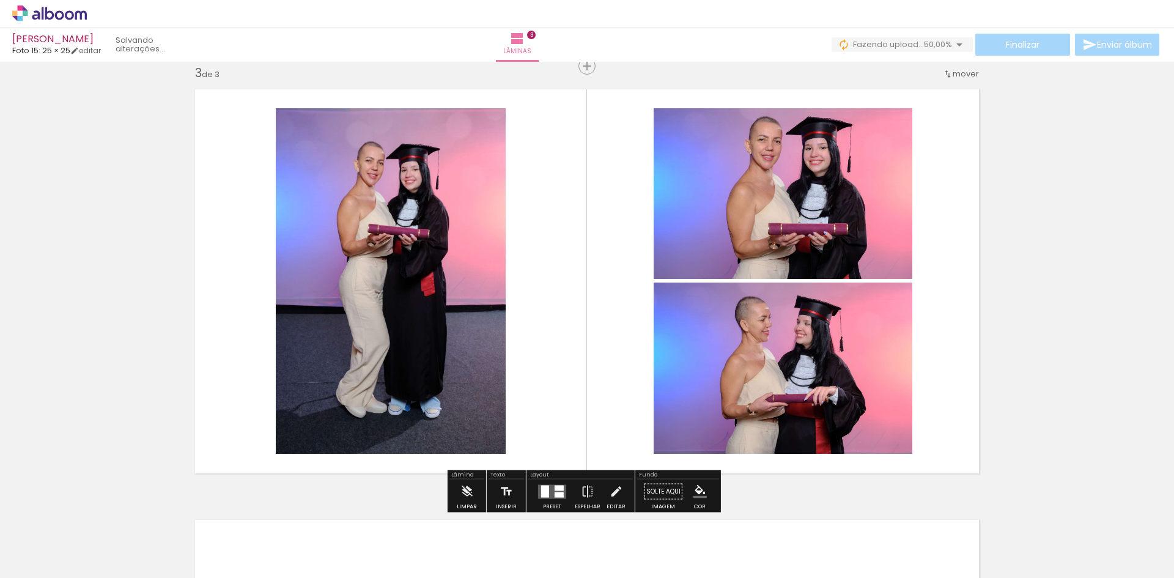
click at [791, 189] on quentale-photo at bounding box center [783, 193] width 259 height 171
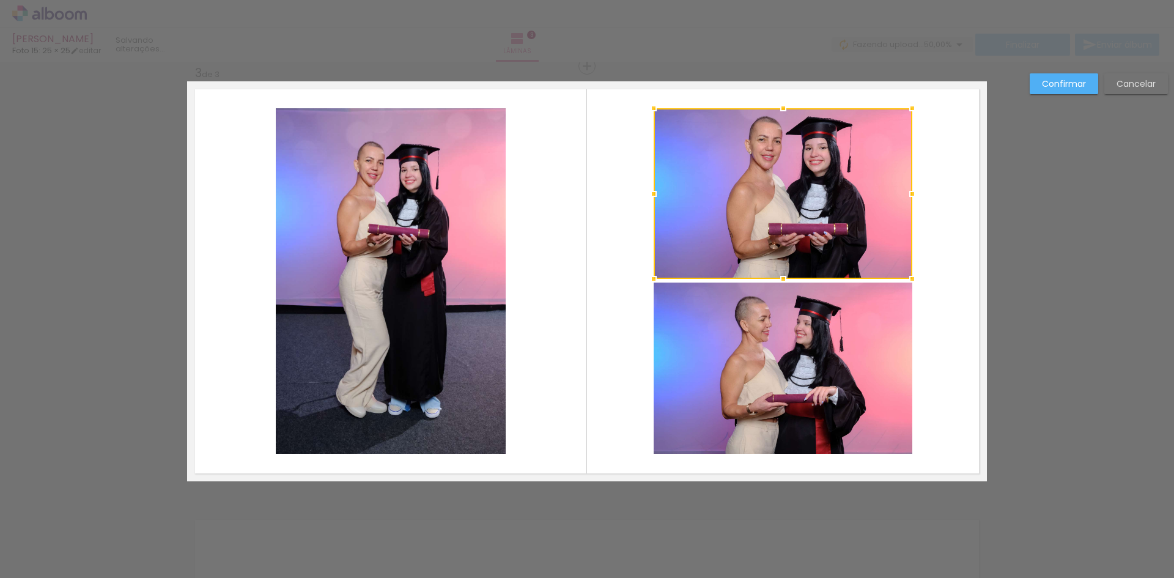
click at [791, 189] on div at bounding box center [783, 193] width 259 height 171
click at [774, 332] on quentale-photo at bounding box center [783, 368] width 259 height 171
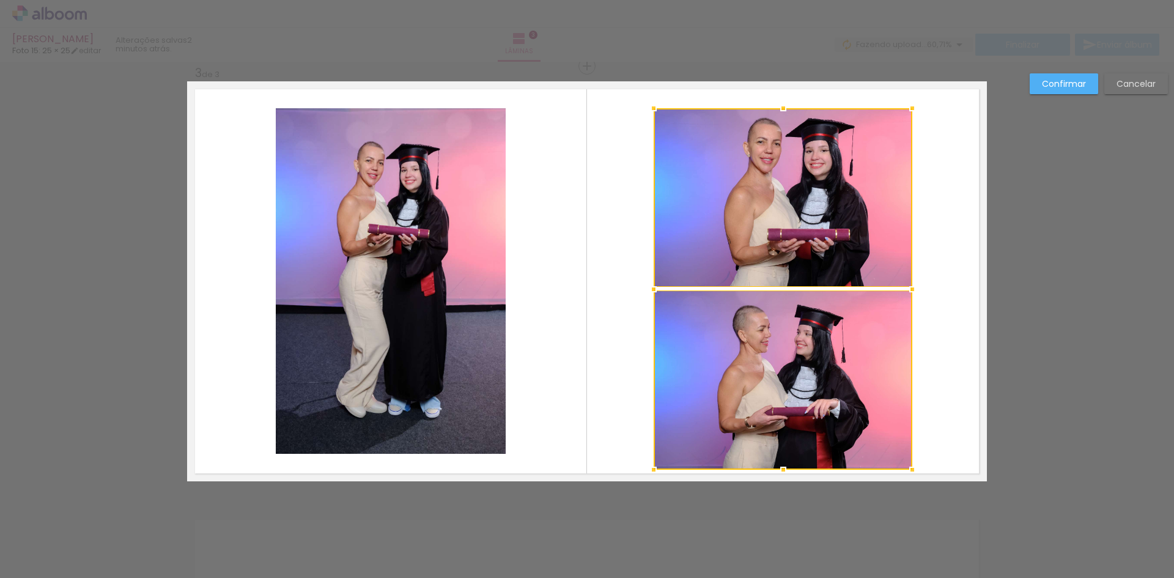
drag, startPoint x: 782, startPoint y: 452, endPoint x: 782, endPoint y: 468, distance: 15.9
click at [782, 468] on div at bounding box center [783, 470] width 24 height 24
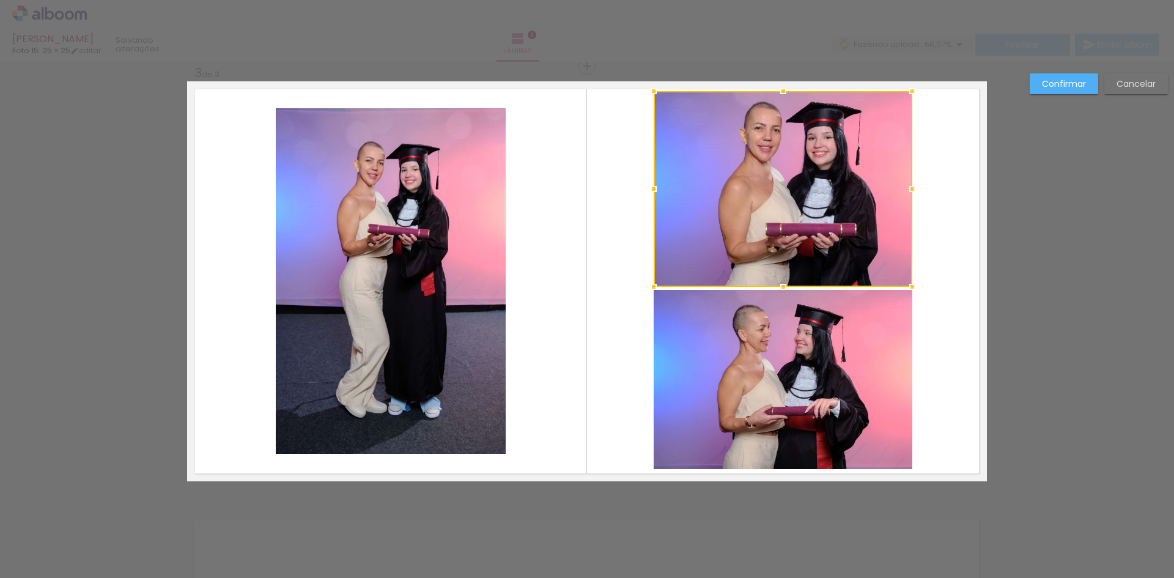
drag, startPoint x: 779, startPoint y: 108, endPoint x: 779, endPoint y: 91, distance: 17.1
click at [779, 91] on div at bounding box center [783, 91] width 24 height 24
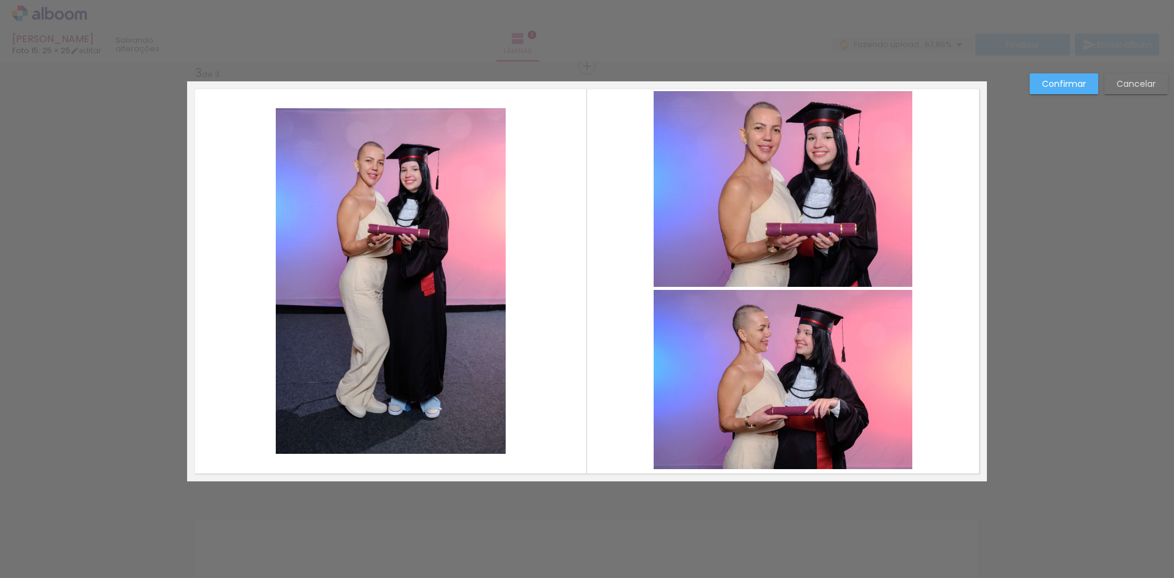
click at [429, 261] on quentale-photo at bounding box center [391, 281] width 230 height 346
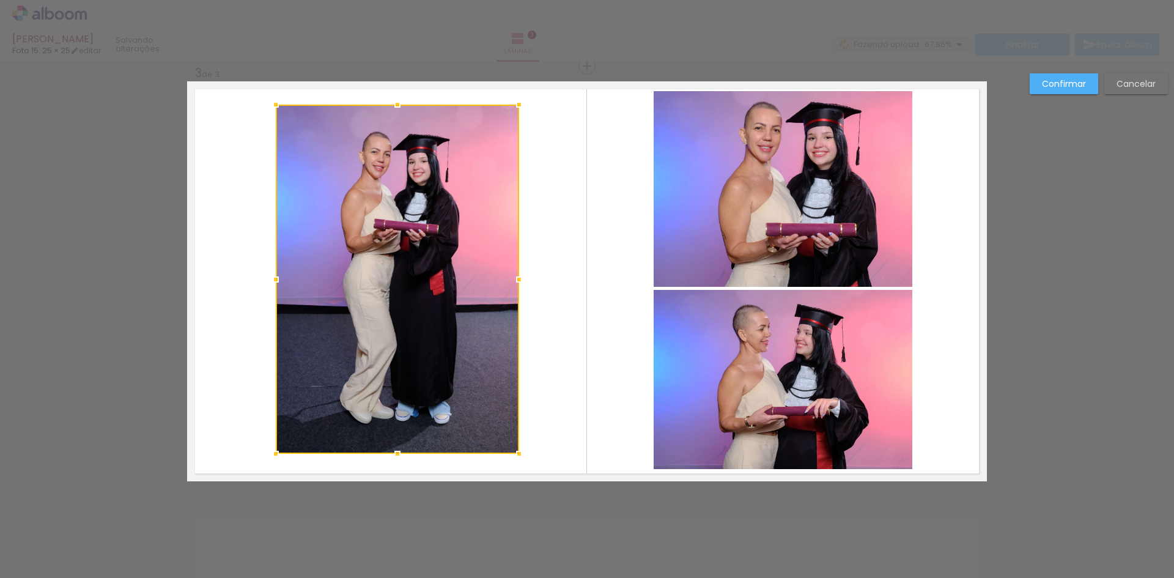
drag, startPoint x: 498, startPoint y: 107, endPoint x: 511, endPoint y: 103, distance: 13.9
click at [511, 103] on div at bounding box center [519, 104] width 24 height 24
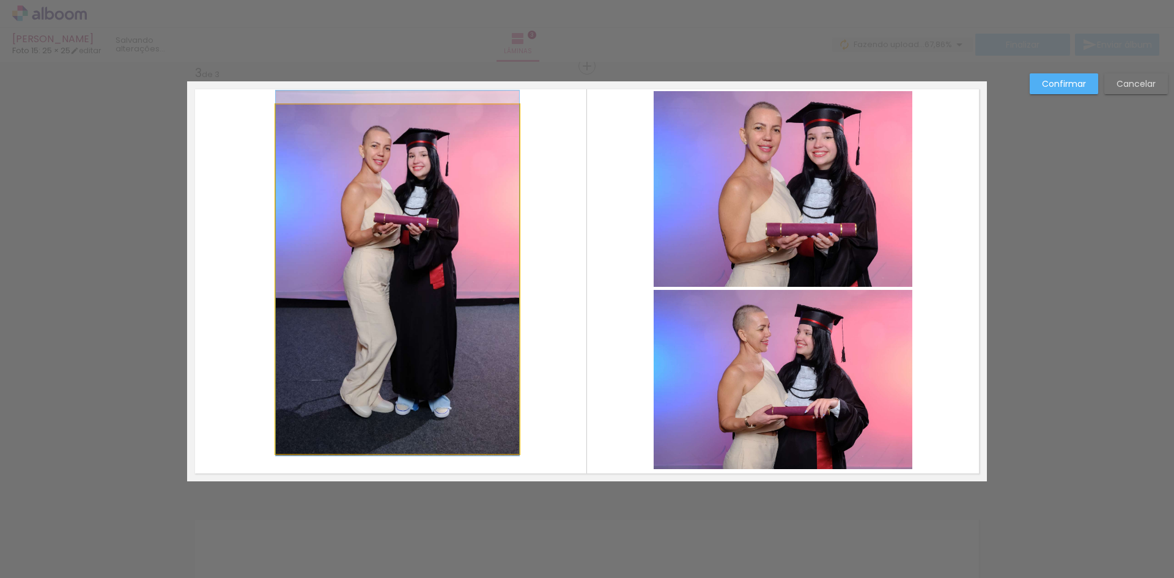
drag, startPoint x: 464, startPoint y: 207, endPoint x: 447, endPoint y: 201, distance: 17.6
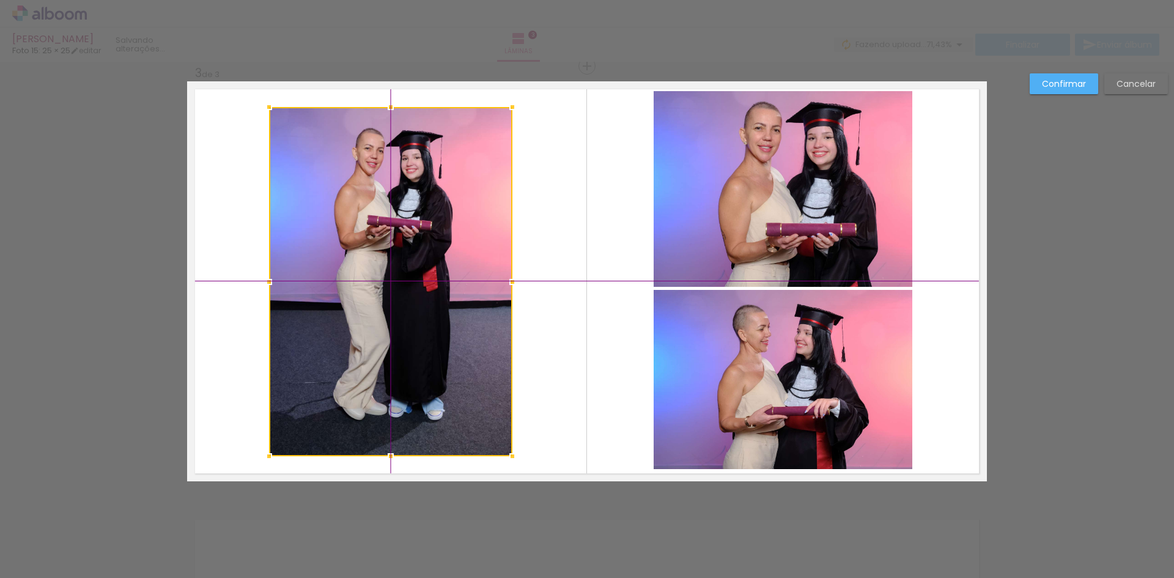
drag, startPoint x: 430, startPoint y: 235, endPoint x: 417, endPoint y: 224, distance: 17.3
click at [417, 224] on div at bounding box center [390, 281] width 243 height 349
click at [0, 0] on slot "Confirmar" at bounding box center [0, 0] width 0 height 0
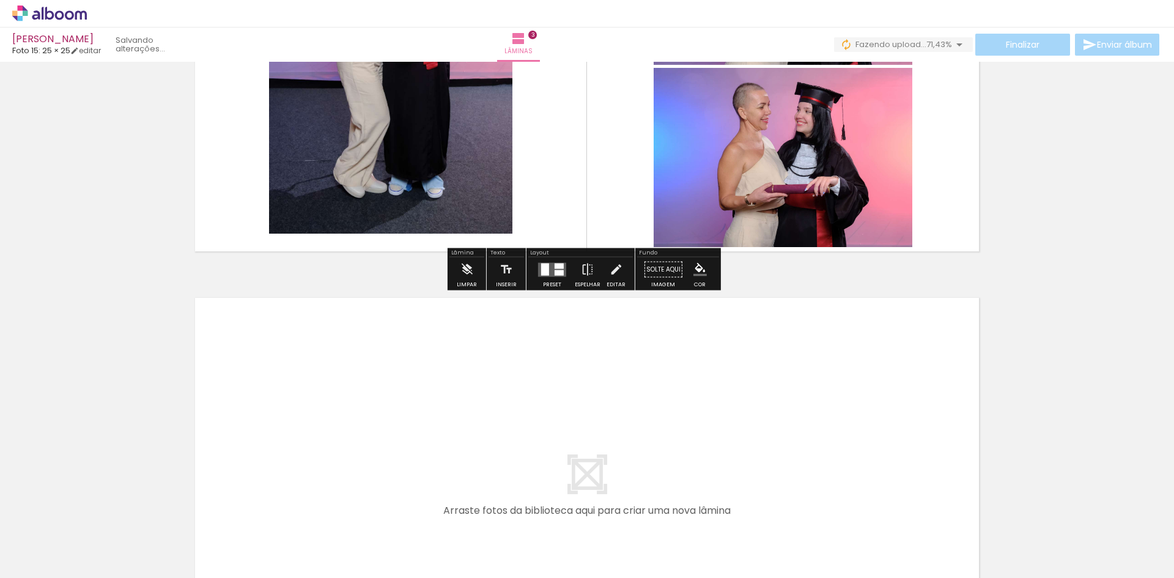
scroll to position [1183, 0]
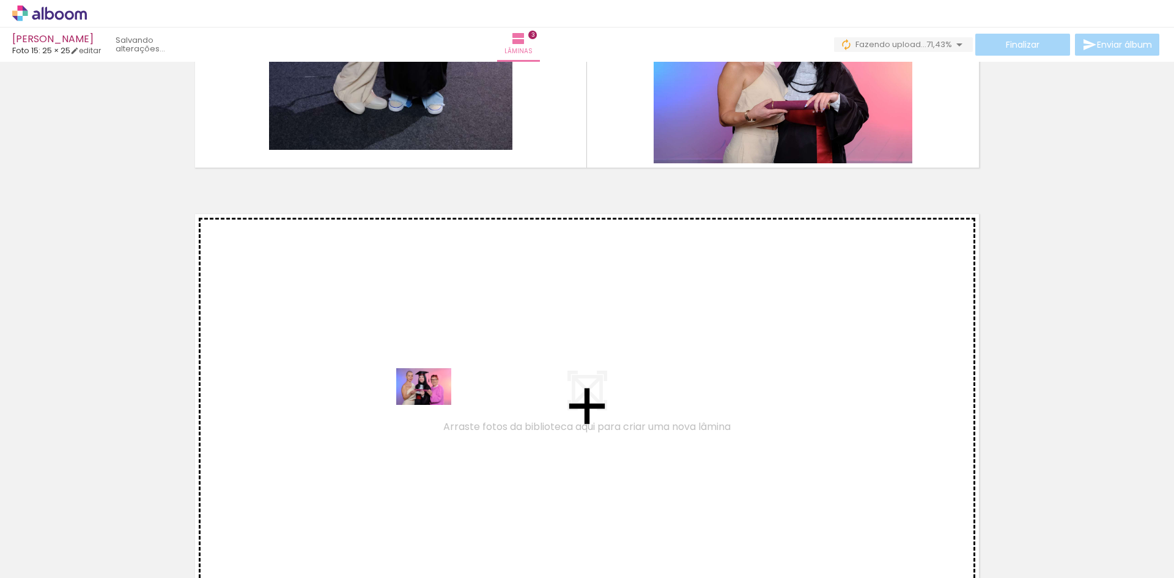
drag, startPoint x: 916, startPoint y: 532, endPoint x: 433, endPoint y: 405, distance: 499.1
click at [433, 405] on quentale-workspace at bounding box center [587, 289] width 1174 height 578
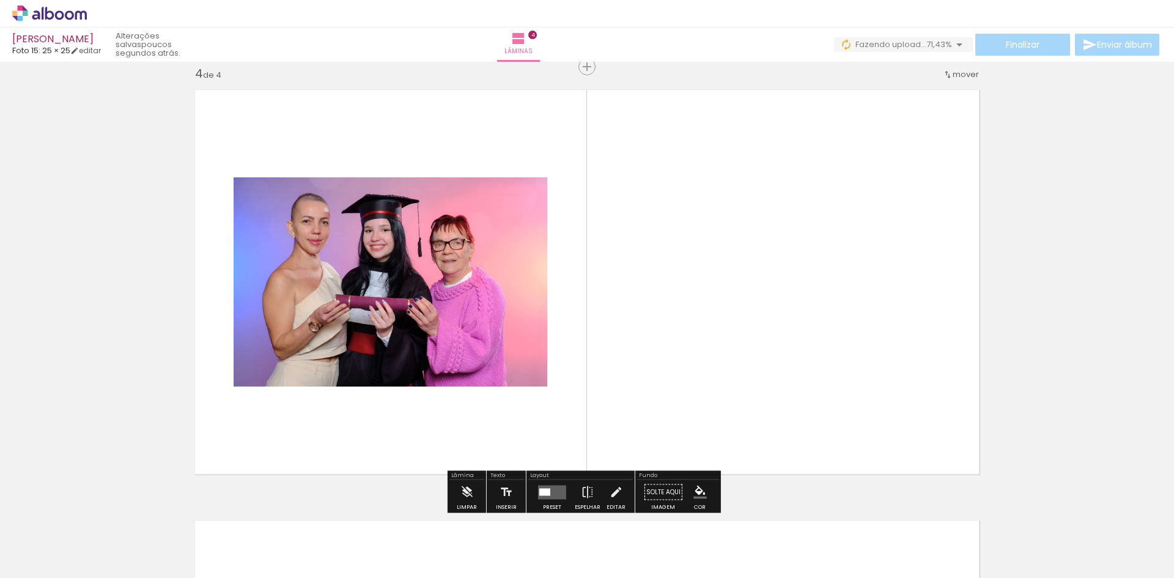
scroll to position [1308, 0]
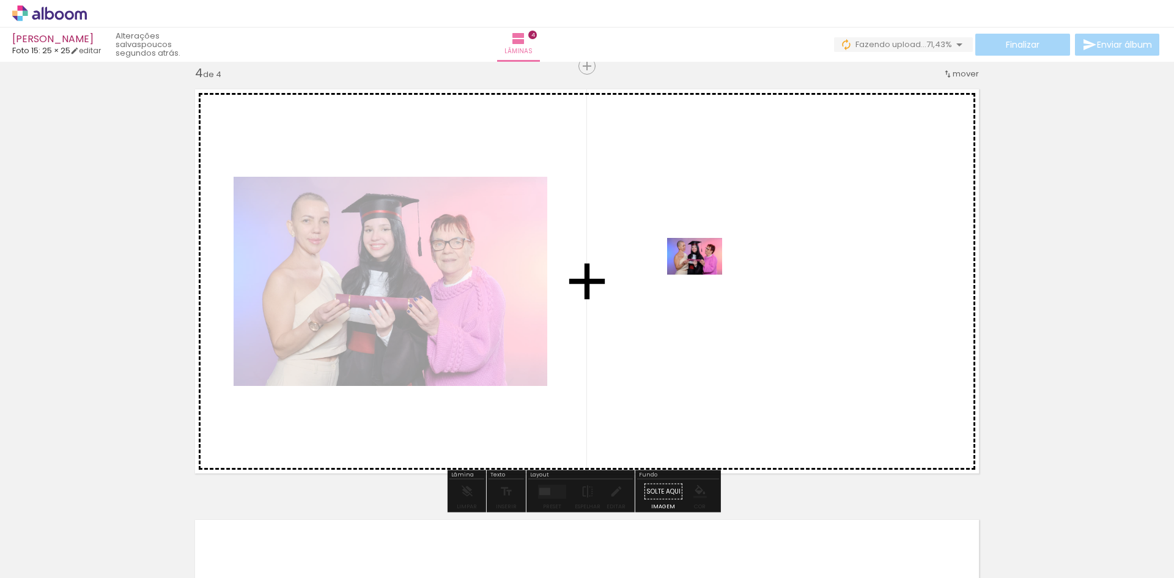
drag, startPoint x: 999, startPoint y: 544, endPoint x: 704, endPoint y: 275, distance: 399.2
click at [704, 275] on quentale-workspace at bounding box center [587, 289] width 1174 height 578
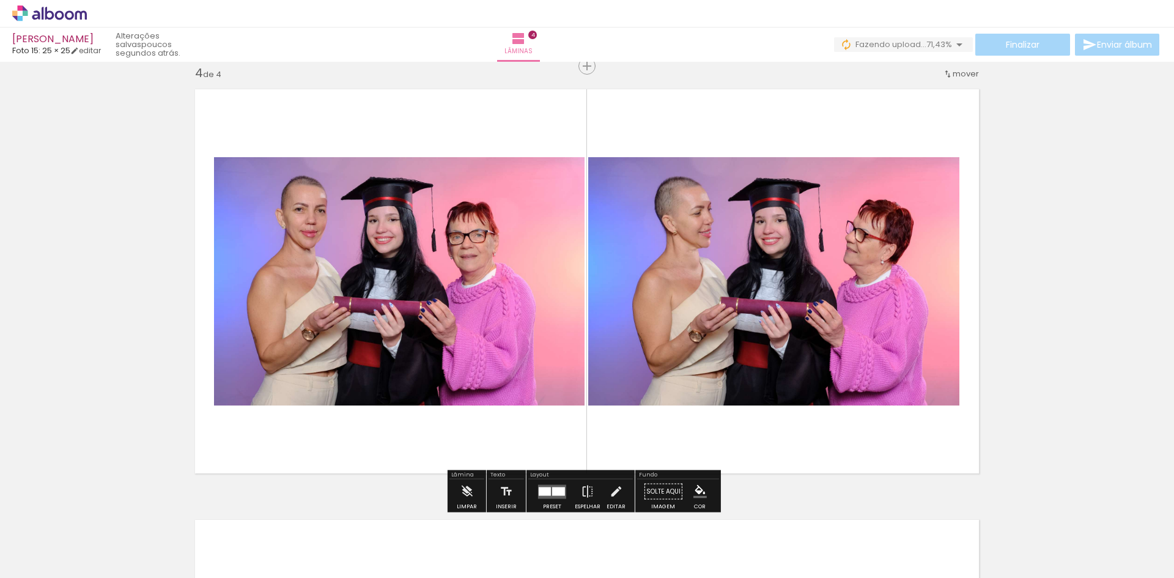
click at [542, 502] on quentale-thumb at bounding box center [507, 537] width 69 height 70
click at [546, 487] on div at bounding box center [545, 491] width 12 height 9
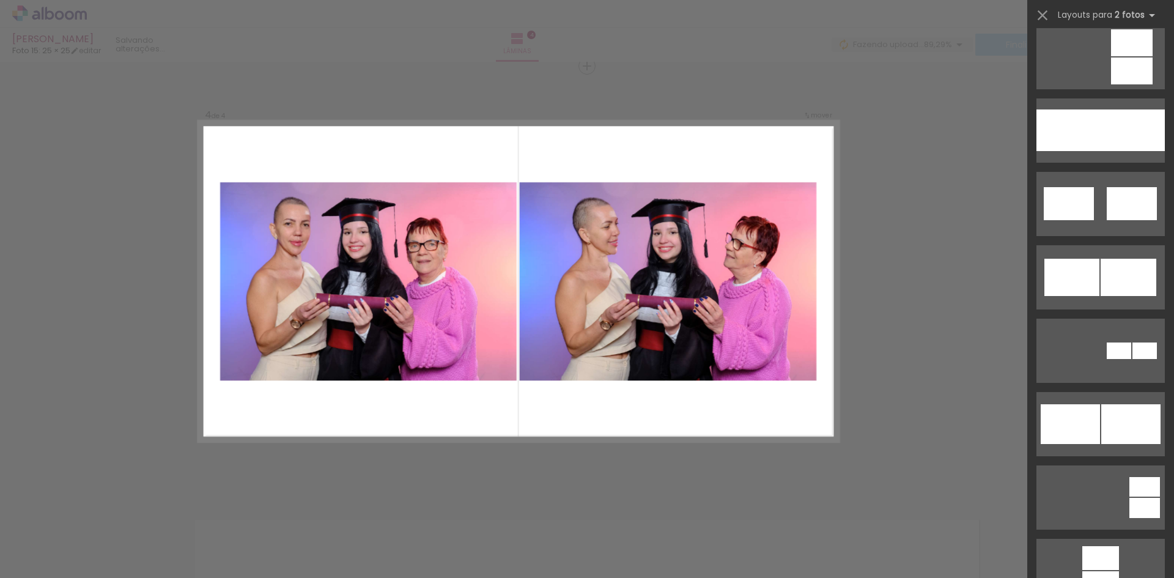
scroll to position [1040, 0]
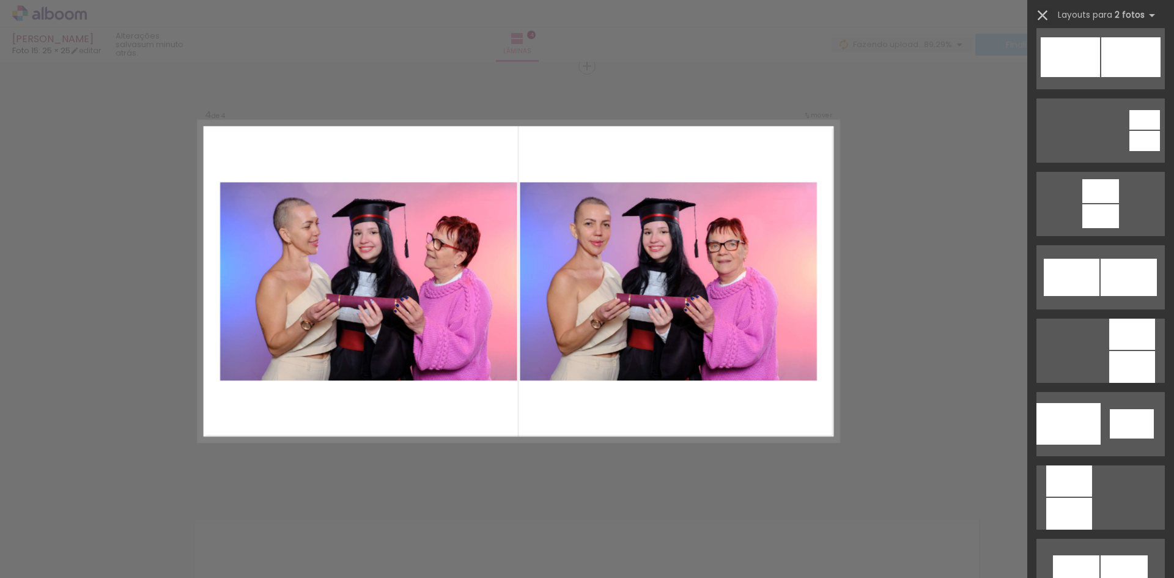
click at [1041, 13] on iron-icon at bounding box center [1042, 15] width 17 height 17
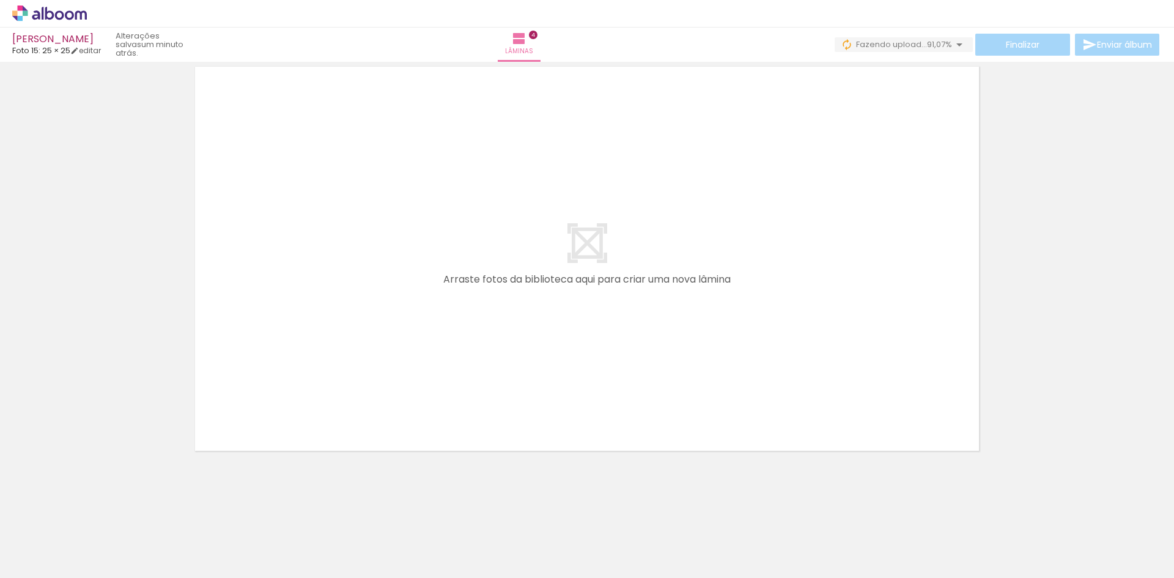
scroll to position [0, 2062]
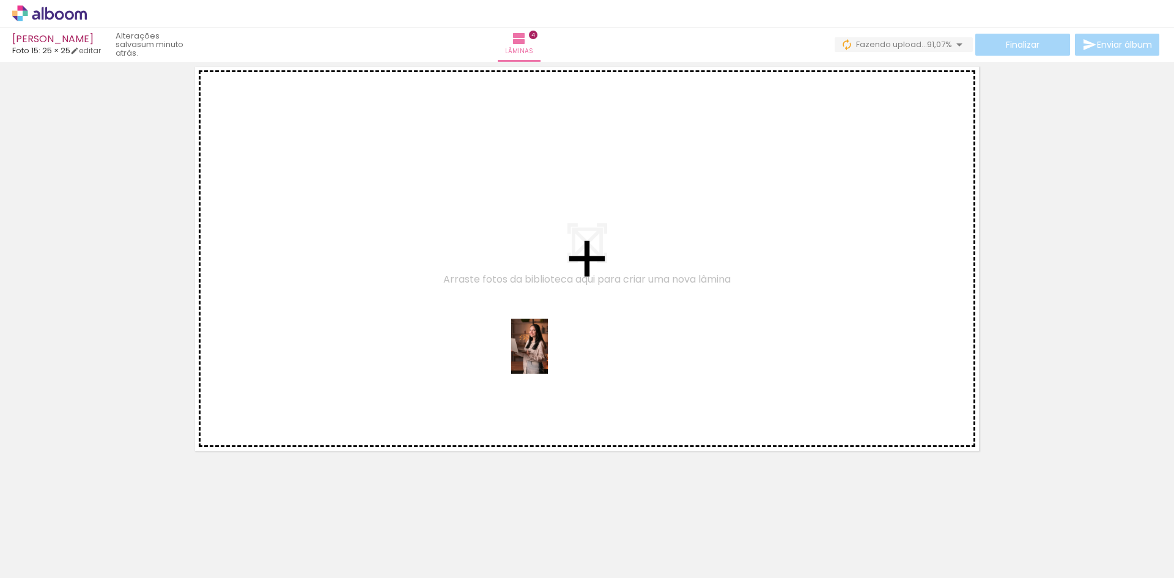
drag, startPoint x: 601, startPoint y: 552, endPoint x: 548, endPoint y: 355, distance: 203.9
click at [548, 355] on quentale-workspace at bounding box center [587, 289] width 1174 height 578
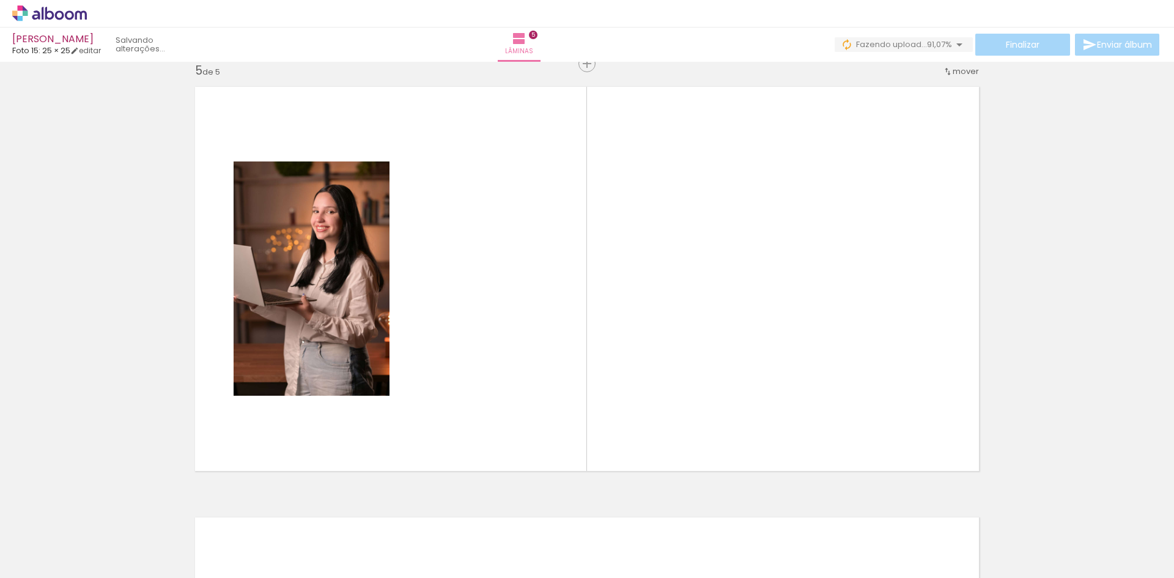
scroll to position [1738, 0]
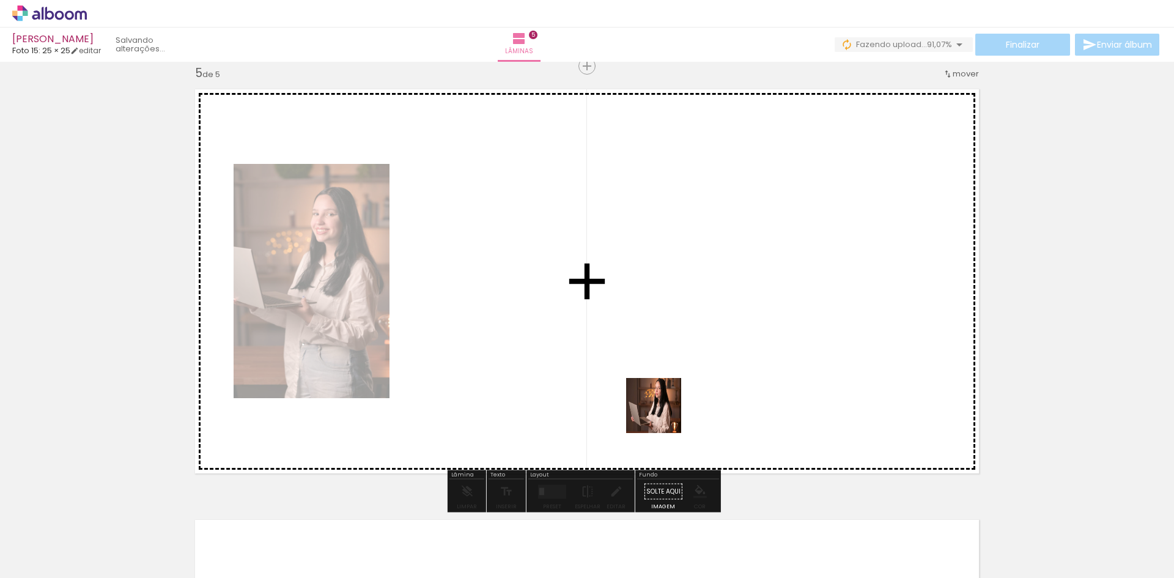
drag, startPoint x: 535, startPoint y: 539, endPoint x: 760, endPoint y: 313, distance: 319.2
click at [760, 313] on quentale-workspace at bounding box center [587, 289] width 1174 height 578
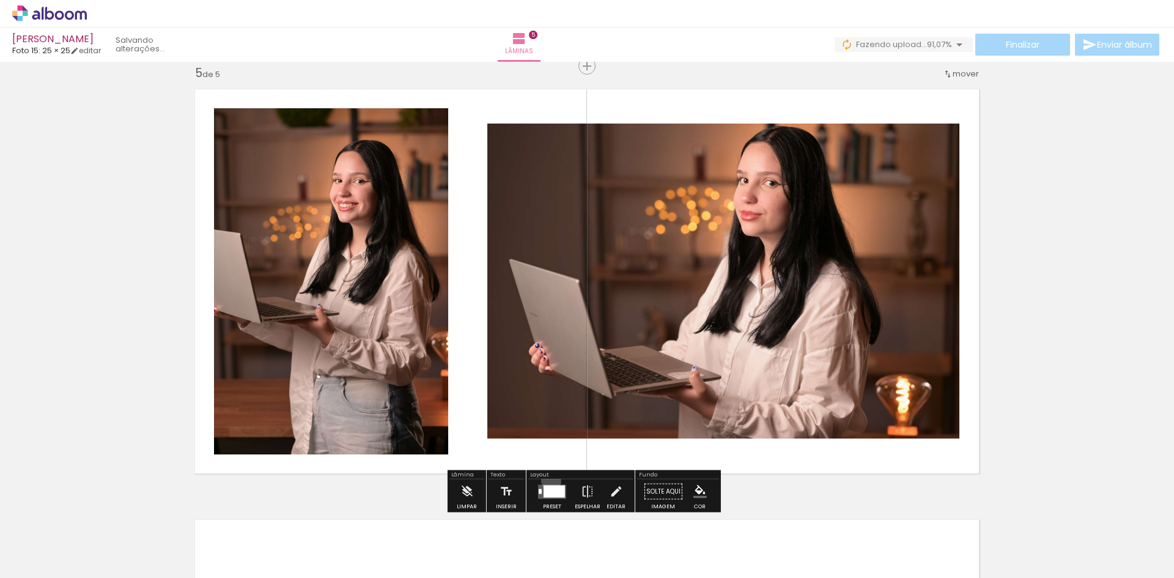
click at [549, 481] on div at bounding box center [552, 492] width 33 height 24
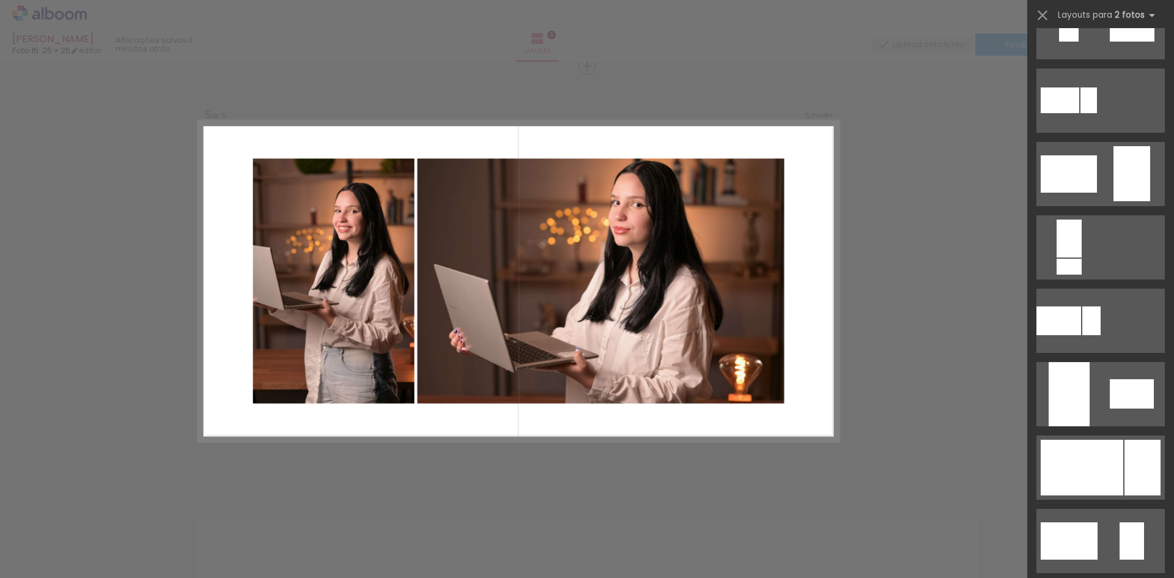
scroll to position [367, 0]
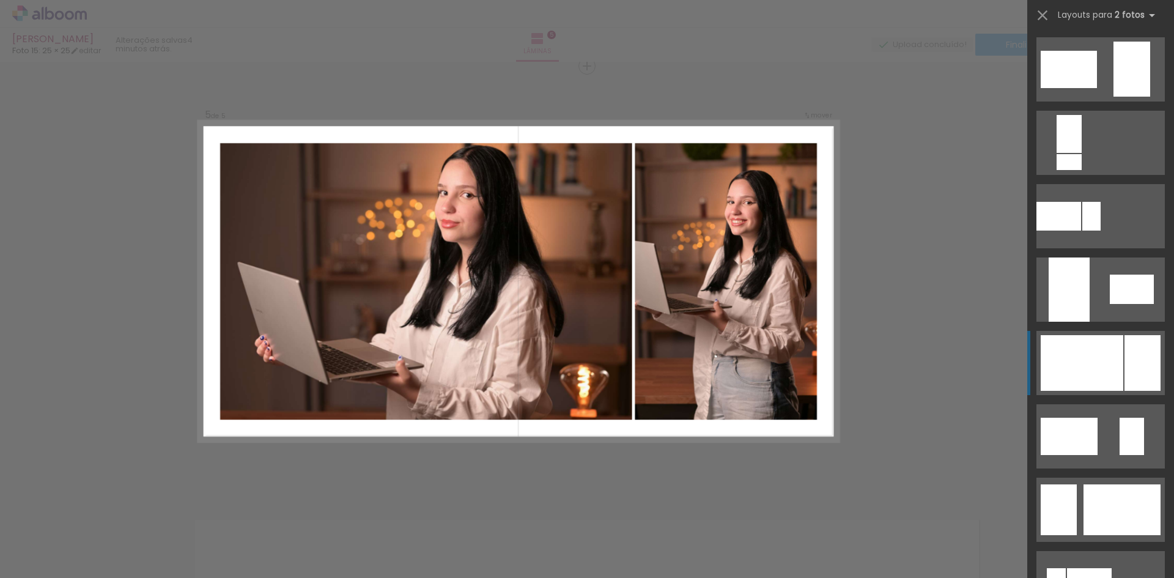
click at [1105, 345] on div at bounding box center [1082, 363] width 83 height 56
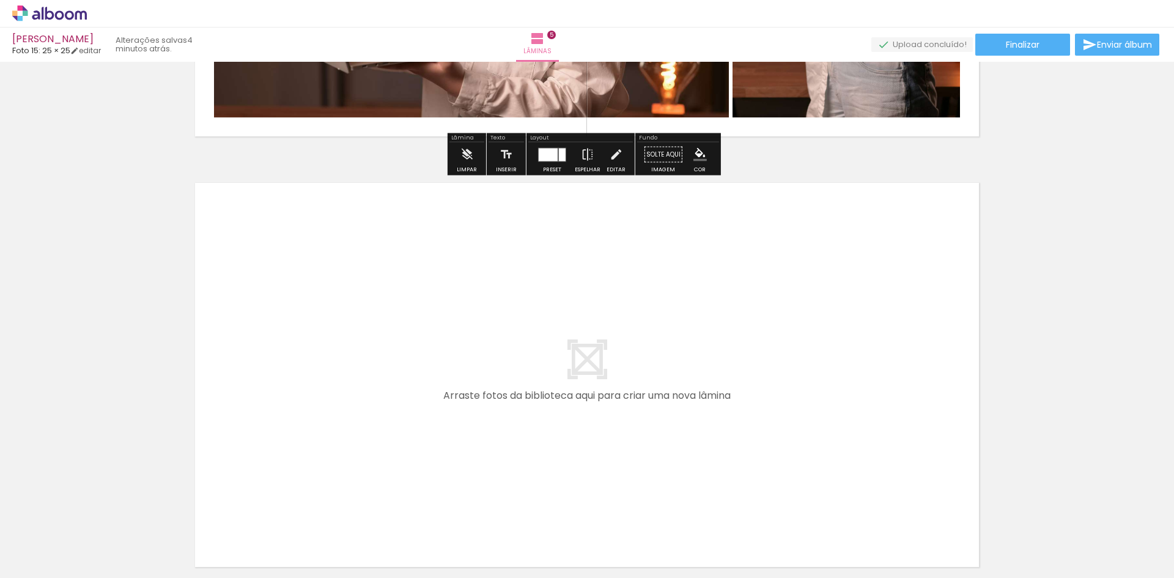
scroll to position [2105, 0]
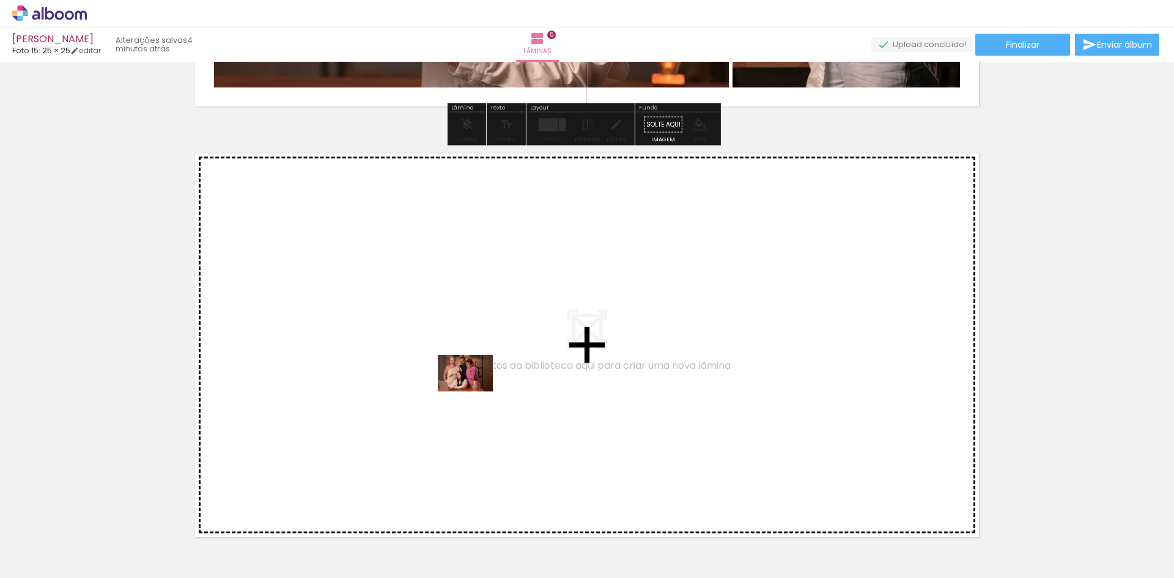
drag, startPoint x: 391, startPoint y: 538, endPoint x: 475, endPoint y: 391, distance: 168.2
click at [475, 391] on quentale-workspace at bounding box center [587, 289] width 1174 height 578
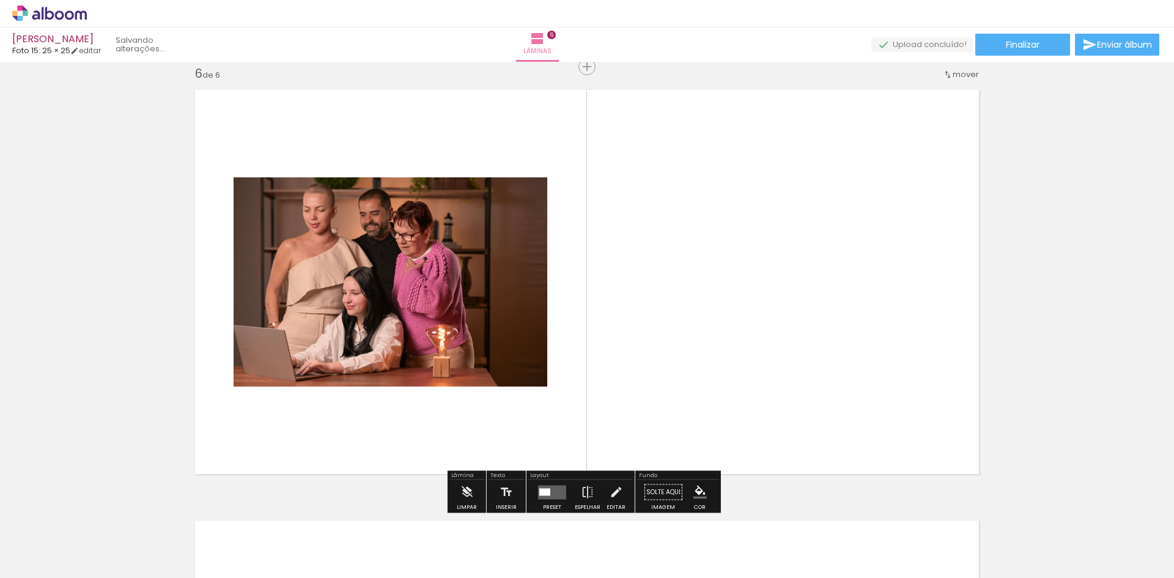
scroll to position [2169, 0]
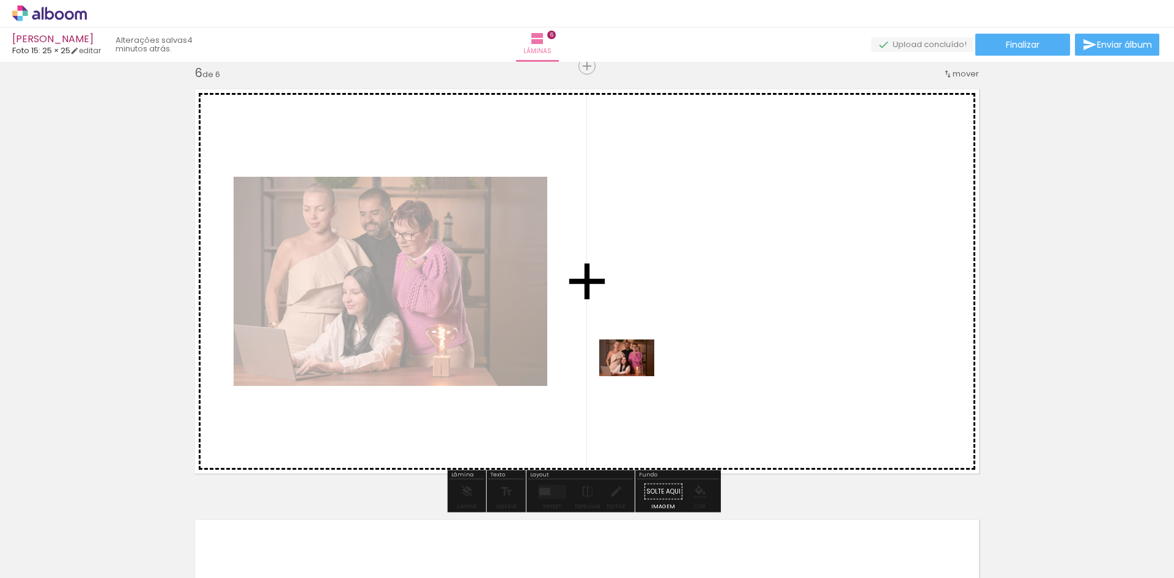
drag, startPoint x: 484, startPoint y: 544, endPoint x: 636, endPoint y: 376, distance: 226.0
click at [636, 376] on quentale-workspace at bounding box center [587, 289] width 1174 height 578
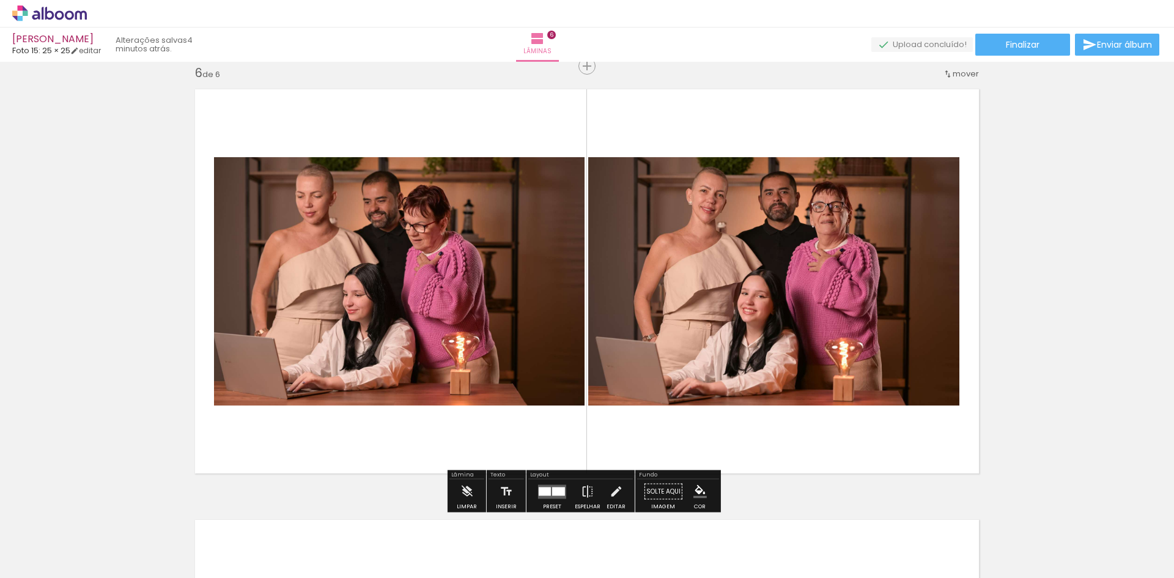
click at [544, 494] on div at bounding box center [545, 491] width 12 height 9
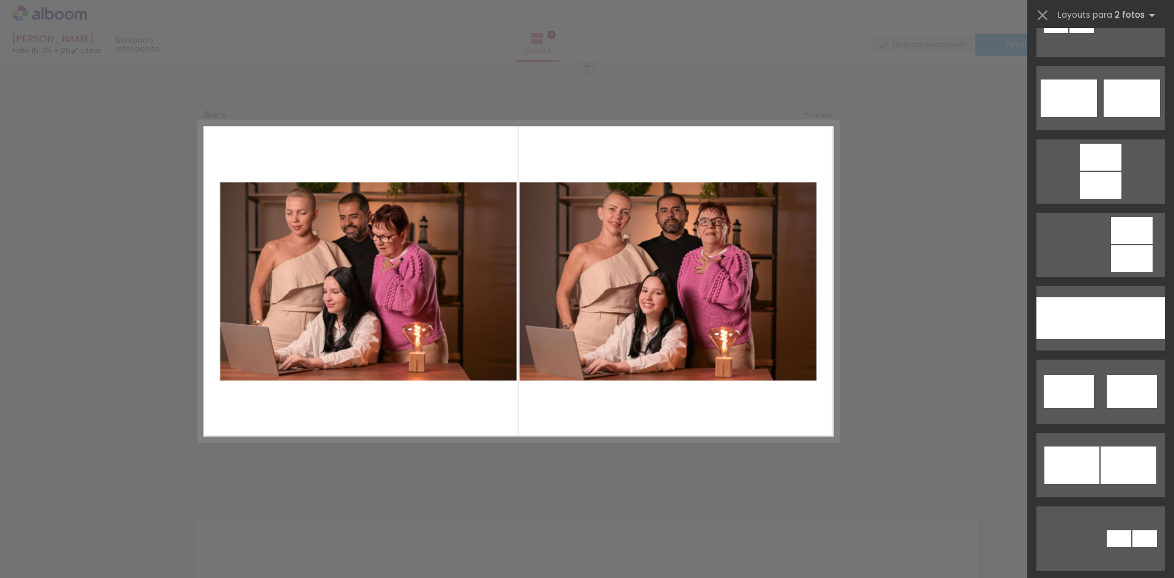
scroll to position [489, 0]
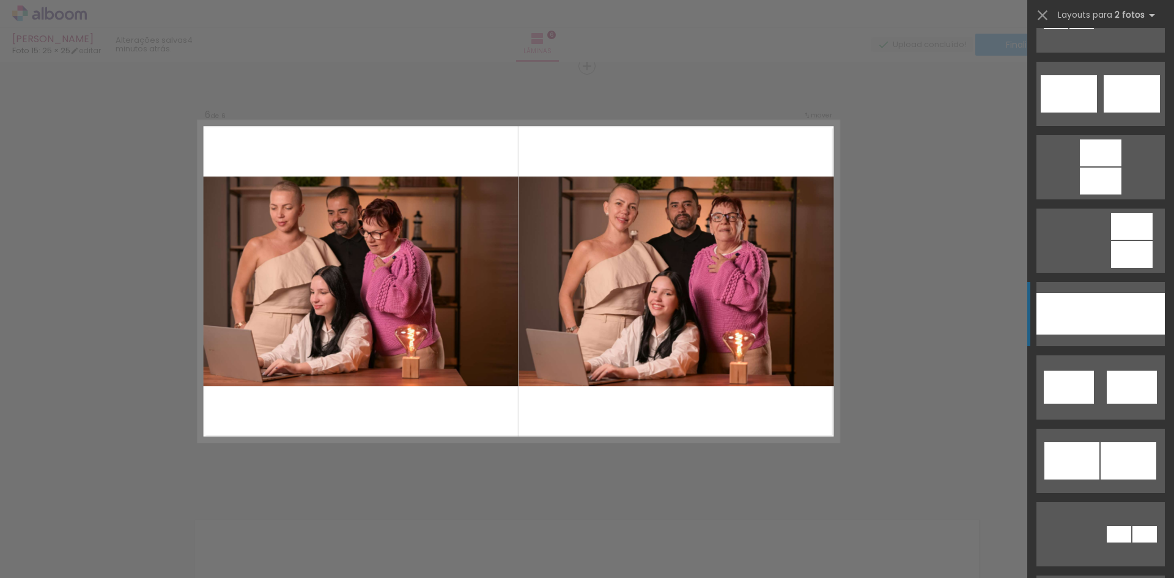
click at [1138, 311] on div at bounding box center [1133, 314] width 64 height 42
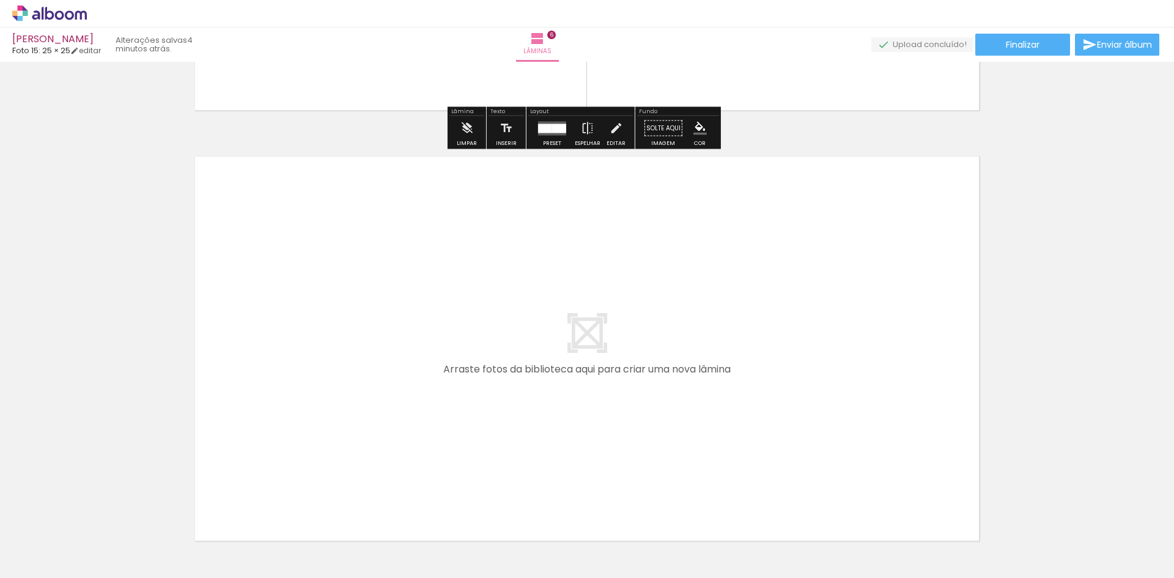
scroll to position [2536, 0]
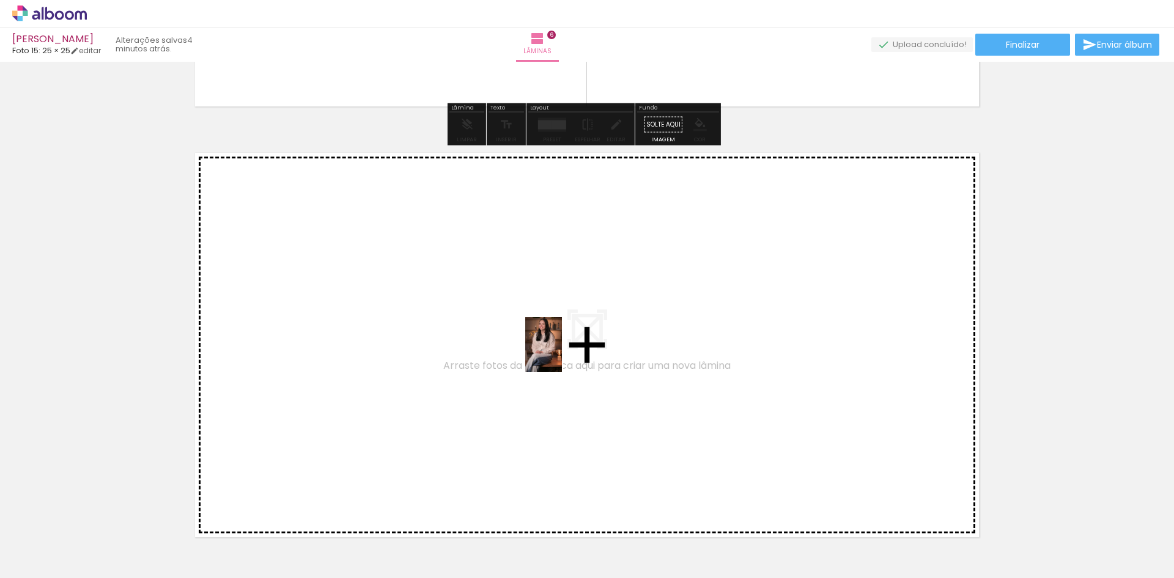
drag, startPoint x: 686, startPoint y: 546, endPoint x: 562, endPoint y: 354, distance: 228.7
click at [562, 354] on quentale-workspace at bounding box center [587, 289] width 1174 height 578
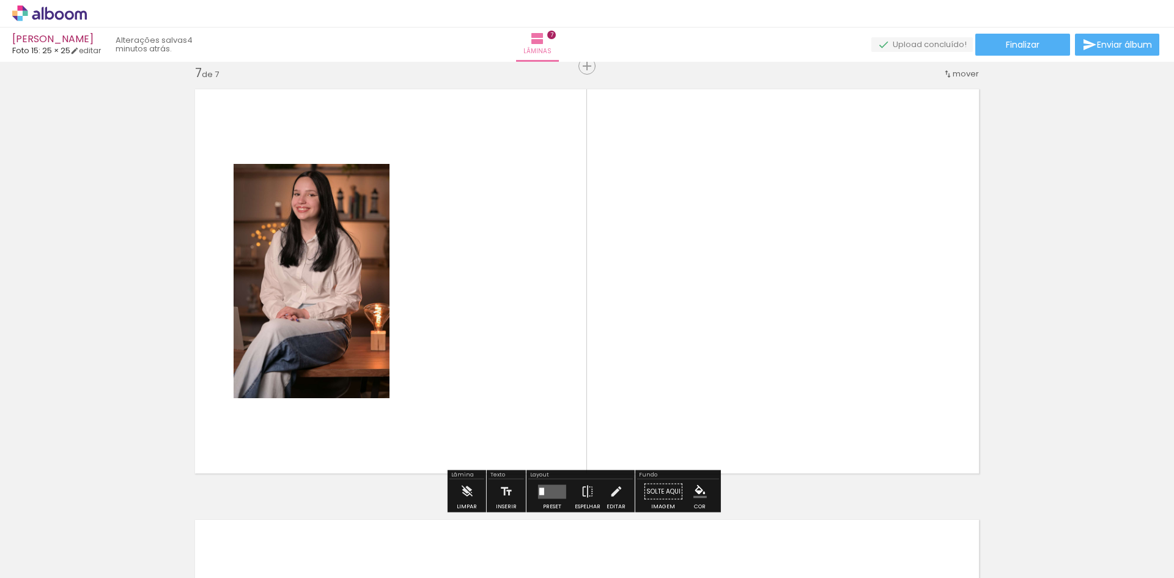
scroll to position [0, 2766]
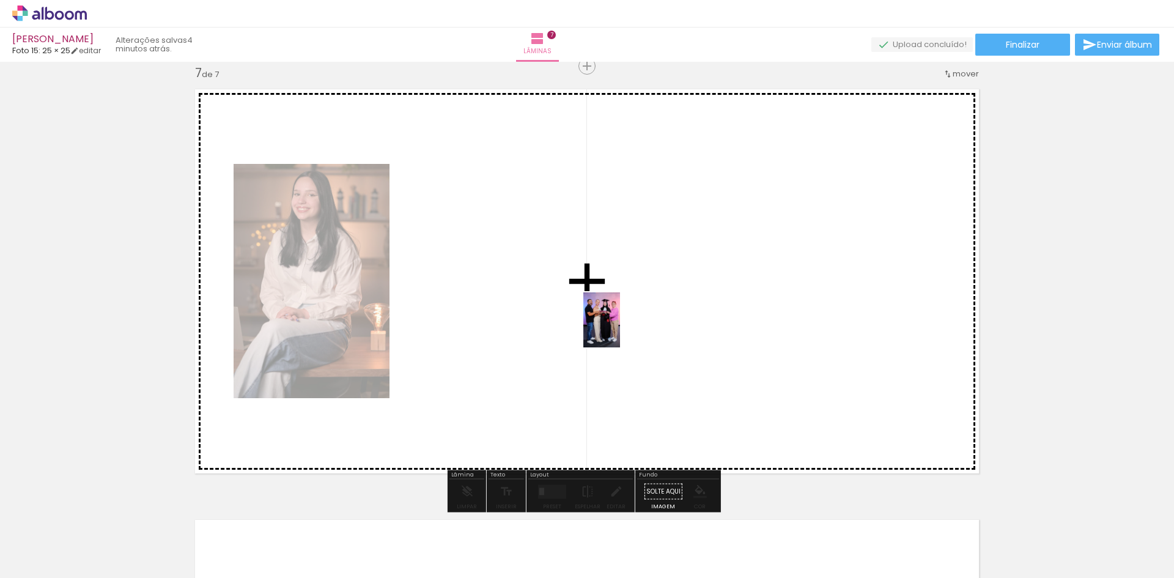
drag, startPoint x: 370, startPoint y: 559, endPoint x: 620, endPoint y: 329, distance: 339.8
click at [620, 329] on quentale-workspace at bounding box center [587, 289] width 1174 height 578
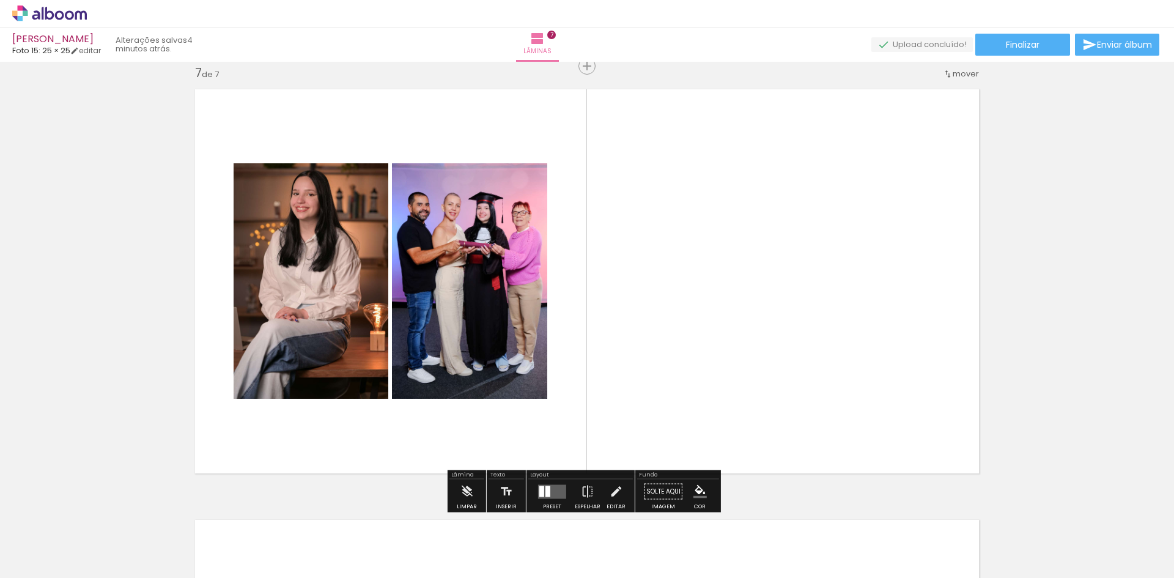
click at [558, 493] on quentale-layouter at bounding box center [552, 491] width 28 height 14
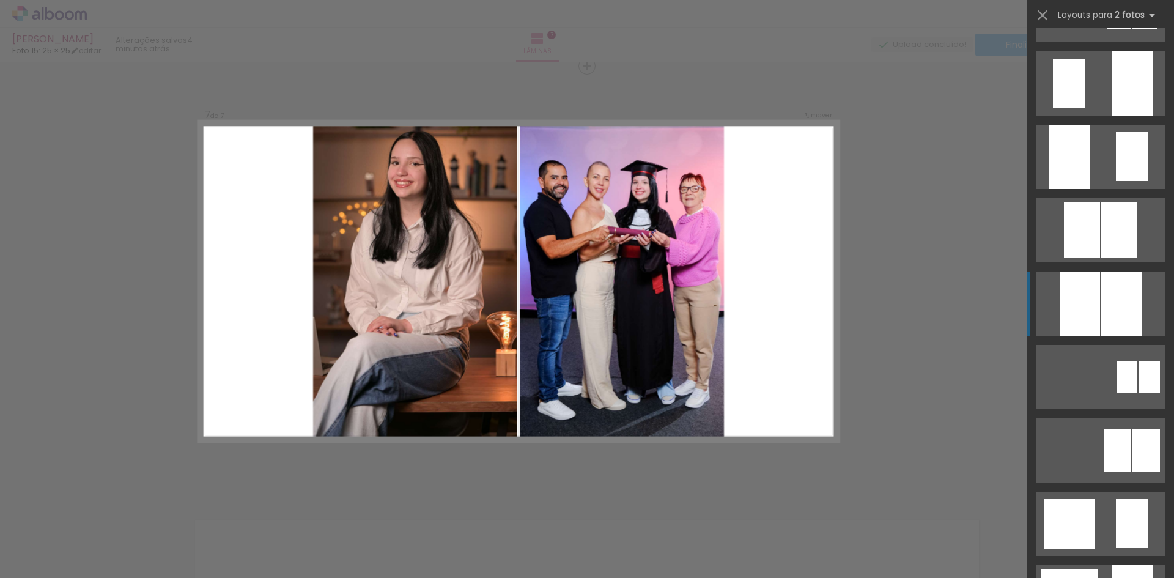
scroll to position [612, 0]
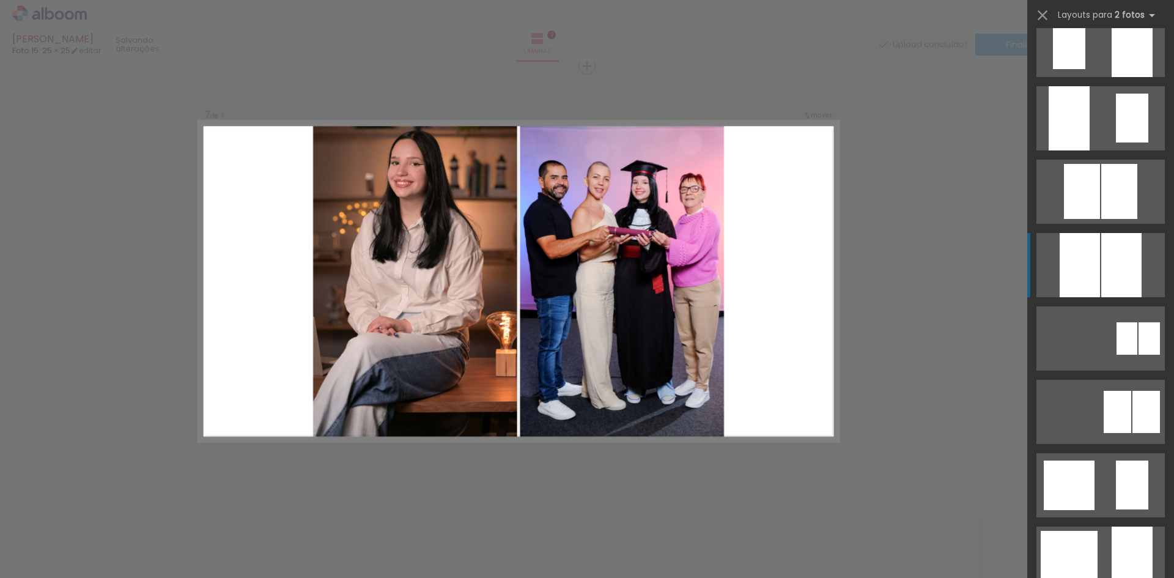
click at [1114, 286] on div at bounding box center [1122, 265] width 40 height 64
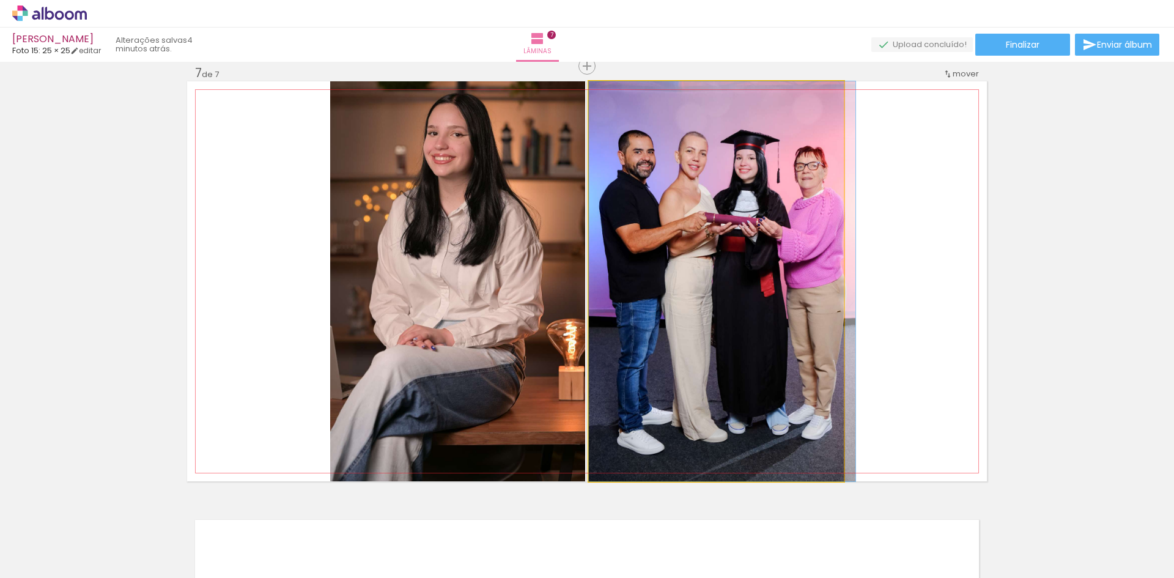
click at [820, 301] on quentale-photo at bounding box center [716, 281] width 255 height 400
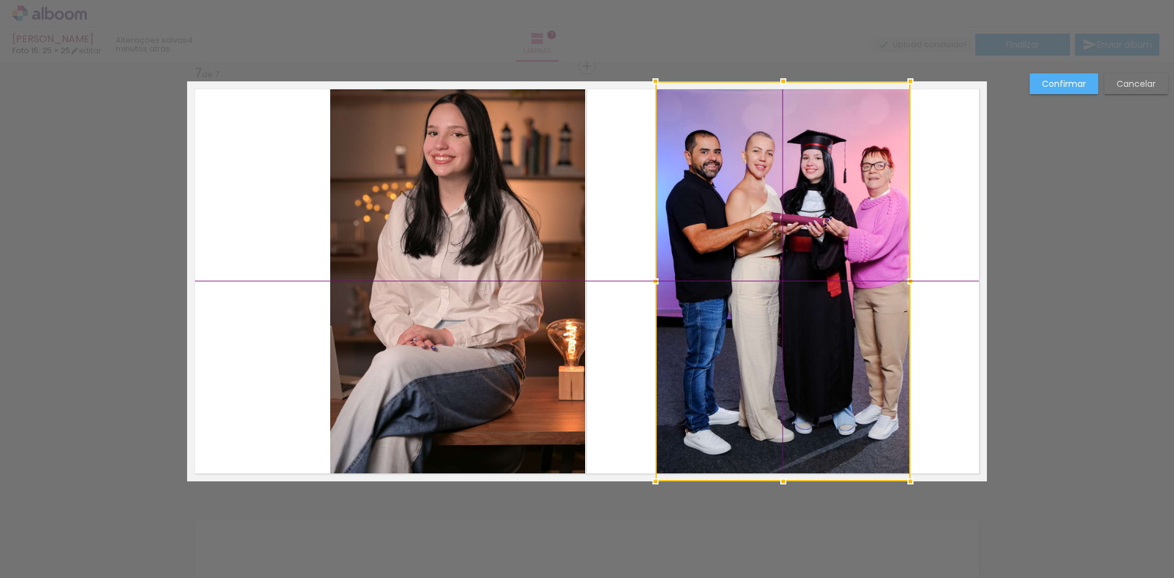
drag, startPoint x: 820, startPoint y: 301, endPoint x: 877, endPoint y: 297, distance: 57.0
click at [877, 297] on div at bounding box center [783, 281] width 255 height 400
click at [413, 298] on quentale-photo at bounding box center [457, 281] width 255 height 400
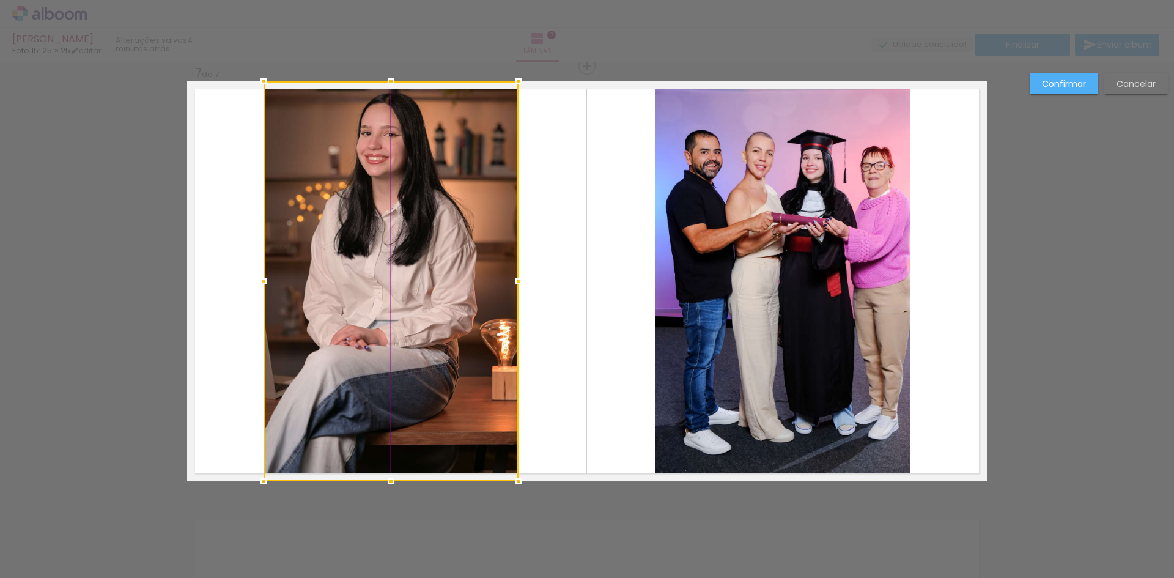
drag, startPoint x: 413, startPoint y: 298, endPoint x: 341, endPoint y: 291, distance: 73.1
click at [341, 291] on div at bounding box center [391, 281] width 255 height 400
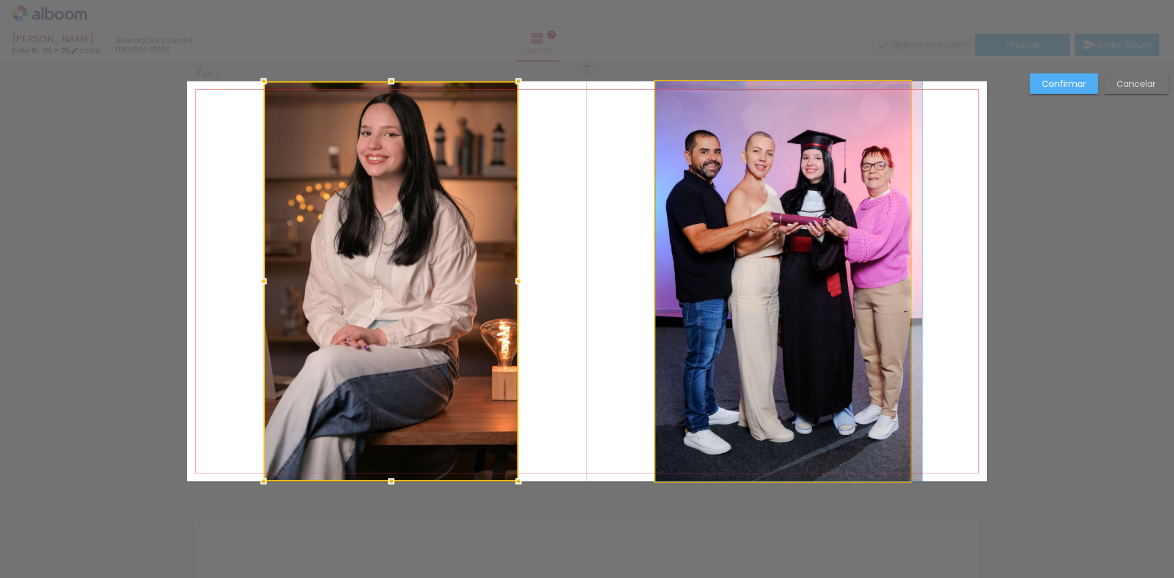
click at [805, 256] on quentale-photo at bounding box center [783, 281] width 255 height 400
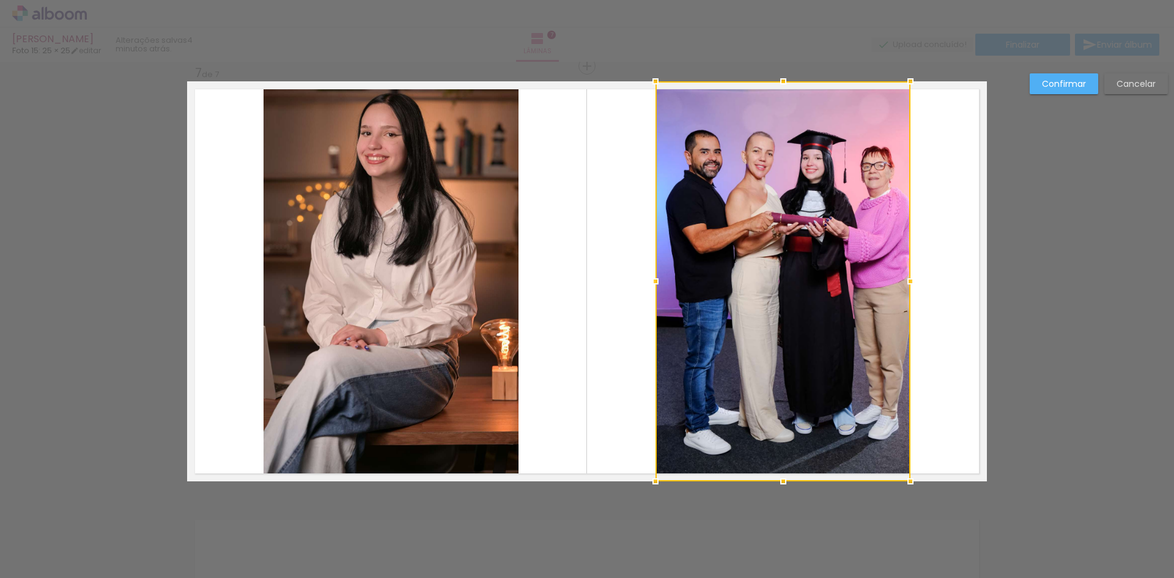
click at [830, 243] on div at bounding box center [783, 281] width 255 height 400
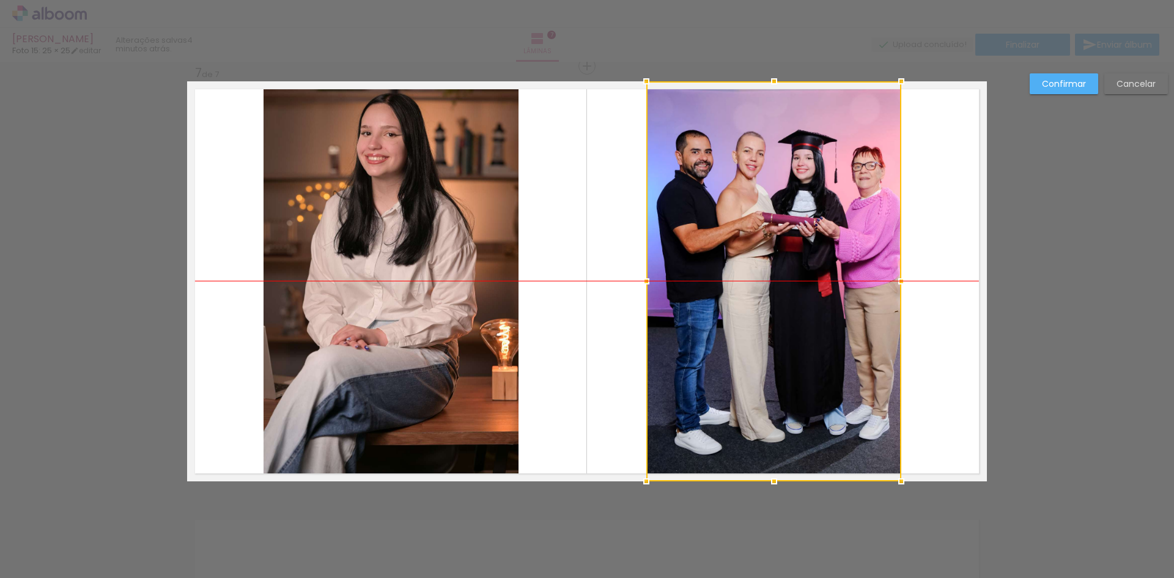
click at [826, 243] on div at bounding box center [774, 281] width 255 height 400
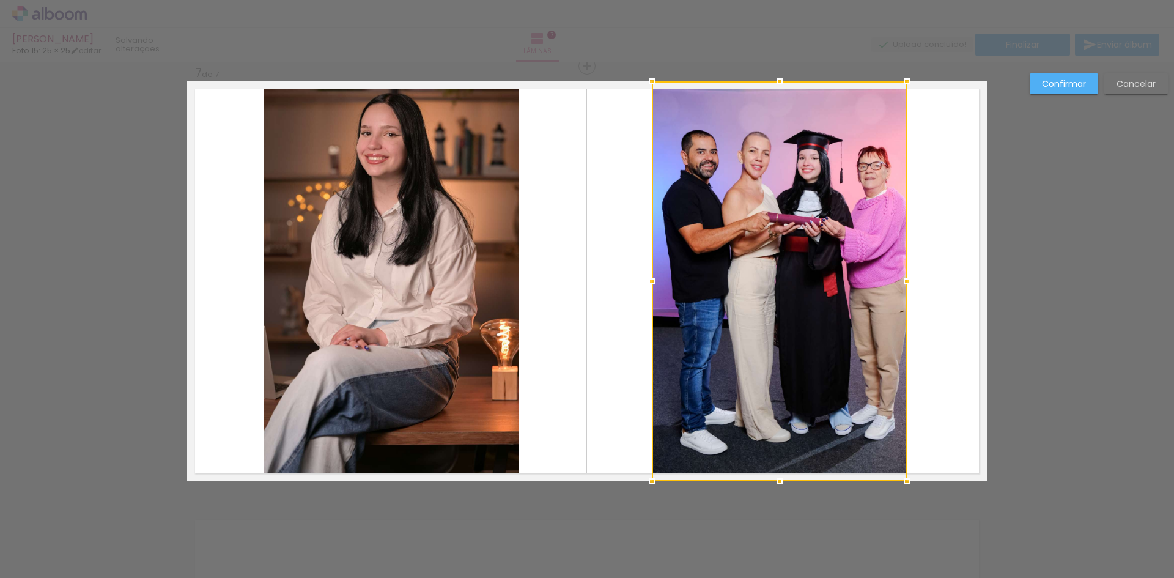
click at [787, 236] on div at bounding box center [779, 281] width 255 height 400
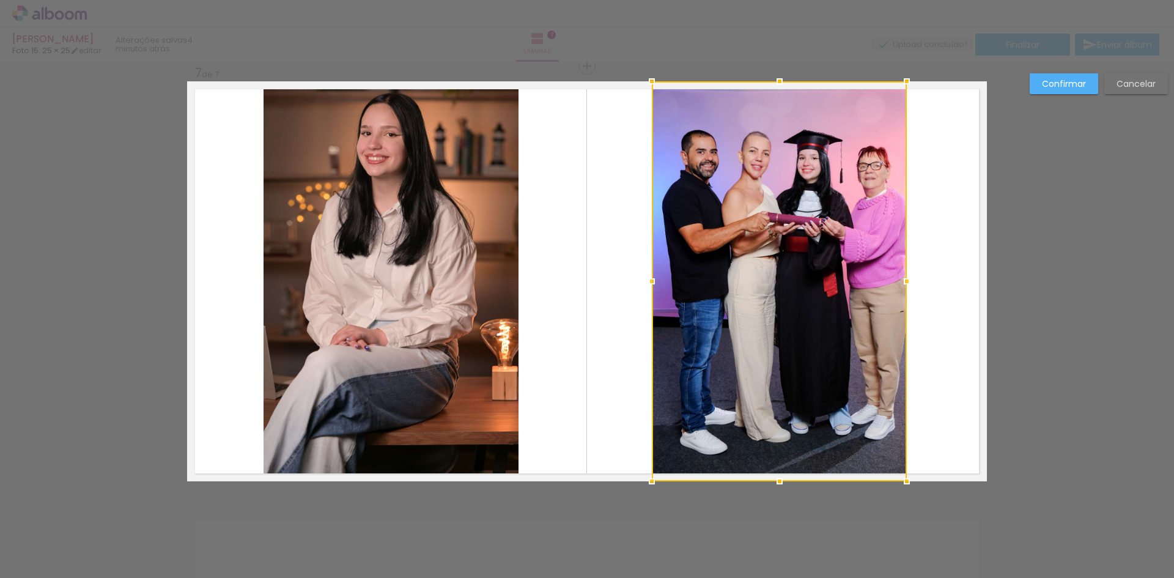
click at [787, 236] on div at bounding box center [779, 281] width 255 height 400
click at [1072, 76] on paper-button "Confirmar" at bounding box center [1064, 83] width 69 height 21
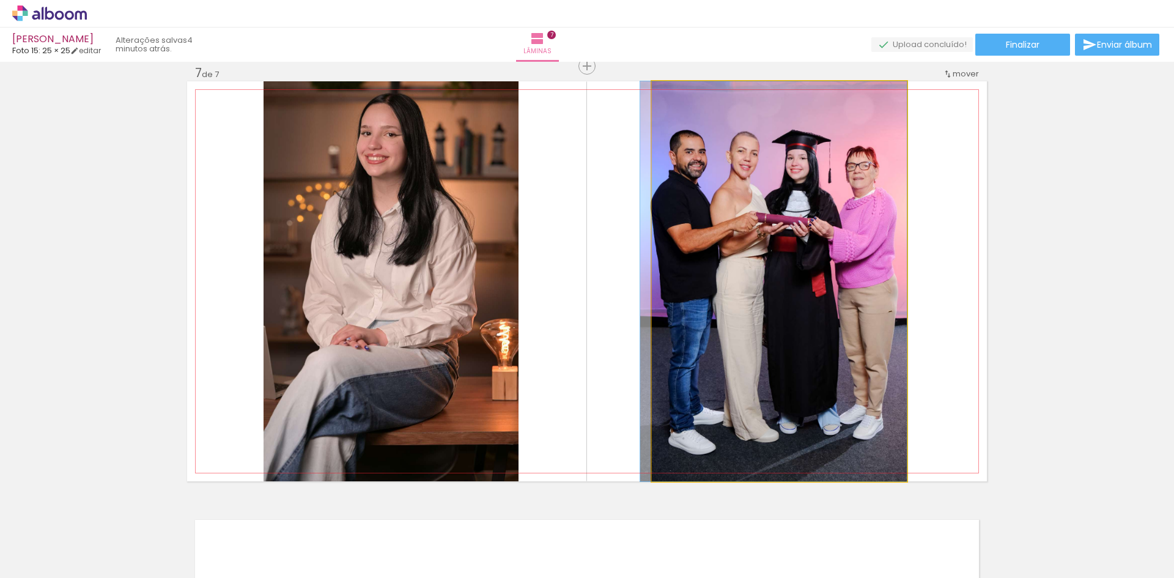
drag, startPoint x: 770, startPoint y: 280, endPoint x: 745, endPoint y: 278, distance: 25.1
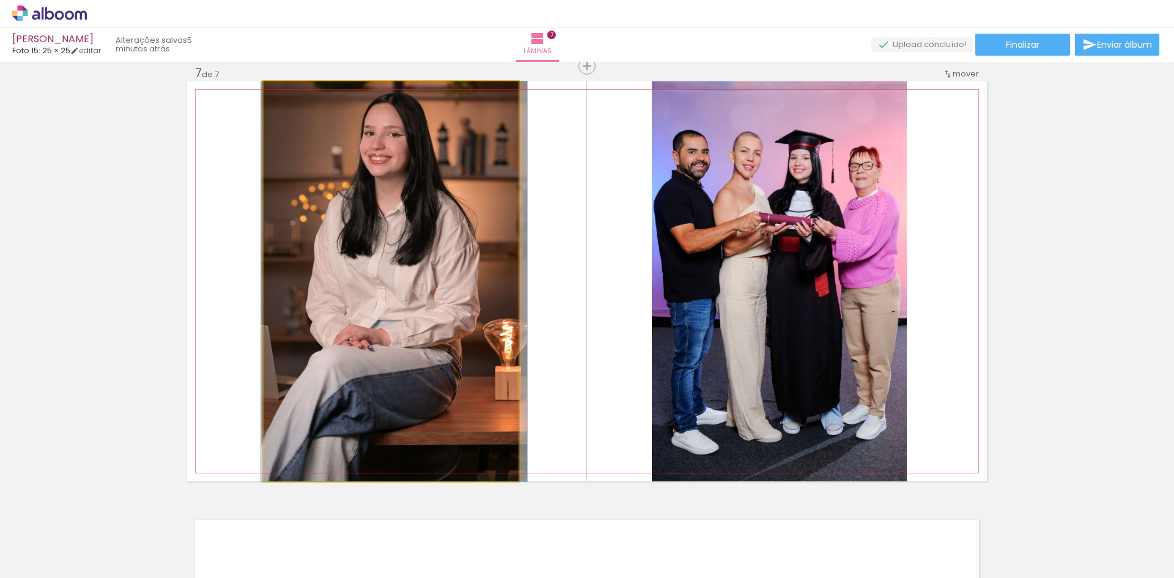
drag, startPoint x: 445, startPoint y: 294, endPoint x: 448, endPoint y: 327, distance: 33.8
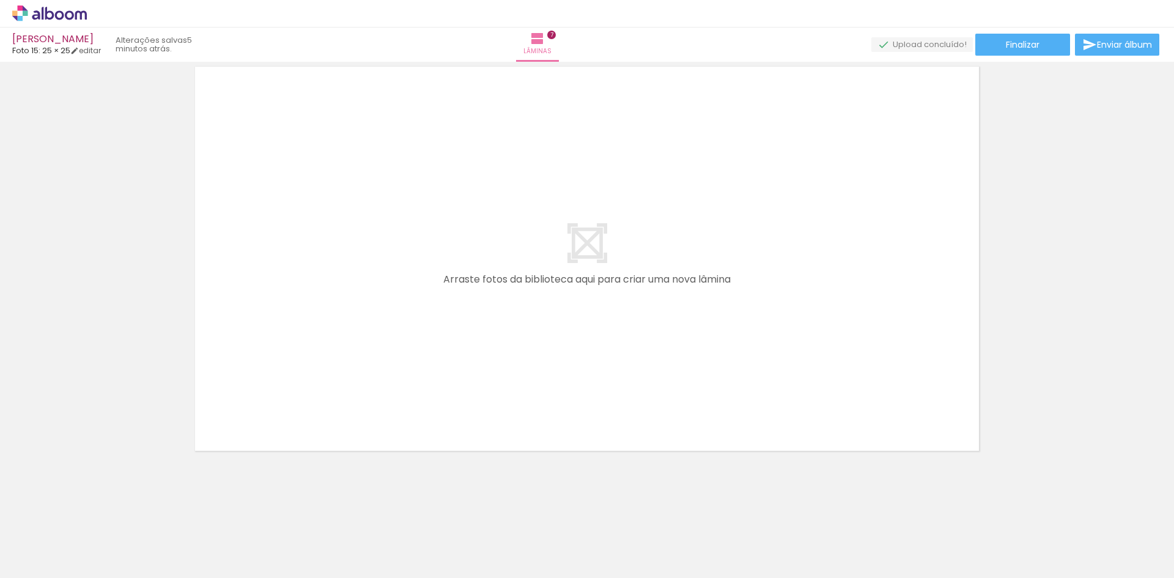
scroll to position [3062, 0]
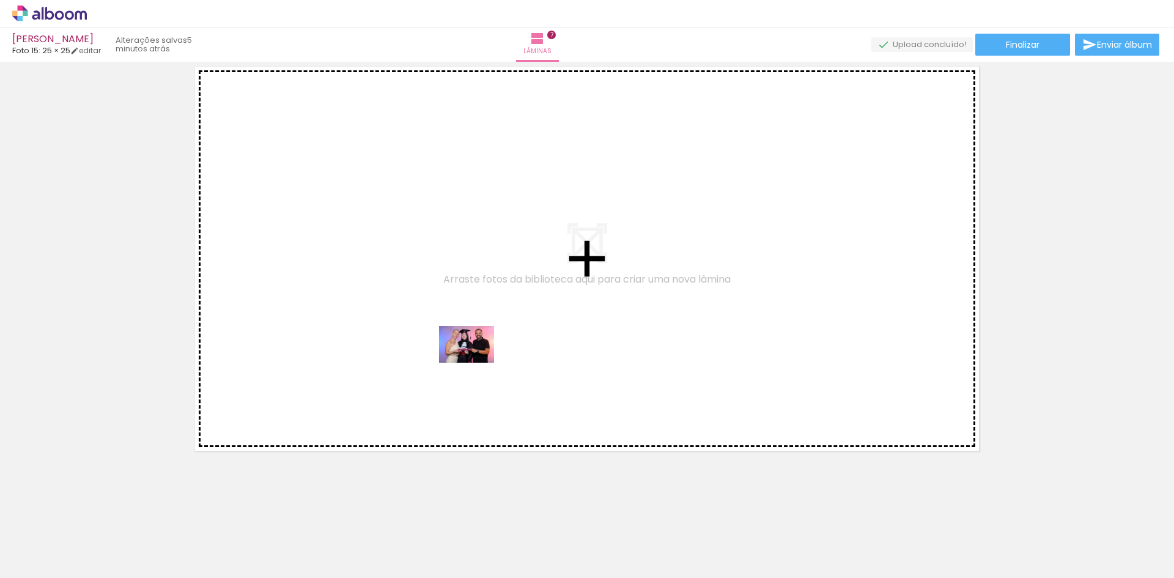
drag, startPoint x: 797, startPoint y: 549, endPoint x: 444, endPoint y: 373, distance: 394.4
click at [444, 373] on quentale-workspace at bounding box center [587, 289] width 1174 height 578
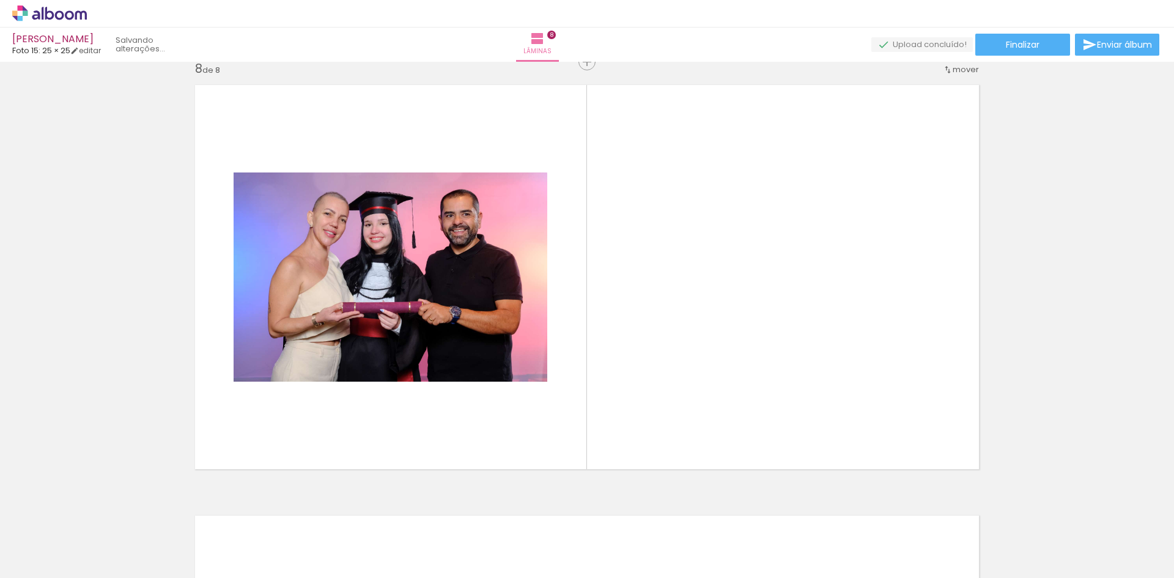
scroll to position [3030, 0]
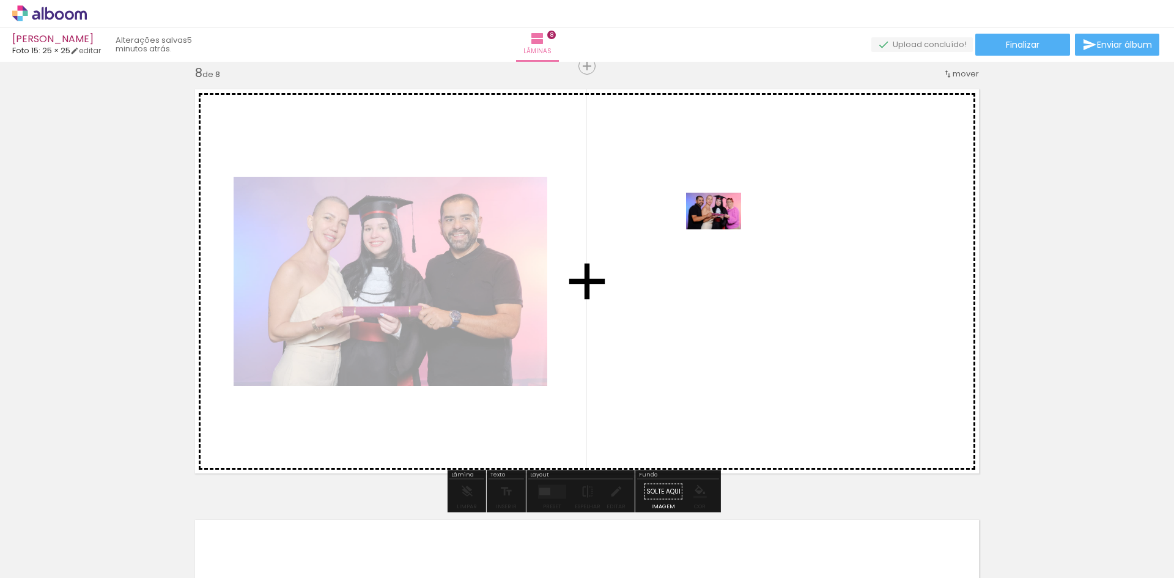
drag, startPoint x: 453, startPoint y: 552, endPoint x: 727, endPoint y: 254, distance: 404.7
click at [727, 254] on quentale-workspace at bounding box center [587, 289] width 1174 height 578
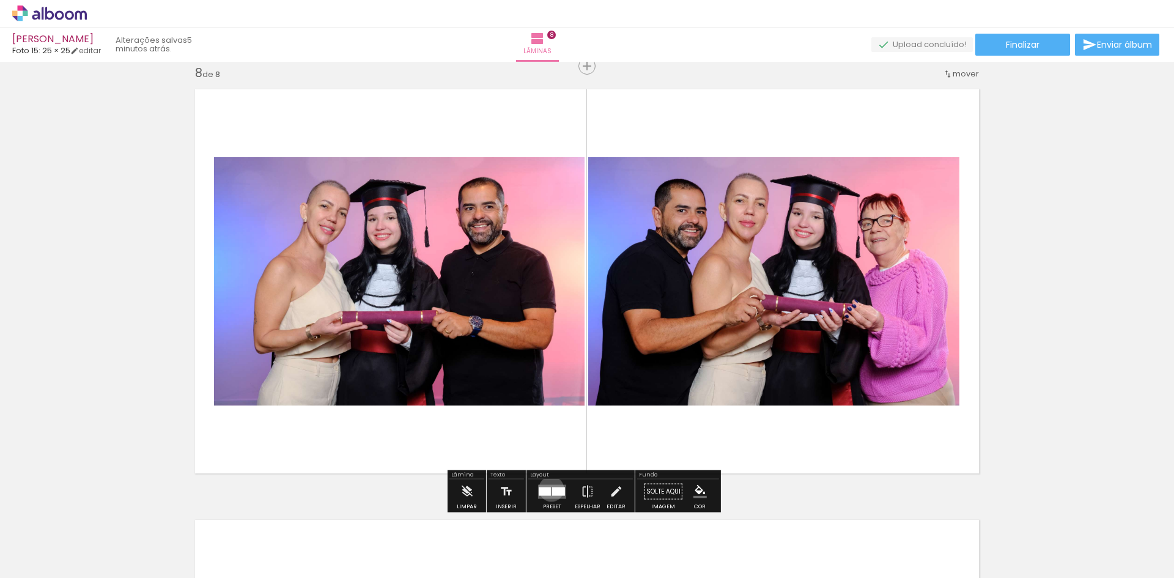
click at [549, 489] on quentale-layouter at bounding box center [552, 491] width 28 height 14
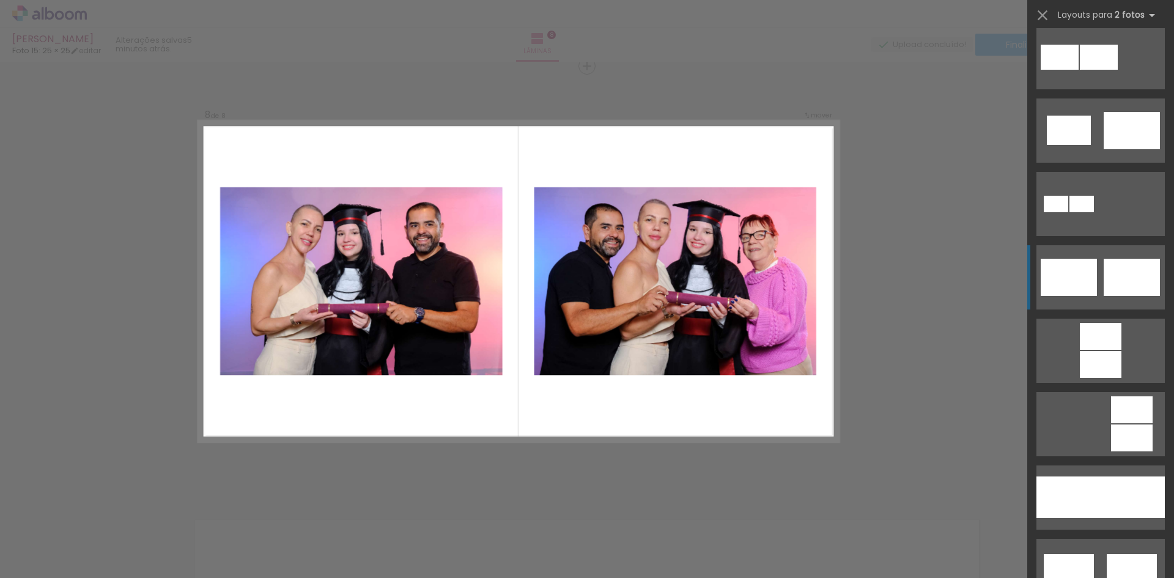
scroll to position [428, 0]
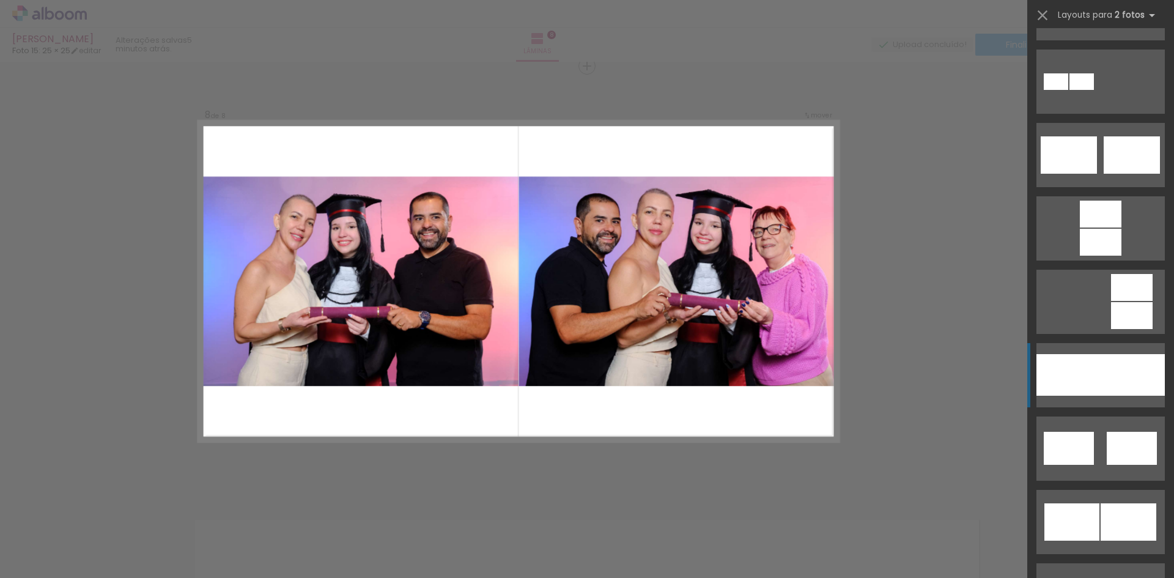
click at [1135, 385] on div at bounding box center [1133, 375] width 64 height 42
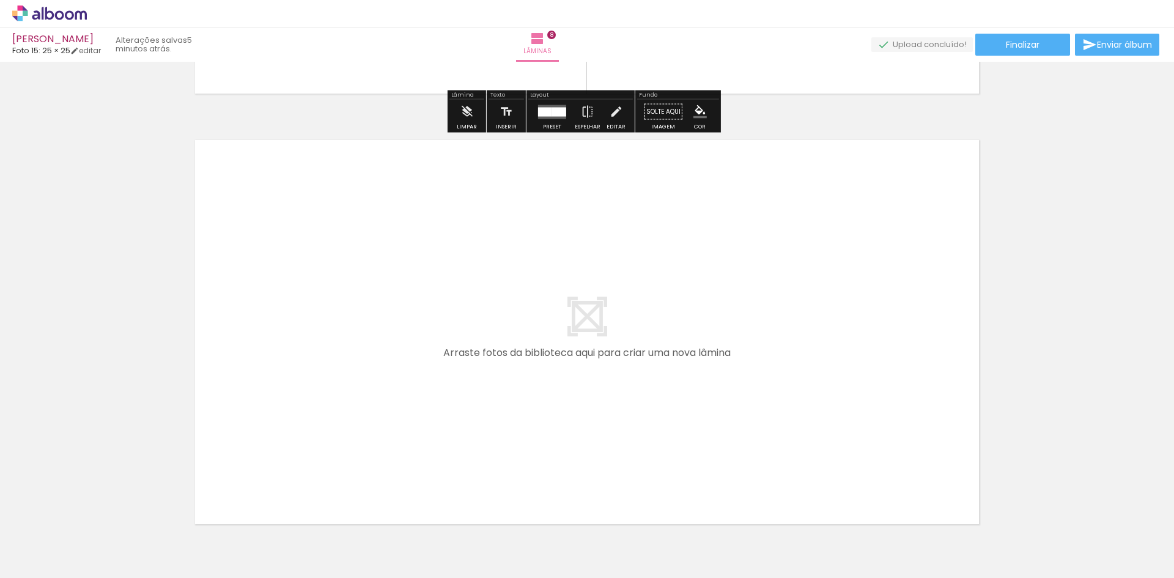
scroll to position [3493, 0]
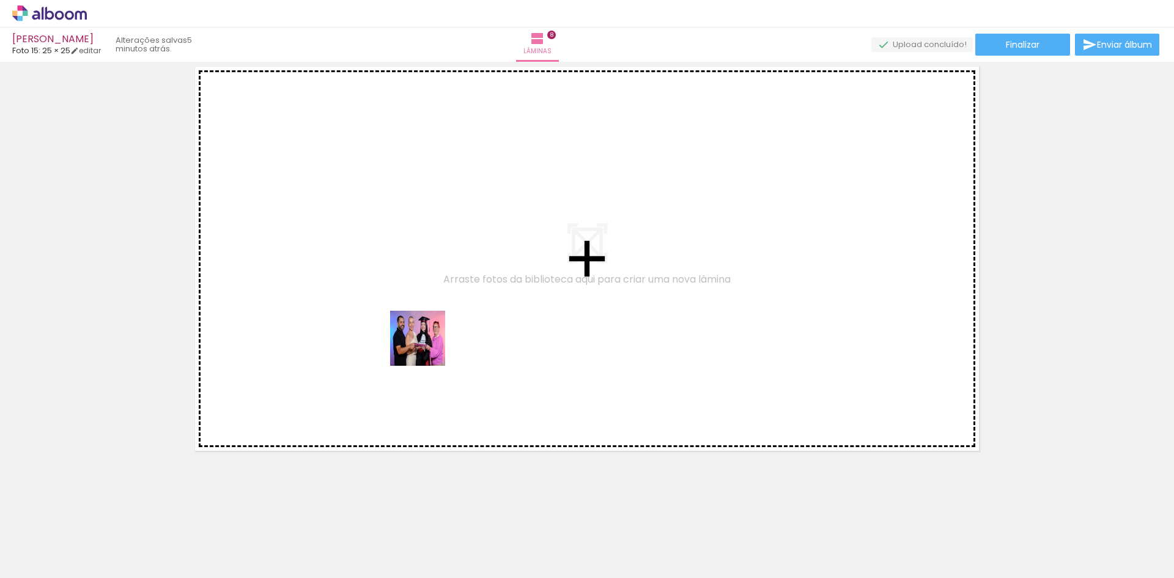
drag, startPoint x: 321, startPoint y: 550, endPoint x: 566, endPoint y: 215, distance: 414.8
click at [566, 215] on quentale-workspace at bounding box center [587, 289] width 1174 height 578
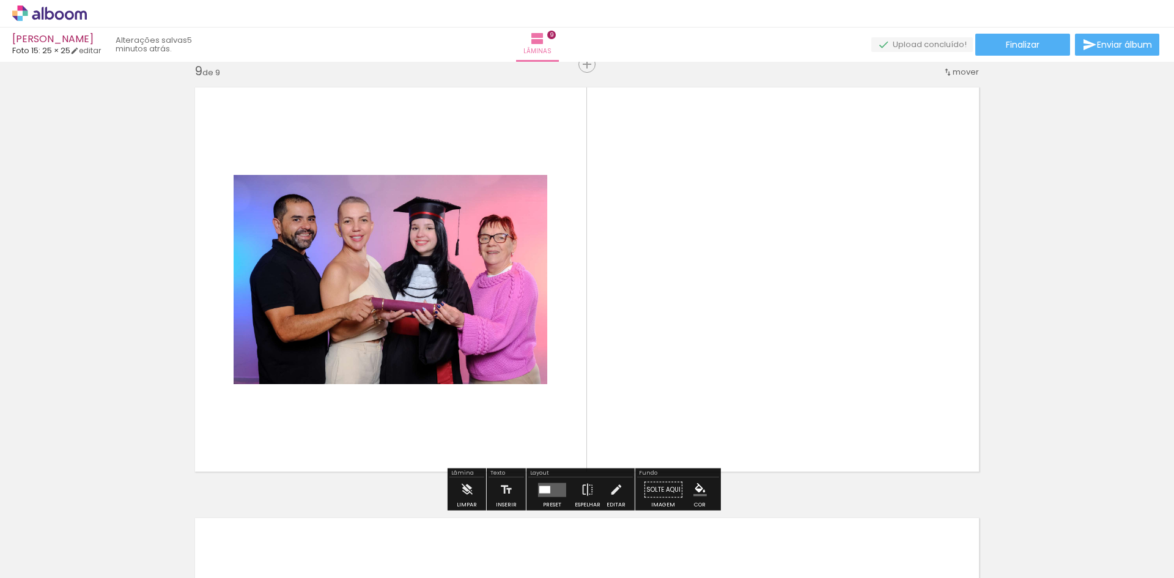
scroll to position [3461, 0]
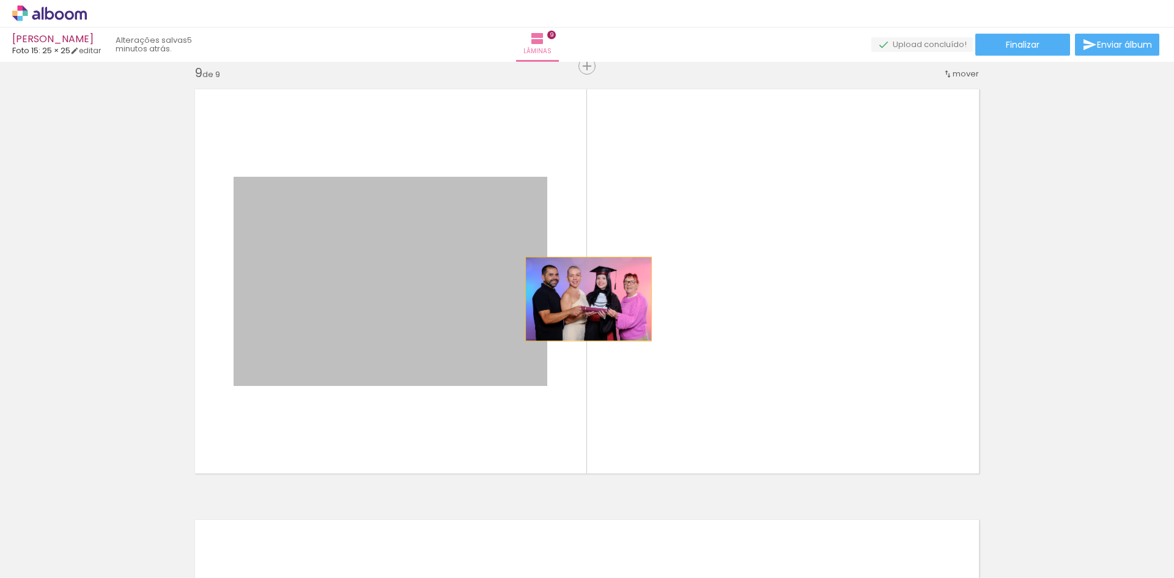
drag, startPoint x: 407, startPoint y: 220, endPoint x: 584, endPoint y: 287, distance: 189.4
click at [584, 287] on quentale-layouter at bounding box center [587, 281] width 800 height 400
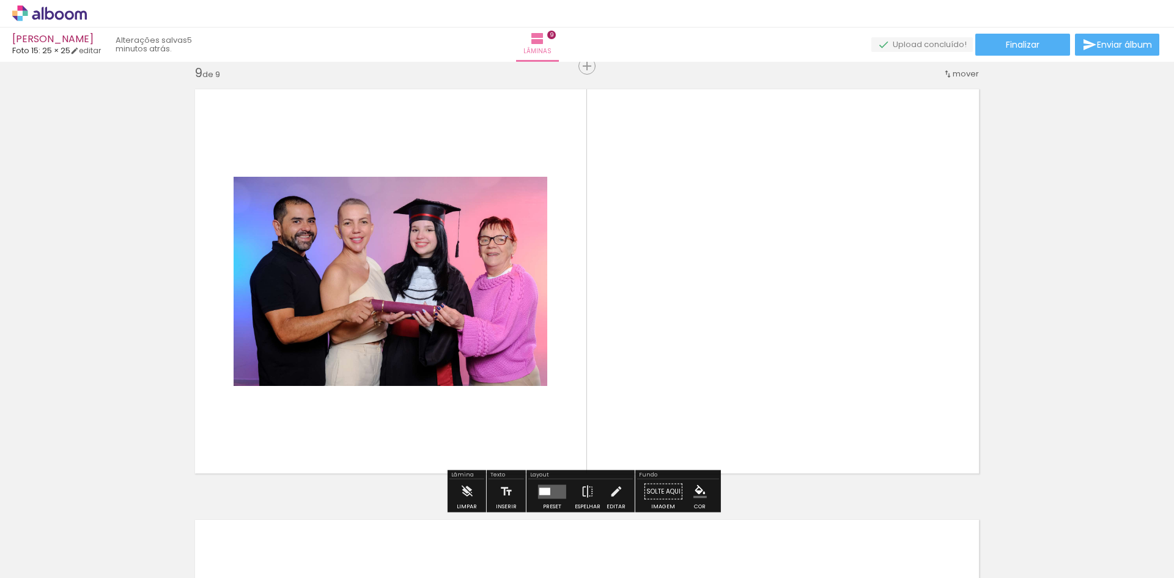
click at [467, 270] on quentale-photo at bounding box center [391, 281] width 314 height 209
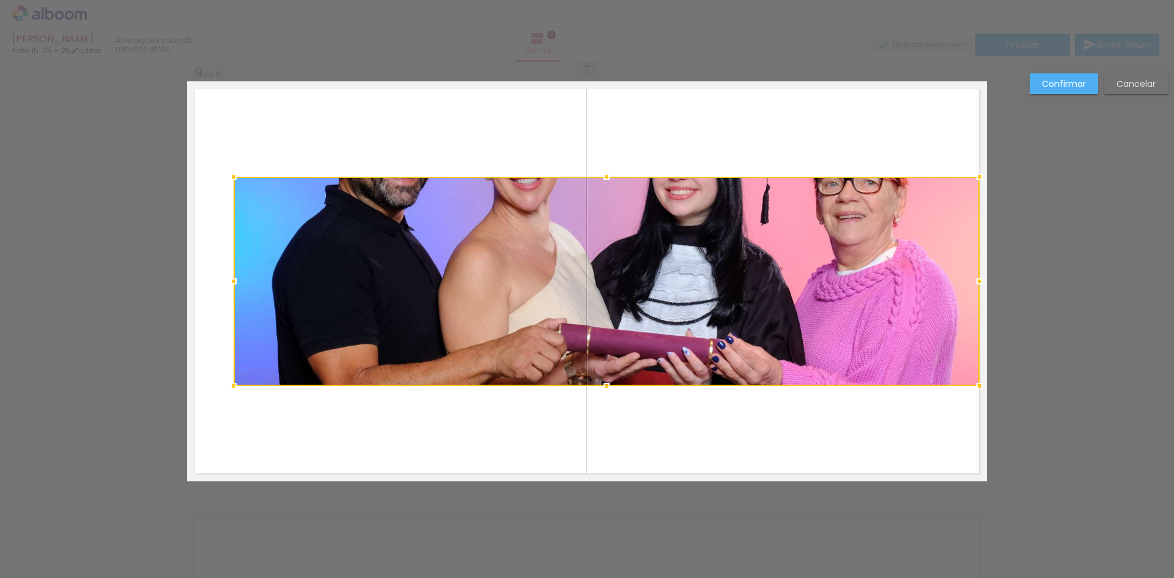
drag, startPoint x: 541, startPoint y: 280, endPoint x: 973, endPoint y: 297, distance: 432.8
click at [973, 297] on div at bounding box center [607, 281] width 746 height 209
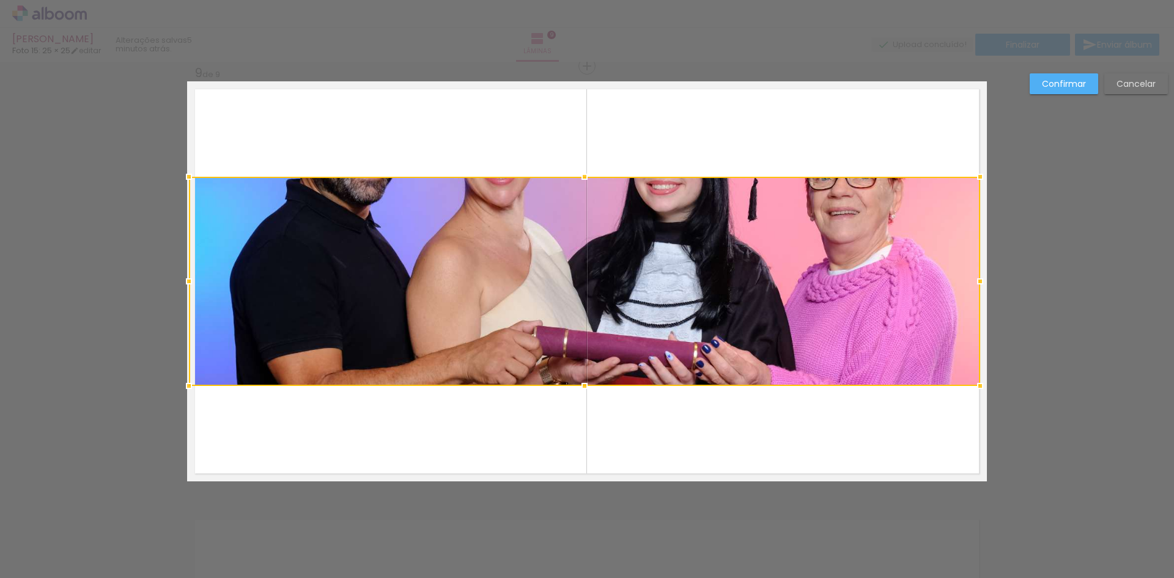
drag, startPoint x: 228, startPoint y: 281, endPoint x: 190, endPoint y: 278, distance: 38.0
click at [190, 278] on div at bounding box center [189, 281] width 24 height 24
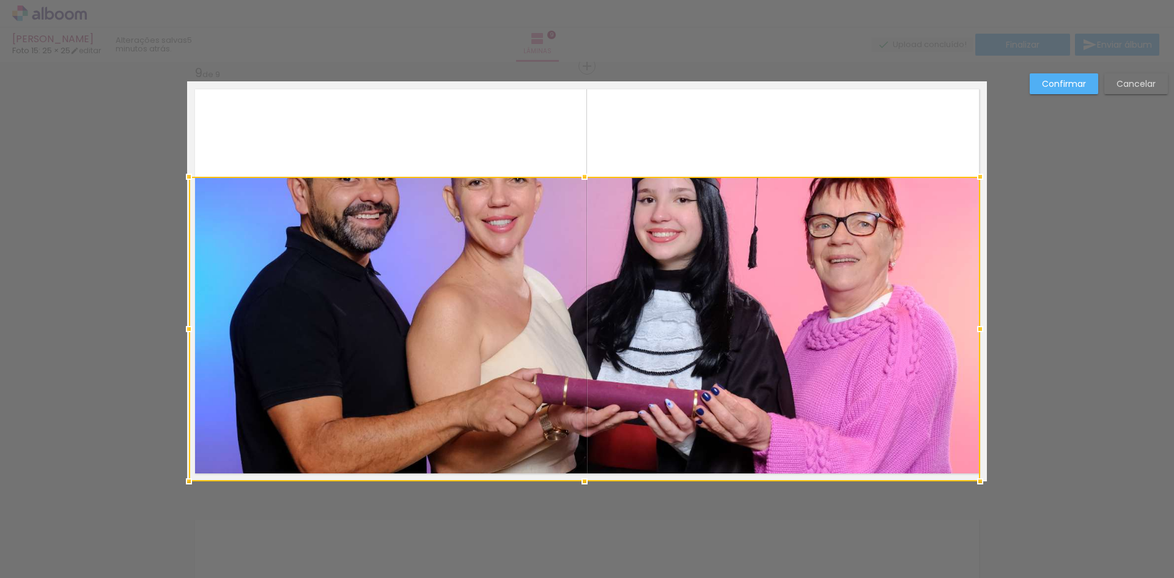
scroll to position [0, 2766]
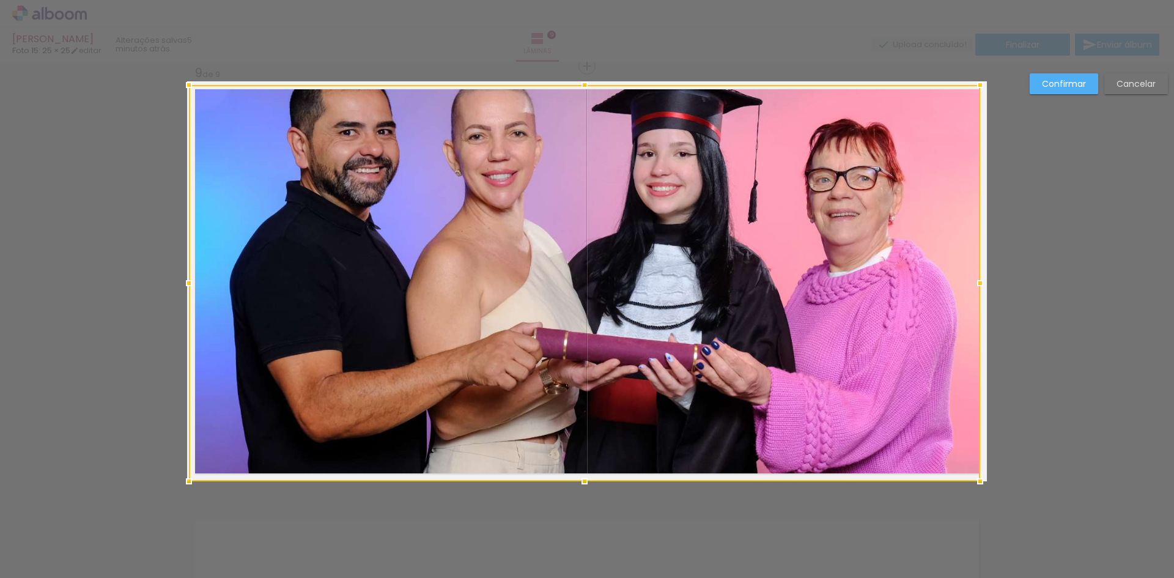
drag, startPoint x: 580, startPoint y: 177, endPoint x: 585, endPoint y: 92, distance: 85.2
click at [585, 92] on div at bounding box center [585, 85] width 24 height 24
click at [0, 0] on slot "Confirmar" at bounding box center [0, 0] width 0 height 0
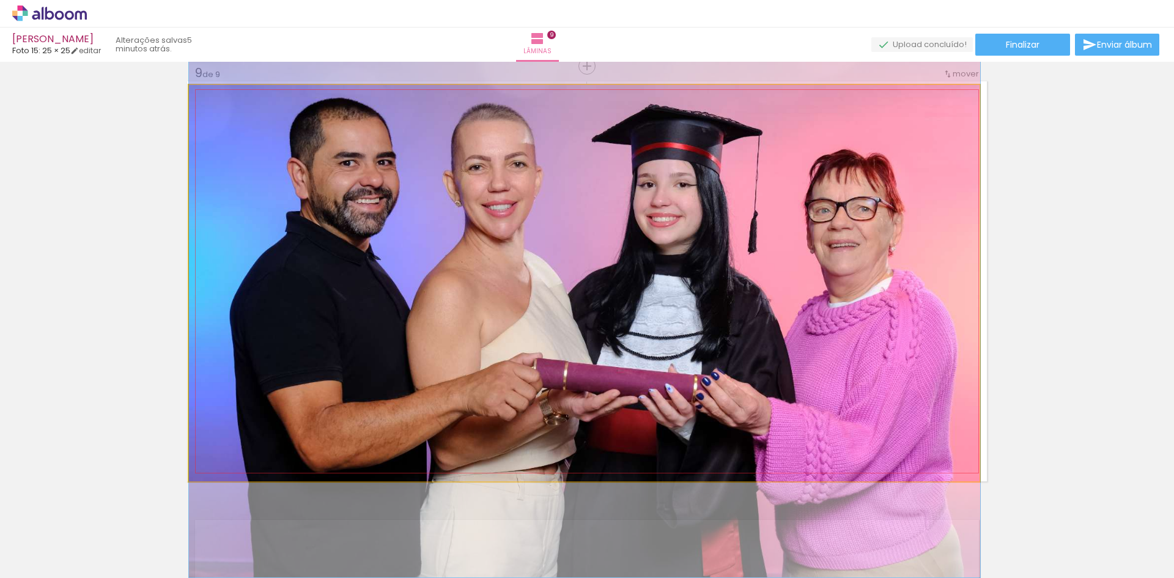
drag, startPoint x: 550, startPoint y: 226, endPoint x: 552, endPoint y: 257, distance: 30.6
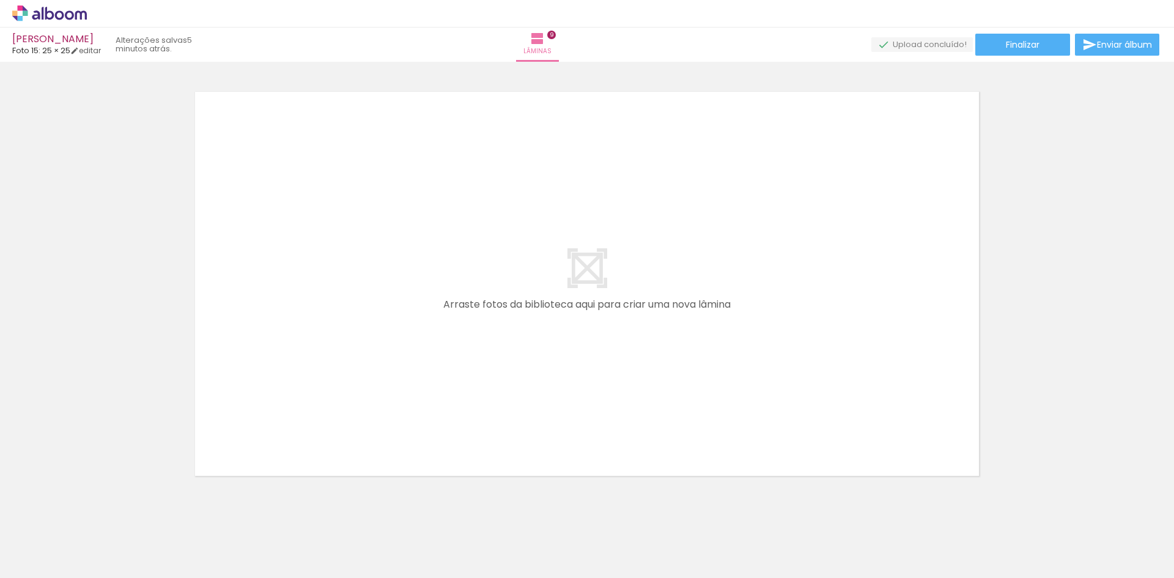
scroll to position [0, 213]
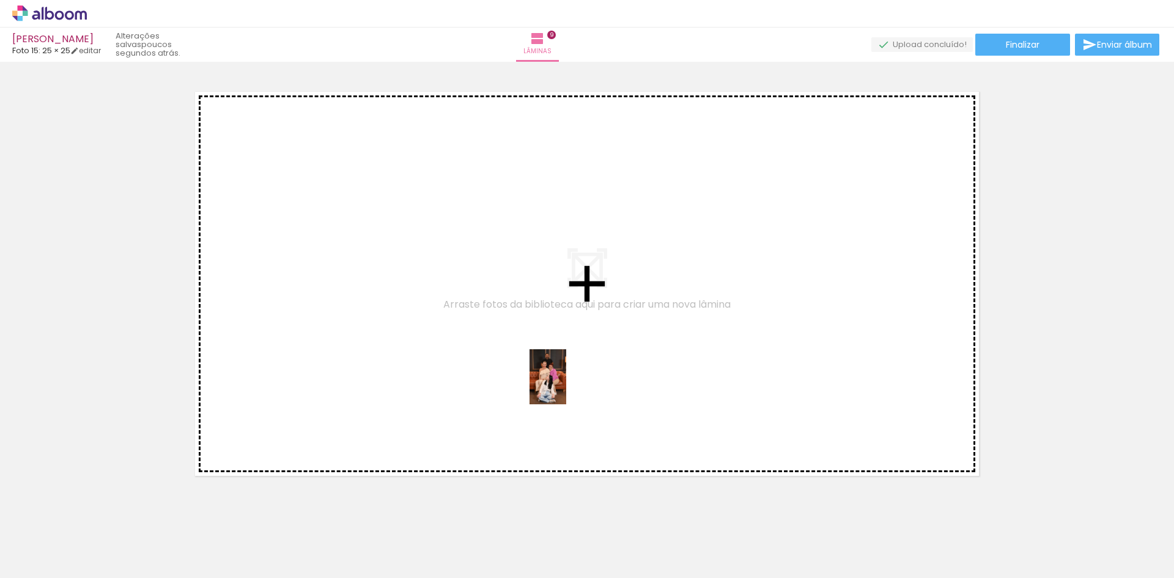
drag, startPoint x: 492, startPoint y: 540, endPoint x: 566, endPoint y: 386, distance: 171.0
click at [566, 386] on quentale-workspace at bounding box center [587, 289] width 1174 height 578
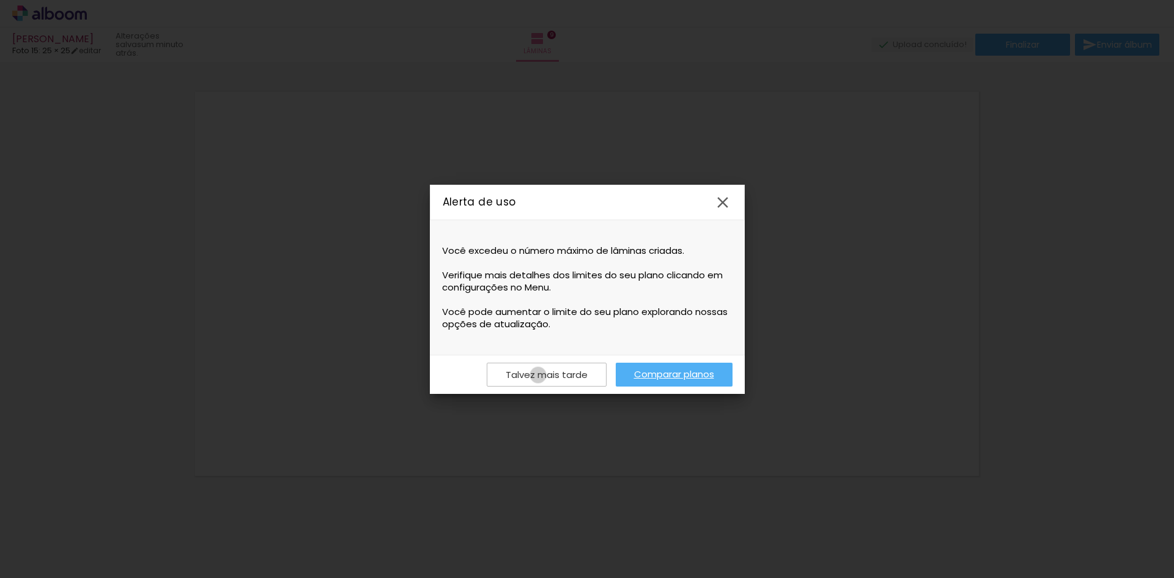
drag, startPoint x: 538, startPoint y: 376, endPoint x: 547, endPoint y: 368, distance: 11.7
click at [0, 0] on slot "Talvez mais tarde" at bounding box center [0, 0] width 0 height 0
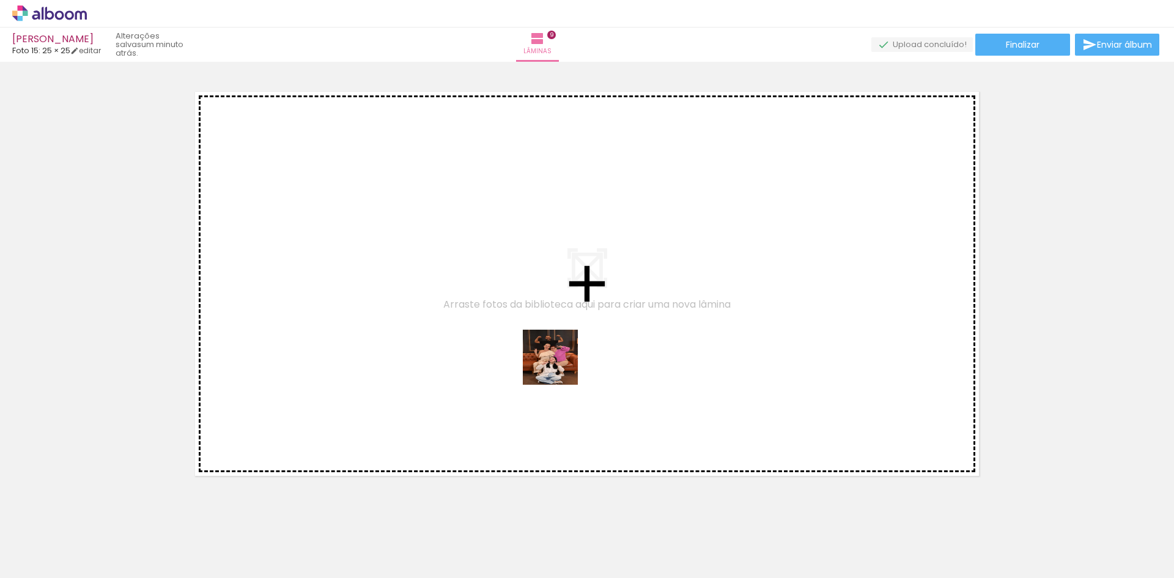
drag, startPoint x: 528, startPoint y: 544, endPoint x: 560, endPoint y: 366, distance: 180.7
click at [560, 366] on quentale-workspace at bounding box center [587, 289] width 1174 height 578
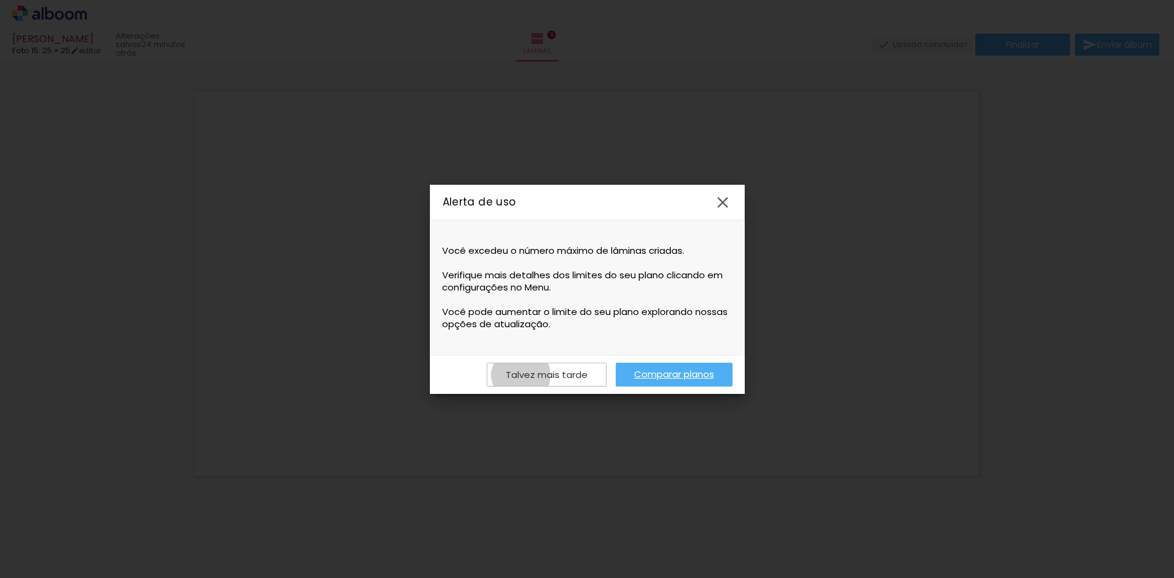
click at [0, 0] on slot "Talvez mais tarde" at bounding box center [0, 0] width 0 height 0
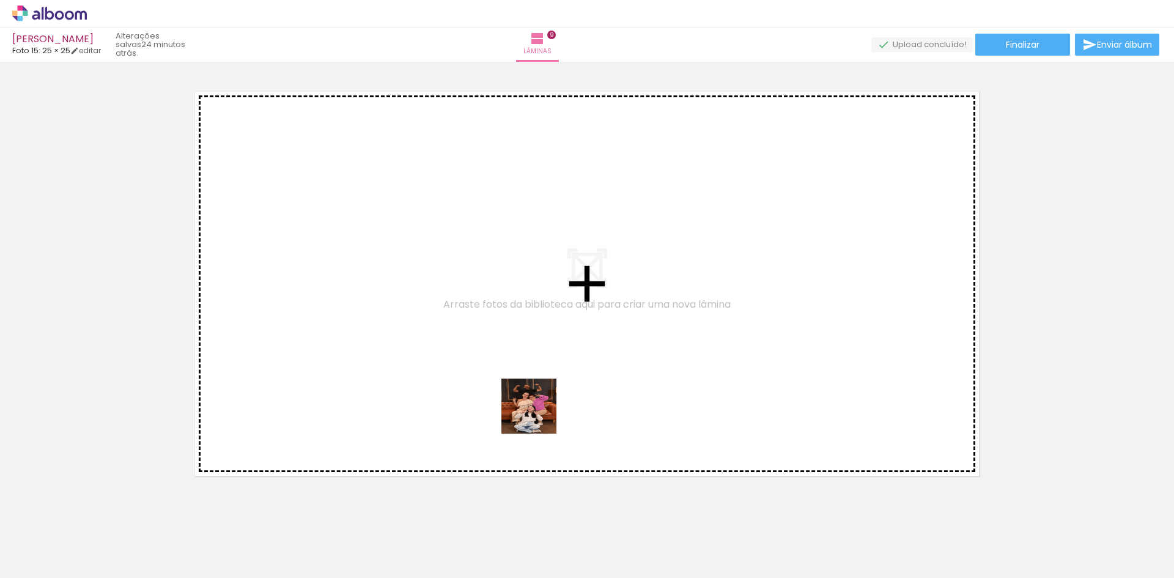
drag, startPoint x: 521, startPoint y: 541, endPoint x: 555, endPoint y: 349, distance: 195.1
click at [554, 365] on quentale-workspace at bounding box center [587, 289] width 1174 height 578
